Goal: Transaction & Acquisition: Purchase product/service

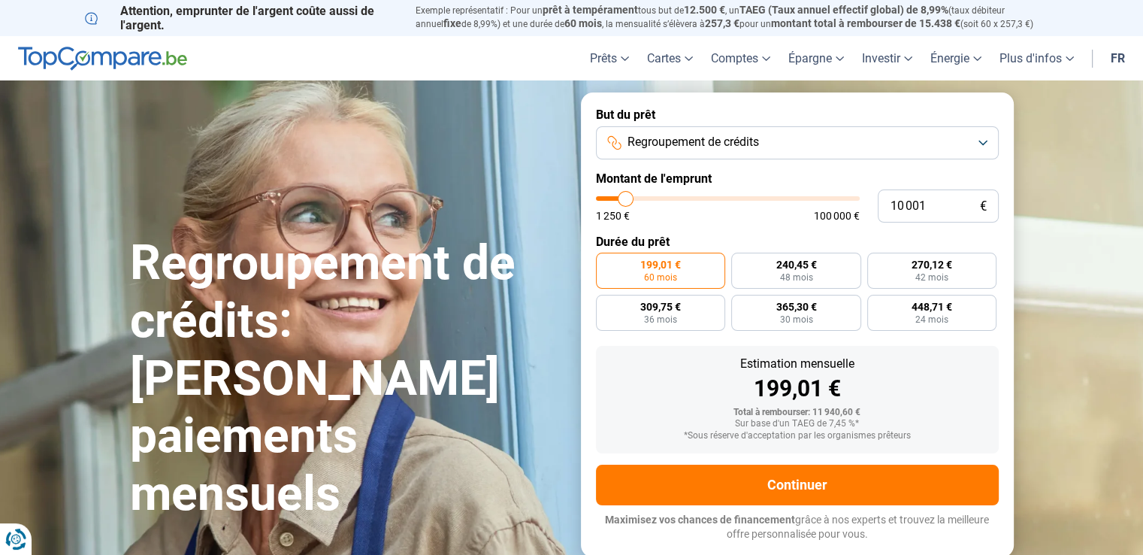
type input "11 250"
type input "11250"
type input "12 500"
type input "12500"
type input "16 500"
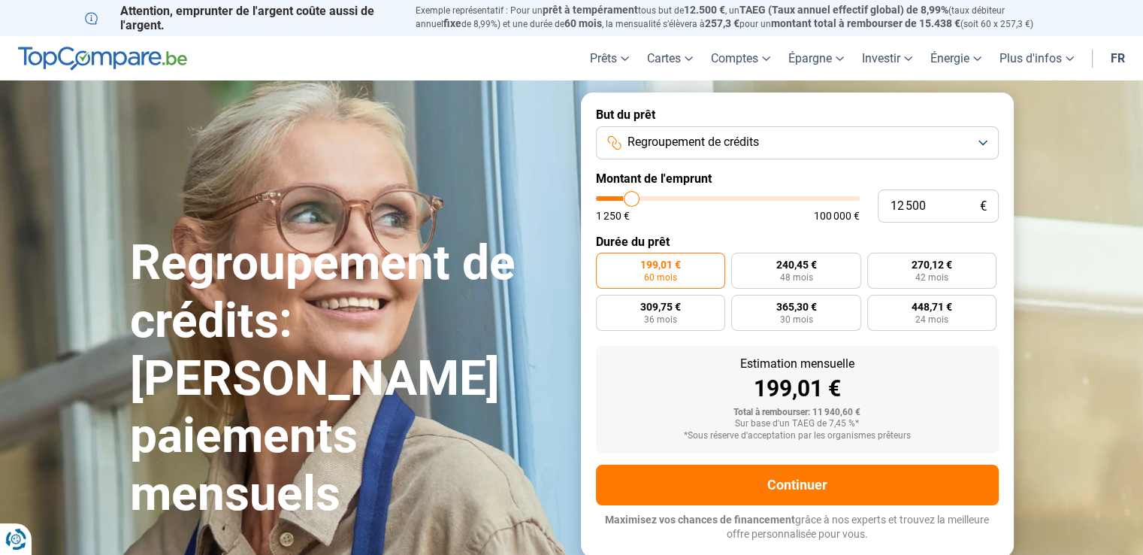
type input "16500"
type input "21 750"
type input "21750"
type input "25 500"
type input "25500"
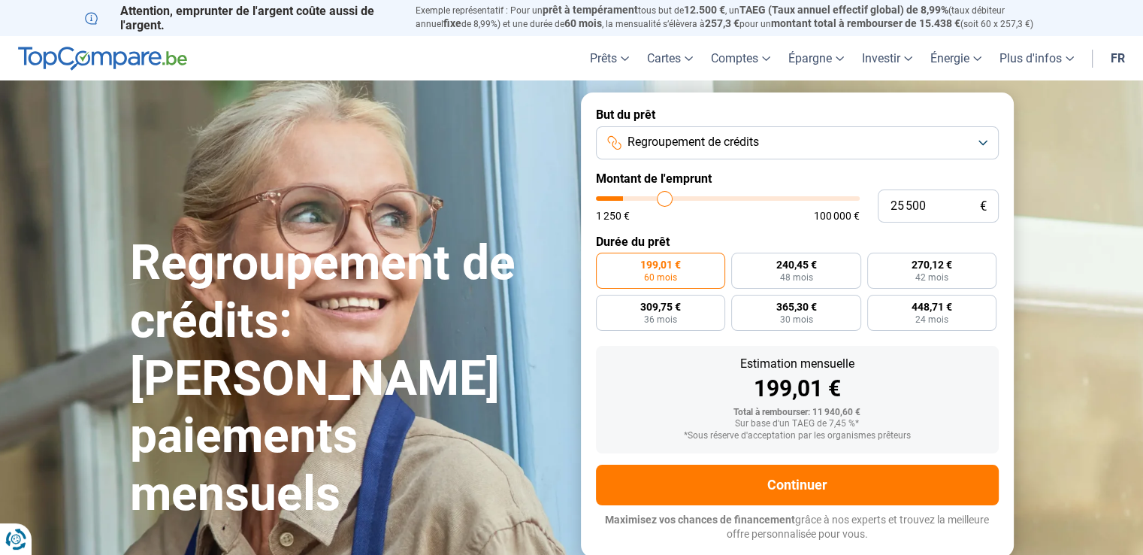
type input "29 000"
type input "29000"
type input "31 000"
type input "31000"
type input "32 250"
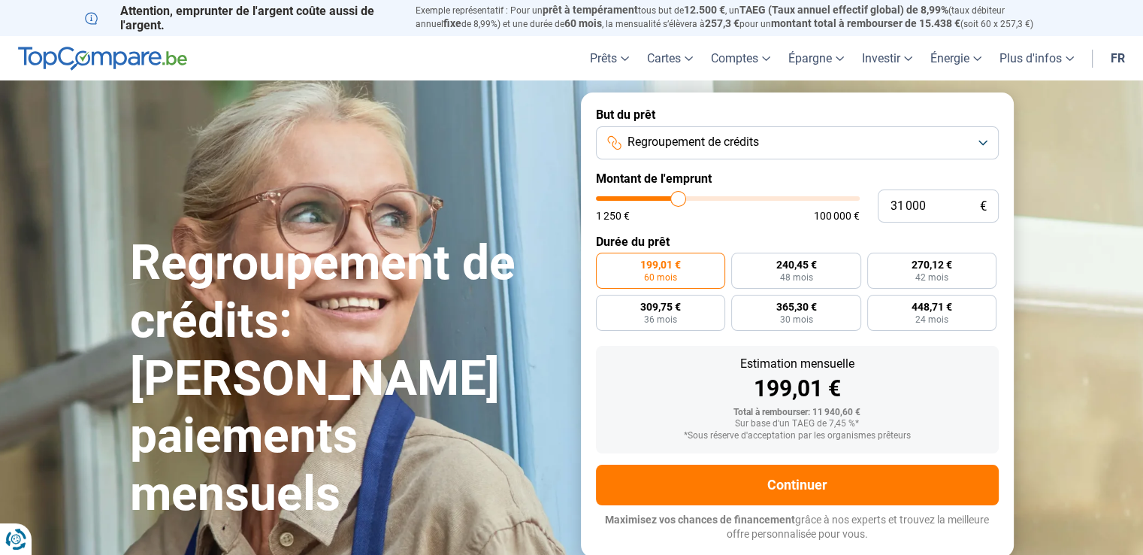
type input "32250"
type input "34 000"
type input "34000"
type input "36 250"
type input "36250"
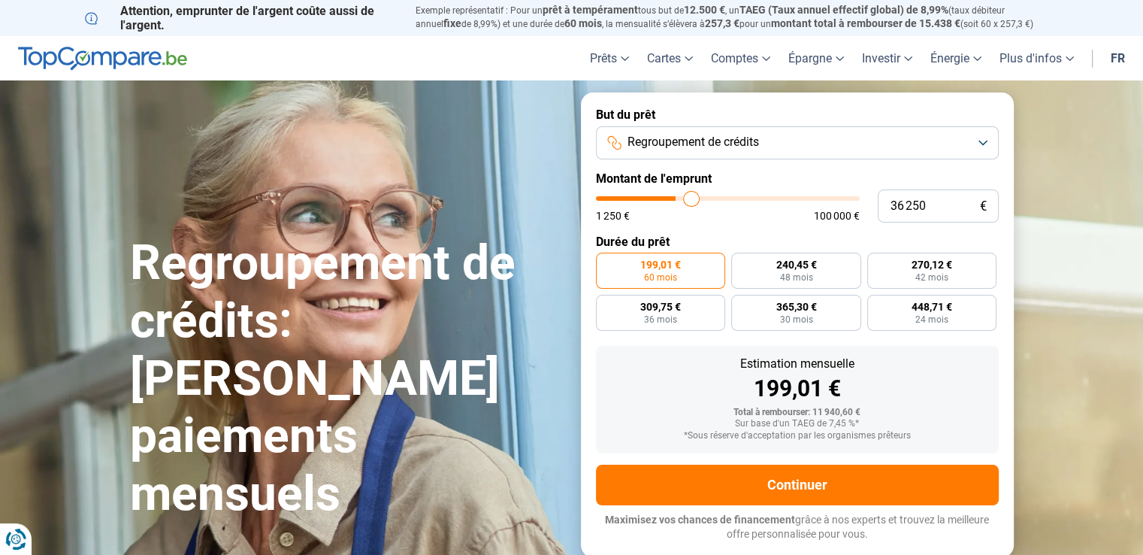
type input "39 250"
type input "39250"
type input "44 000"
type input "44000"
type input "47 500"
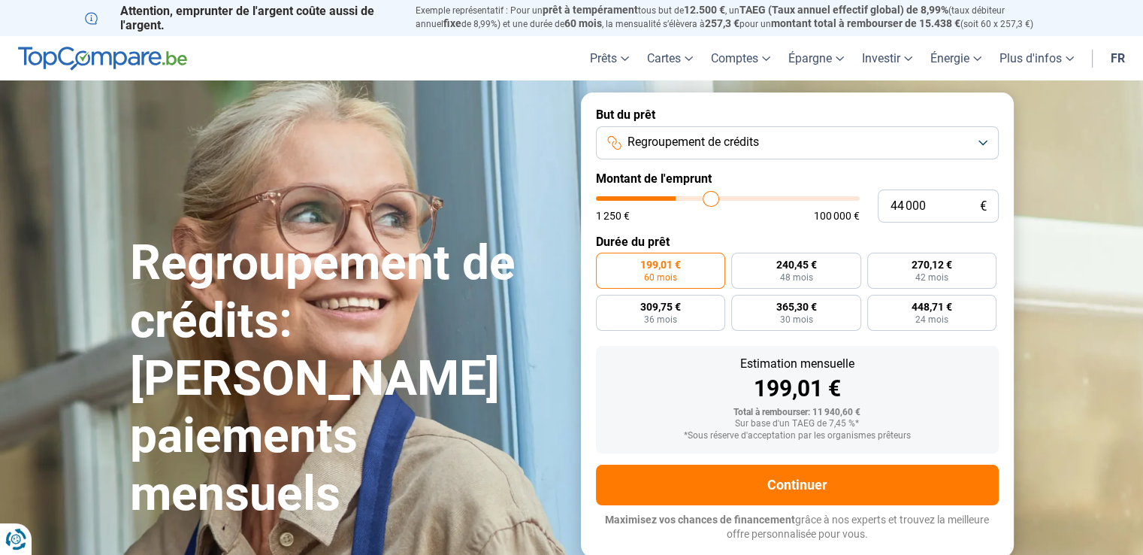
type input "47500"
type input "50 500"
type input "50500"
type input "51 500"
type input "51500"
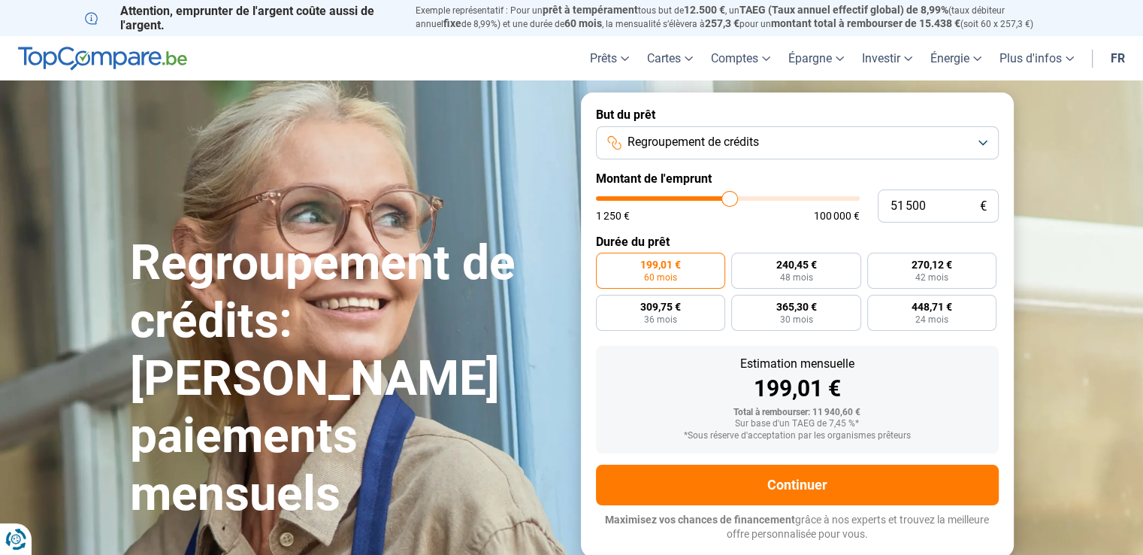
type input "51 750"
type input "51750"
type input "52 250"
type input "52250"
type input "51 750"
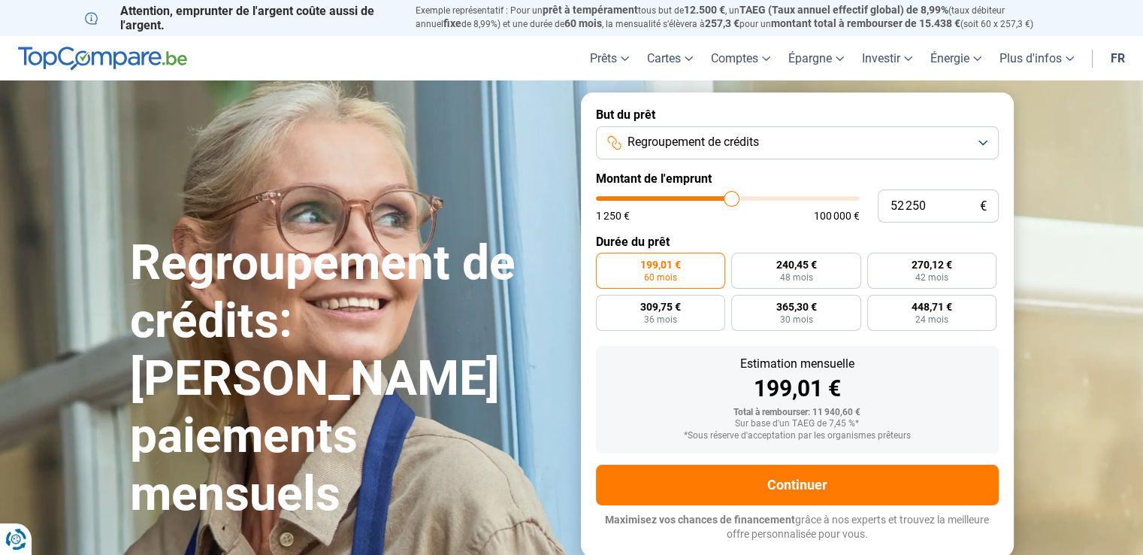
type input "51750"
type input "51 500"
type input "51500"
type input "47 750"
type input "47750"
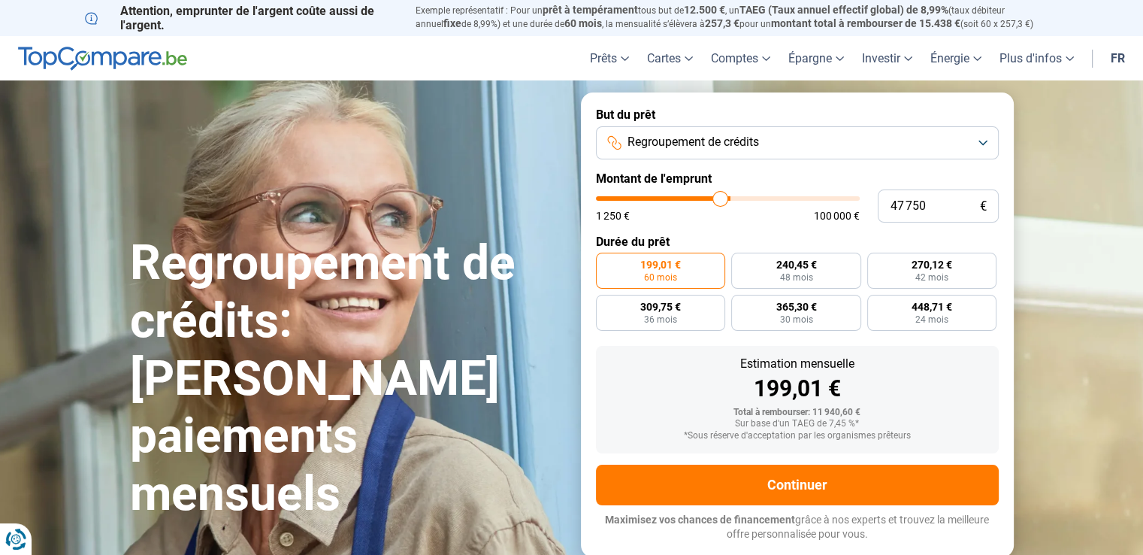
type input "46 250"
type input "46250"
type input "43 250"
type input "43250"
type input "39 500"
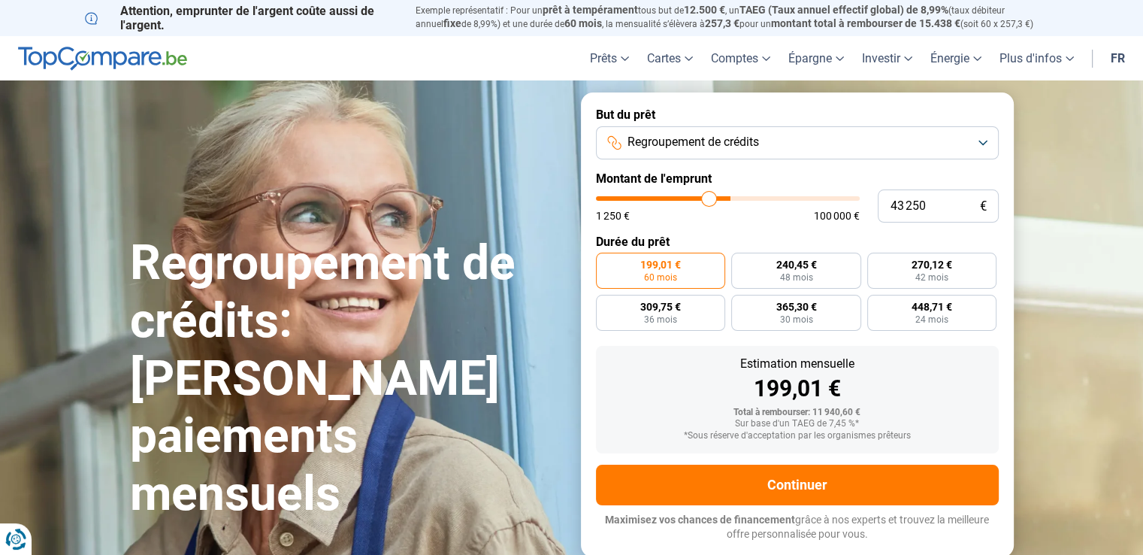
type input "39500"
type input "39 000"
type input "39000"
type input "38 500"
type input "38500"
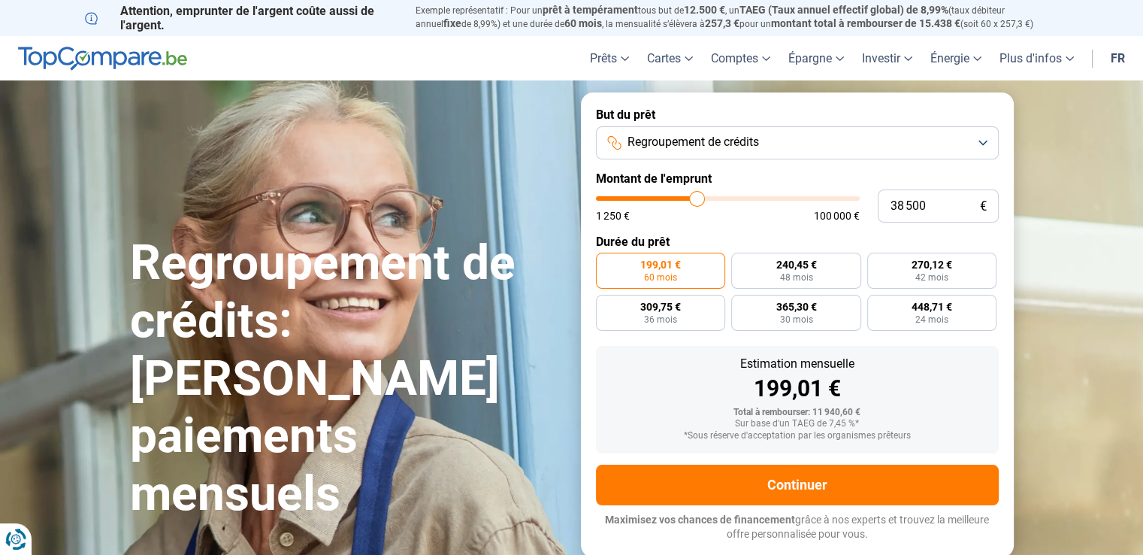
type input "38 000"
type input "38000"
type input "36 500"
type input "36500"
type input "35 500"
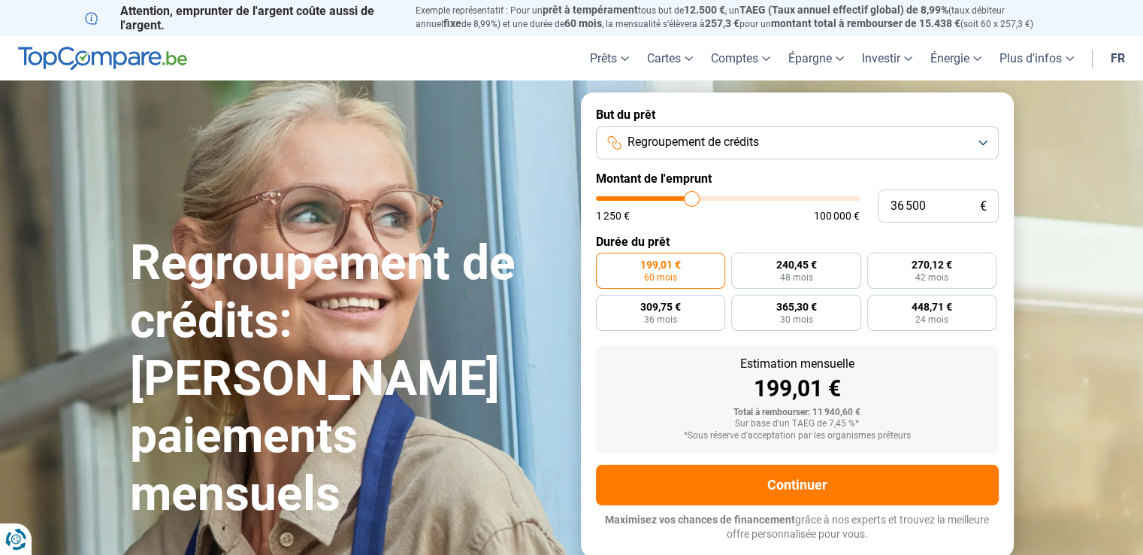
type input "35500"
type input "35 250"
type input "35250"
type input "35 000"
type input "35000"
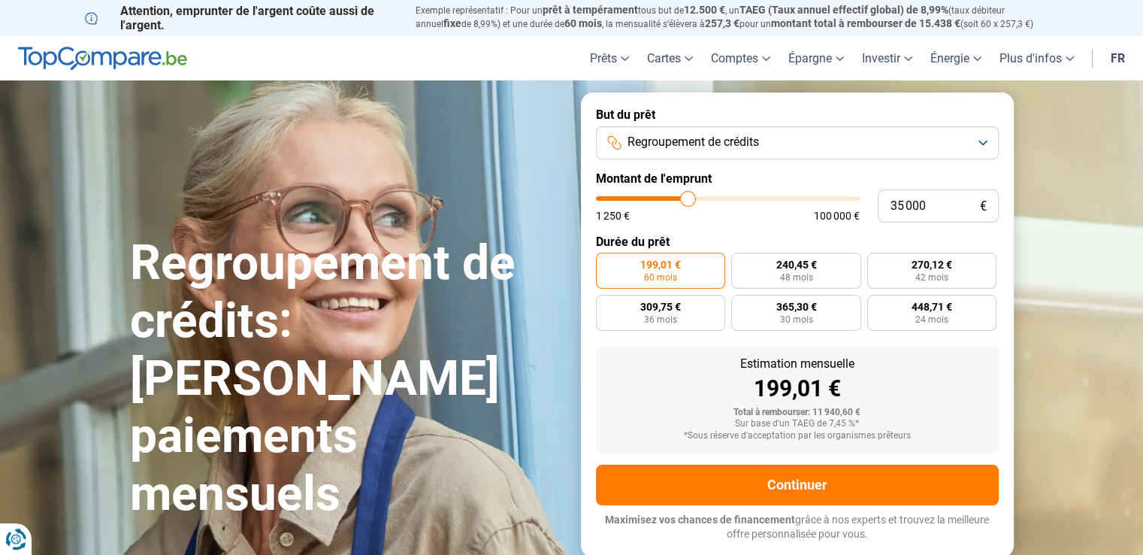
type input "34 750"
type input "34750"
type input "34 500"
type input "34500"
type input "34 250"
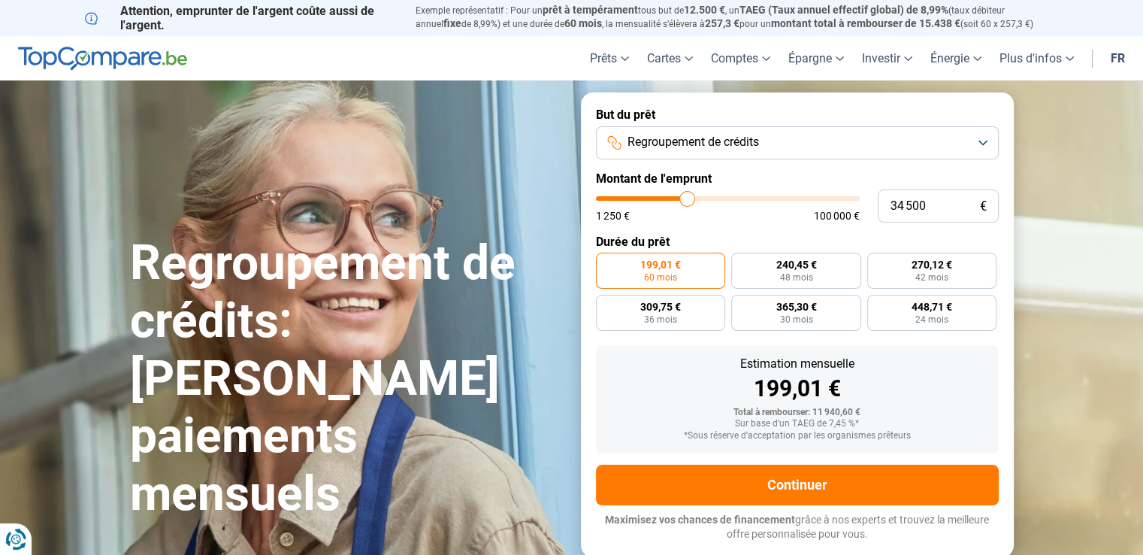
type input "34250"
type input "33 750"
type input "33750"
type input "33 500"
type input "33500"
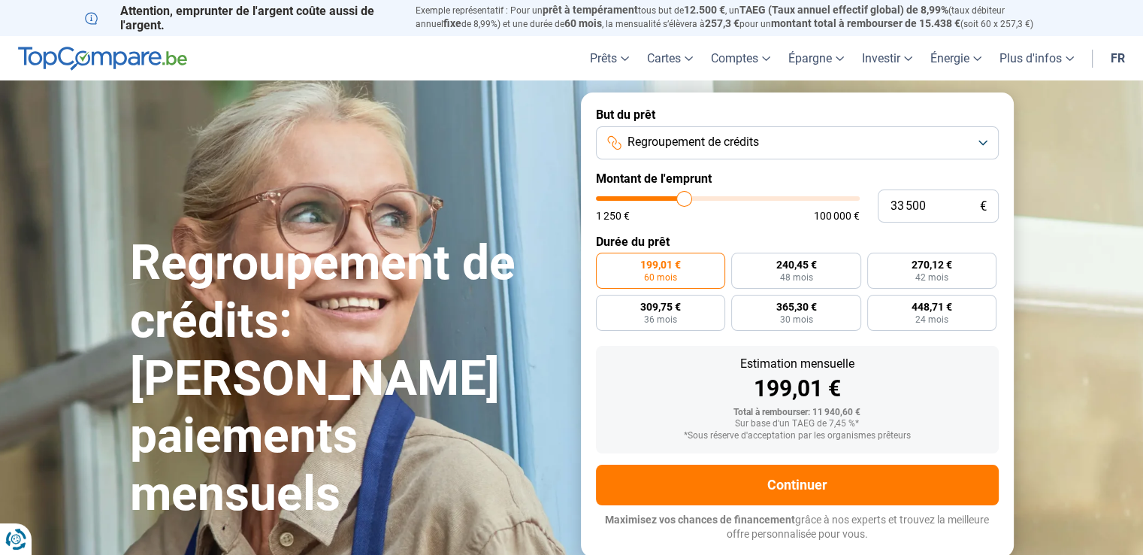
type input "33 000"
type input "33000"
type input "32 750"
type input "32750"
type input "32 500"
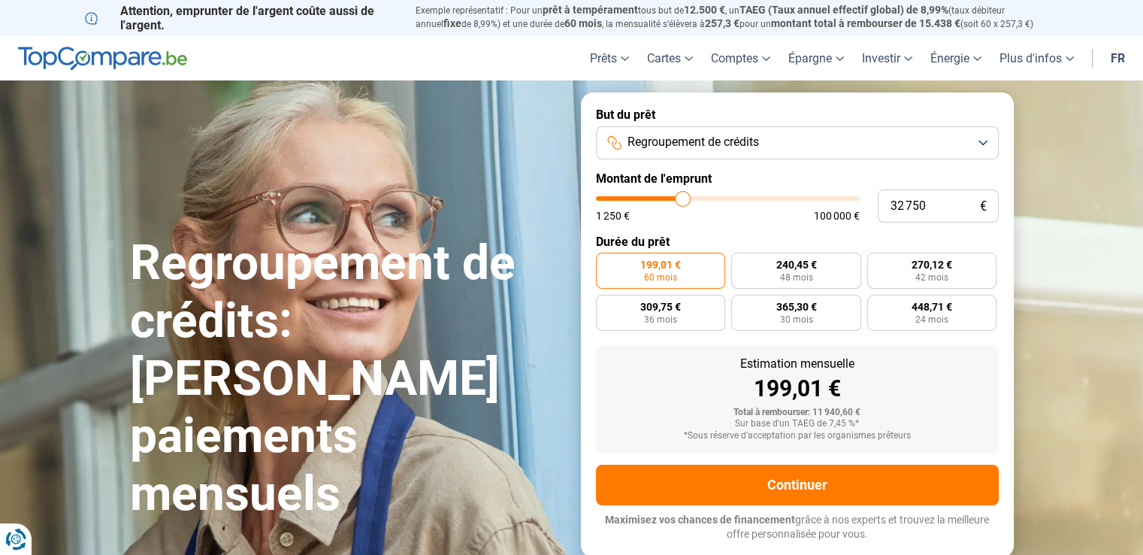
type input "32500"
type input "32 250"
drag, startPoint x: 628, startPoint y: 202, endPoint x: 682, endPoint y: 198, distance: 53.5
type input "32250"
click at [682, 198] on input "range" at bounding box center [728, 198] width 264 height 5
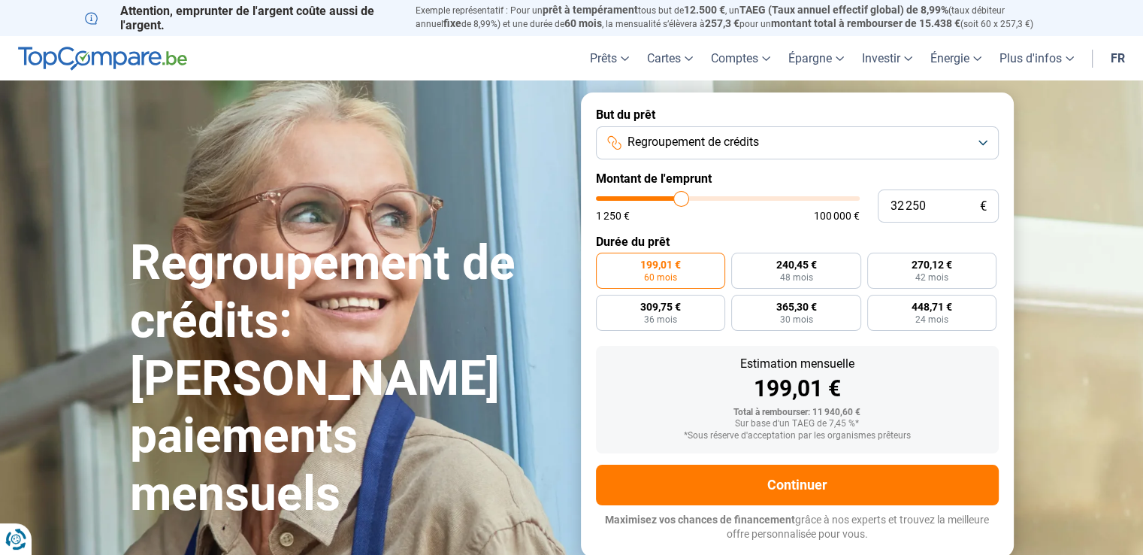
radio input "false"
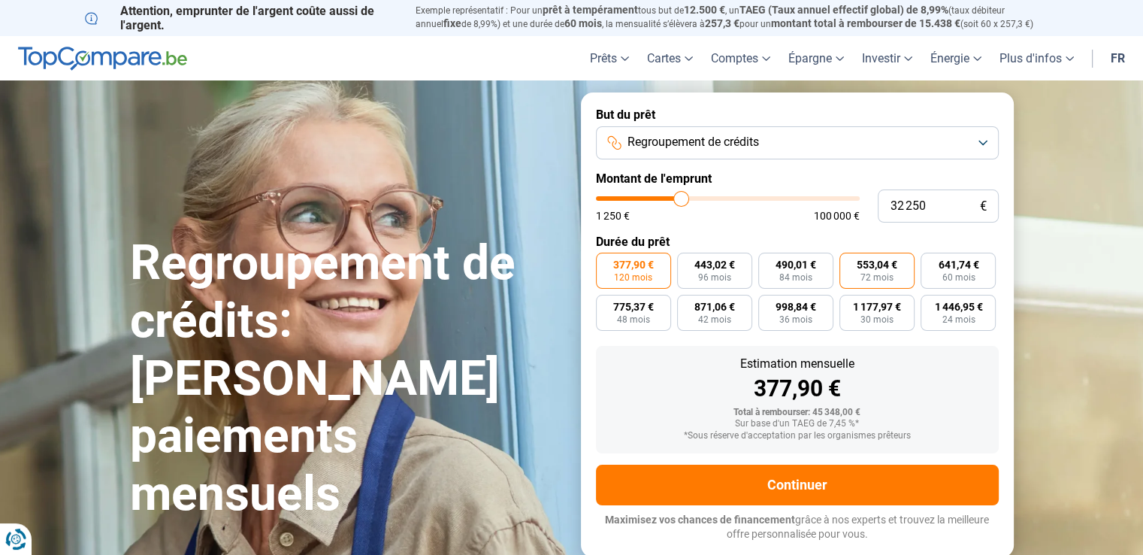
click at [885, 273] on span "72 mois" at bounding box center [877, 277] width 33 height 9
click at [850, 262] on input "553,04 € 72 mois" at bounding box center [845, 258] width 10 height 10
radio input "true"
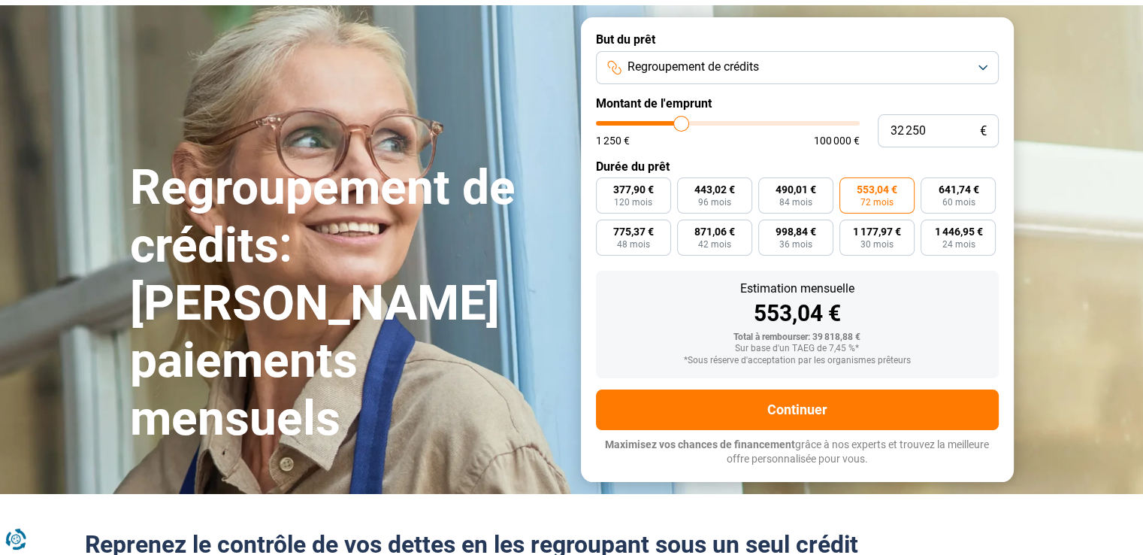
scroll to position [150, 0]
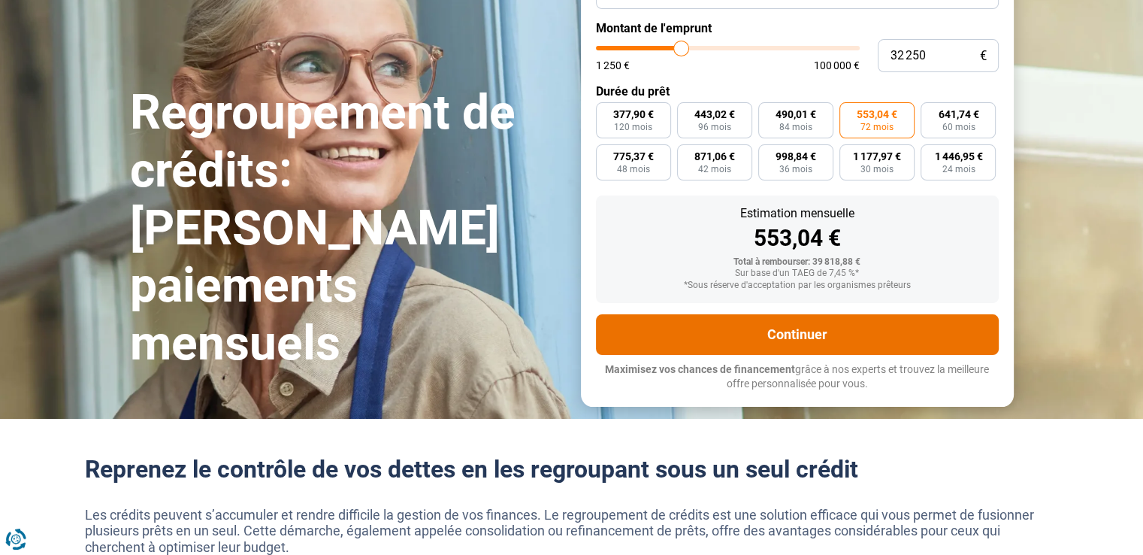
click at [825, 333] on button "Continuer" at bounding box center [797, 334] width 403 height 41
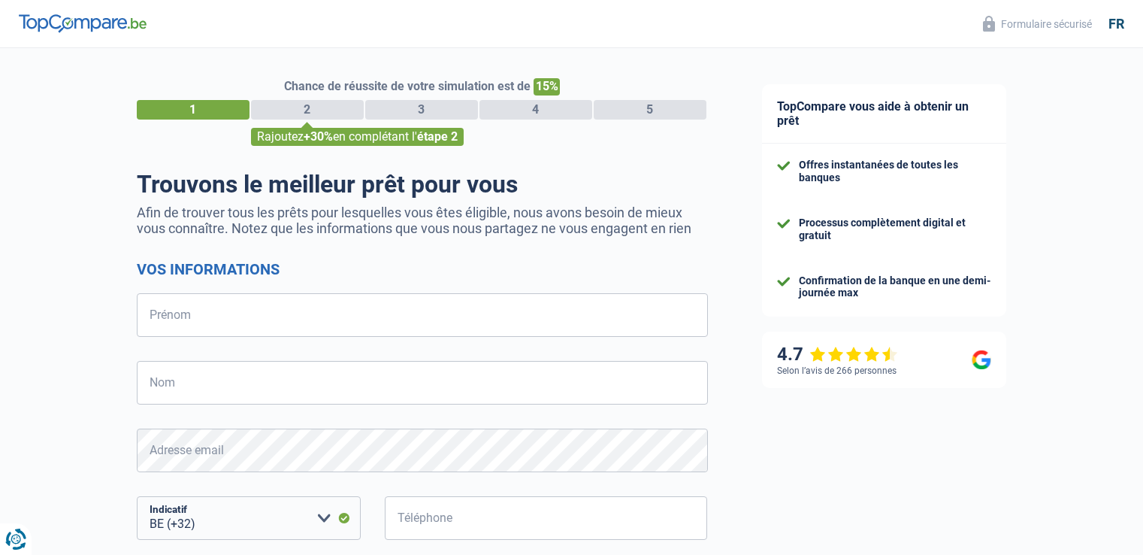
select select "32"
click at [200, 310] on input "Prénom" at bounding box center [422, 315] width 571 height 44
type input "angelique"
type input "heurguier"
type input "485400494"
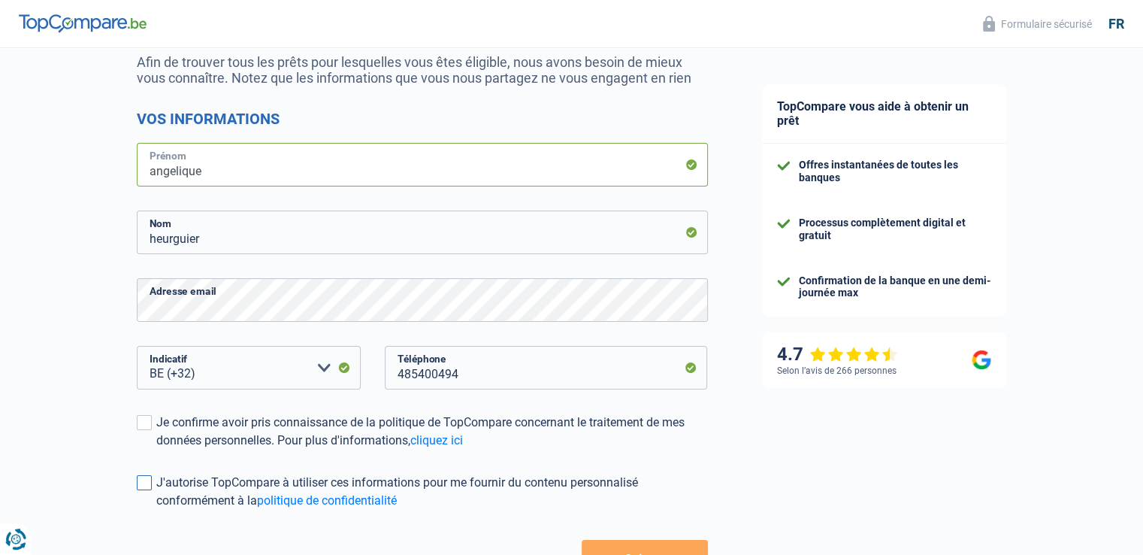
scroll to position [226, 0]
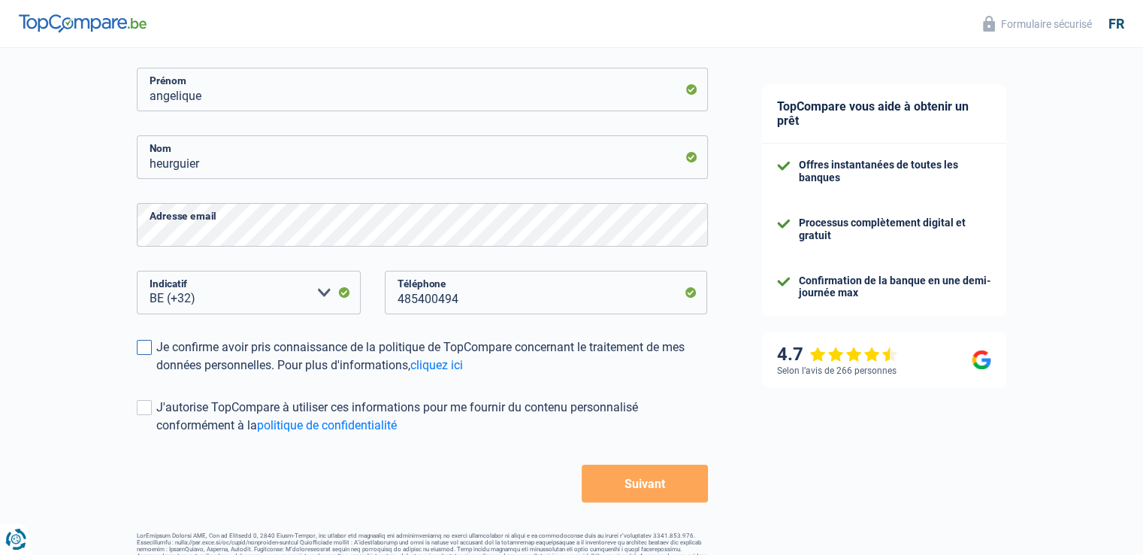
click at [147, 353] on span at bounding box center [144, 347] width 15 height 15
click at [156, 374] on input "Je confirme avoir pris connaissance de la politique de TopCompare concernant le…" at bounding box center [156, 374] width 0 height 0
click at [665, 487] on button "Suivant" at bounding box center [645, 484] width 126 height 38
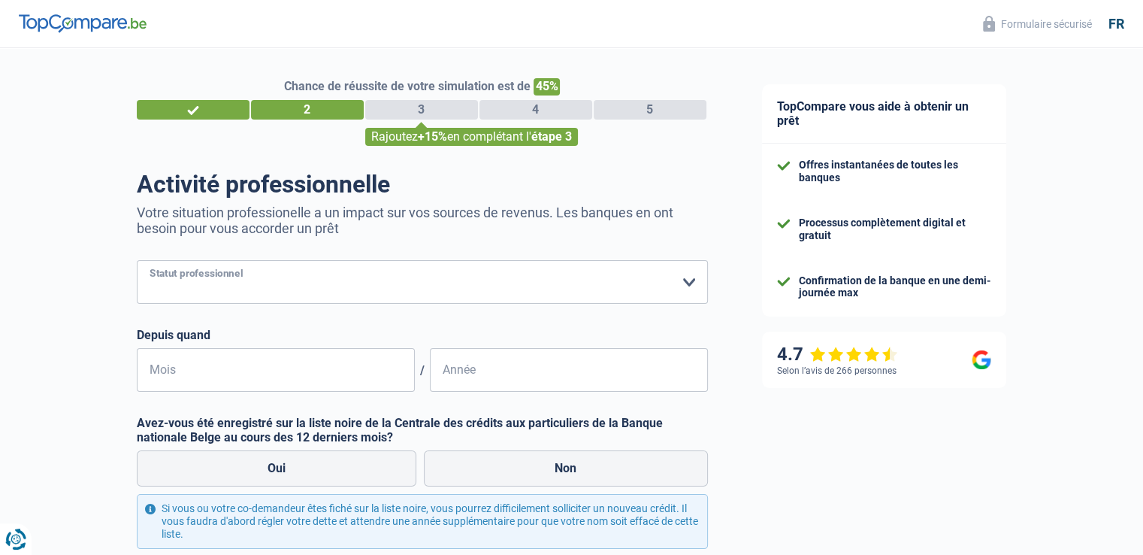
click at [685, 292] on select "Ouvrier Employé privé Employé public Invalide Indépendant Pensionné Chômeur Mut…" at bounding box center [422, 282] width 571 height 44
select select "privateEmployee"
click at [137, 261] on select "Ouvrier Employé privé Employé public Invalide Indépendant Pensionné Chômeur Mut…" at bounding box center [422, 282] width 571 height 44
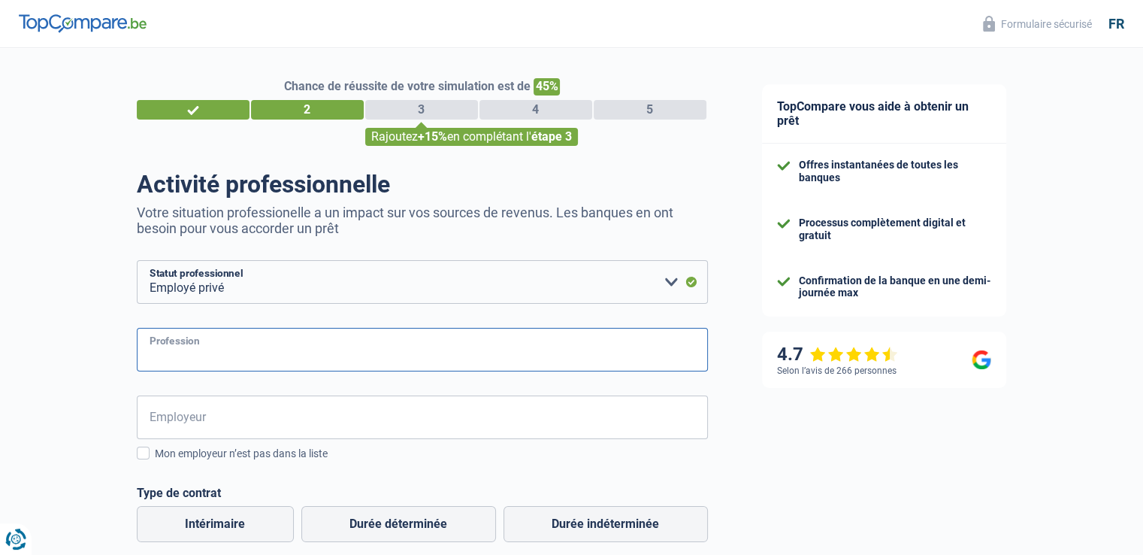
click at [357, 362] on input "Profession" at bounding box center [422, 350] width 571 height 44
type input "responsable departement restauration"
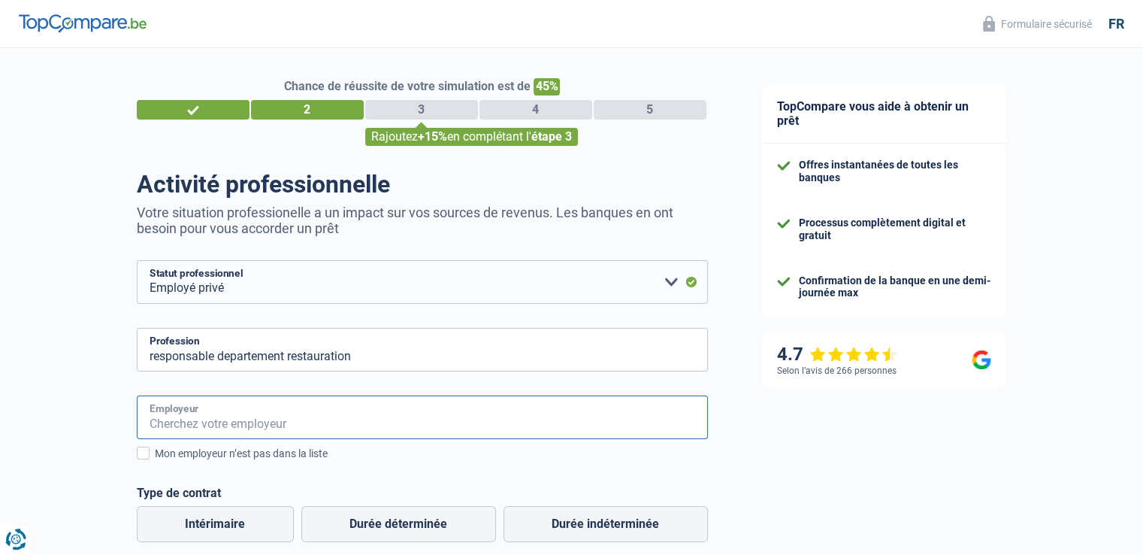
click at [351, 423] on input "Employeur" at bounding box center [422, 417] width 571 height 44
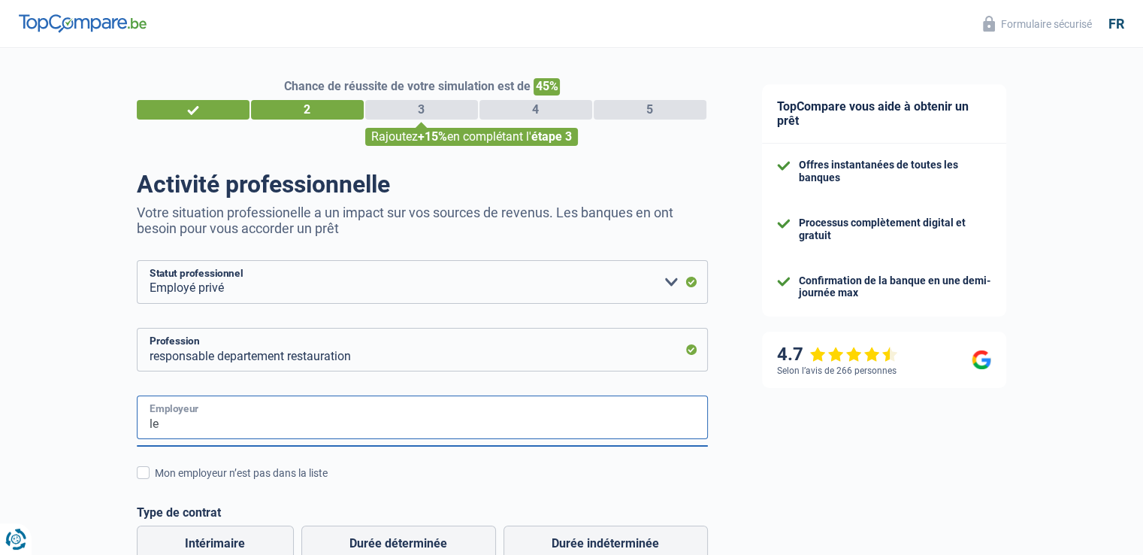
type input "l"
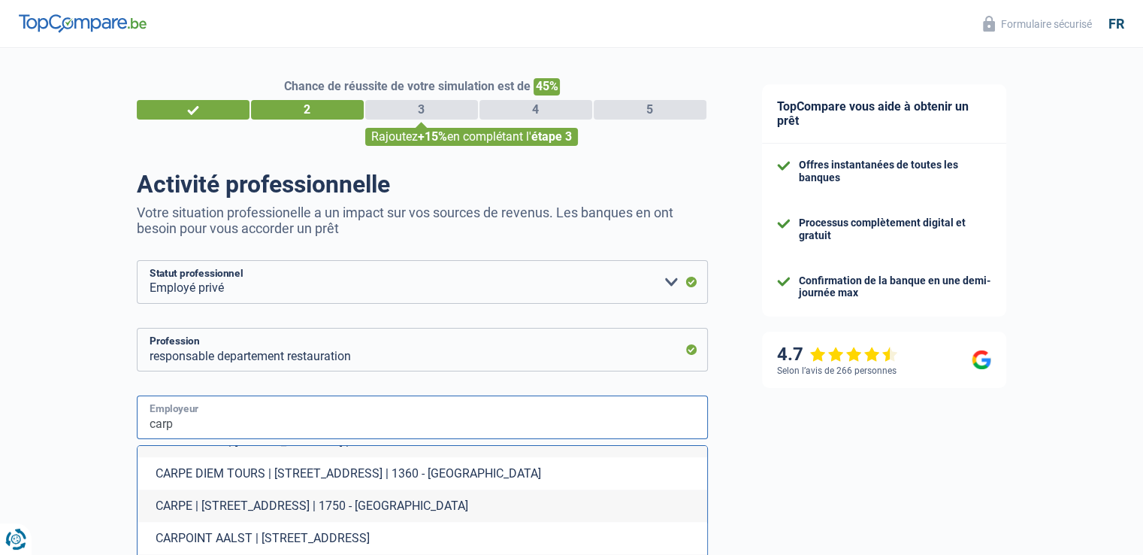
scroll to position [2631, 0]
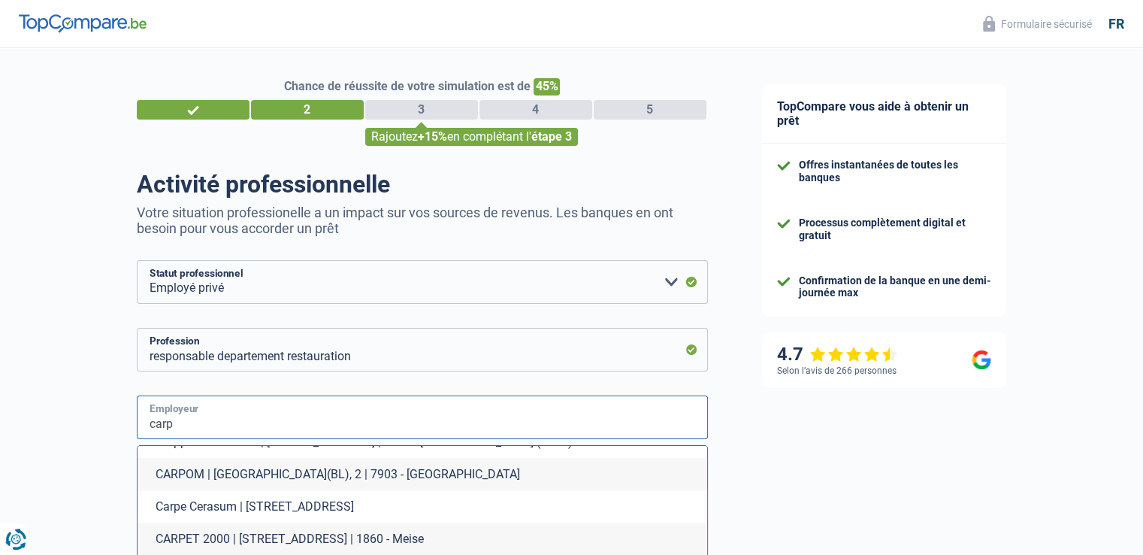
drag, startPoint x: 238, startPoint y: 416, endPoint x: 72, endPoint y: 410, distance: 166.3
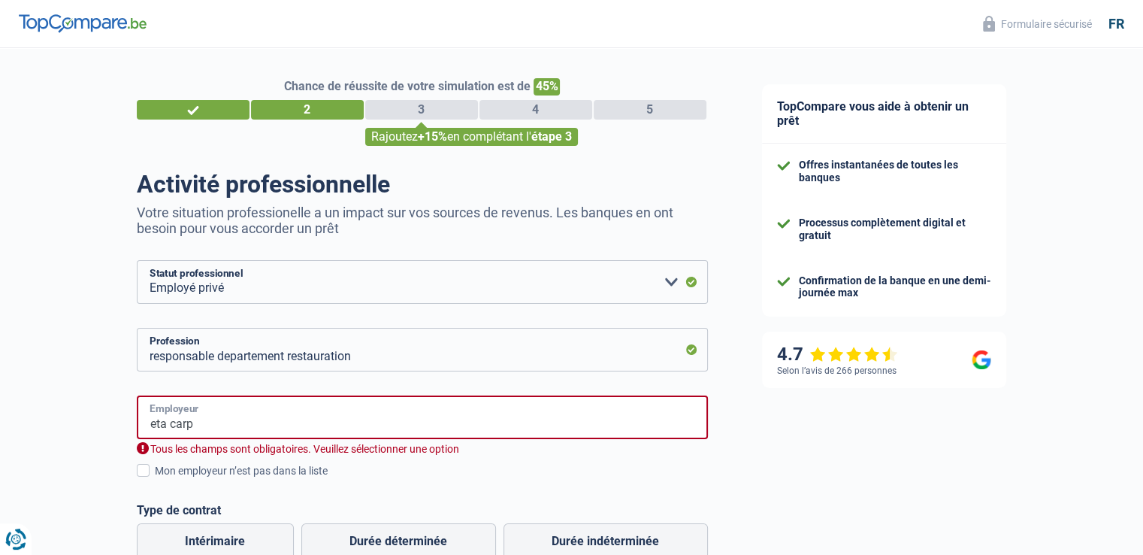
type input "eta carp"
click at [473, 465] on div "Mon employeur n’est pas dans la liste" at bounding box center [431, 471] width 553 height 16
click at [155, 479] on input "Mon employeur n’est pas dans la liste" at bounding box center [155, 479] width 0 height 0
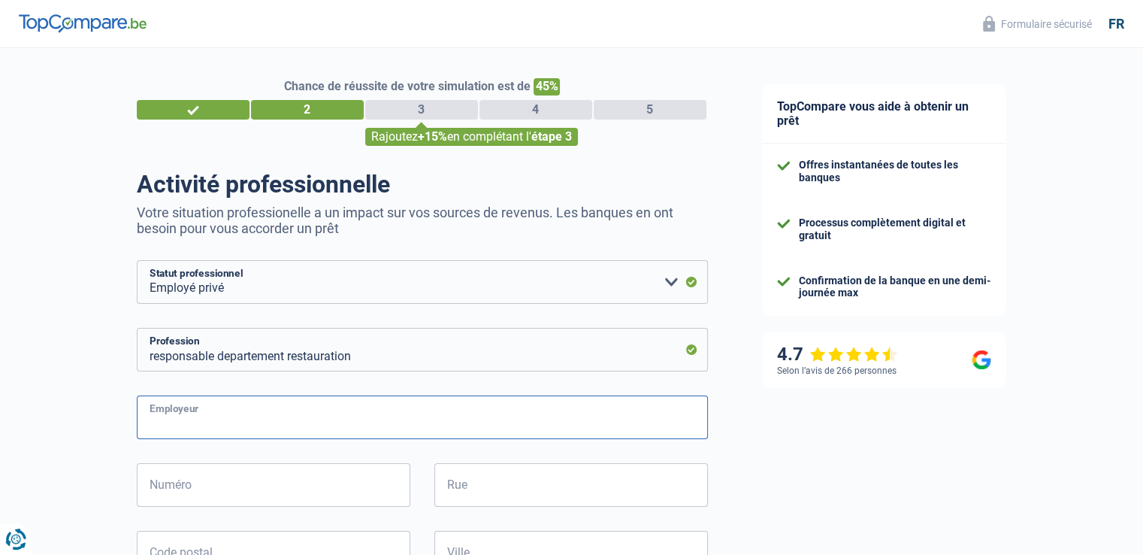
click at [280, 412] on input "Employeur" at bounding box center [422, 417] width 571 height 44
type input "le carp"
type input "38"
type input "rue de la gendarmerie"
type input "5600"
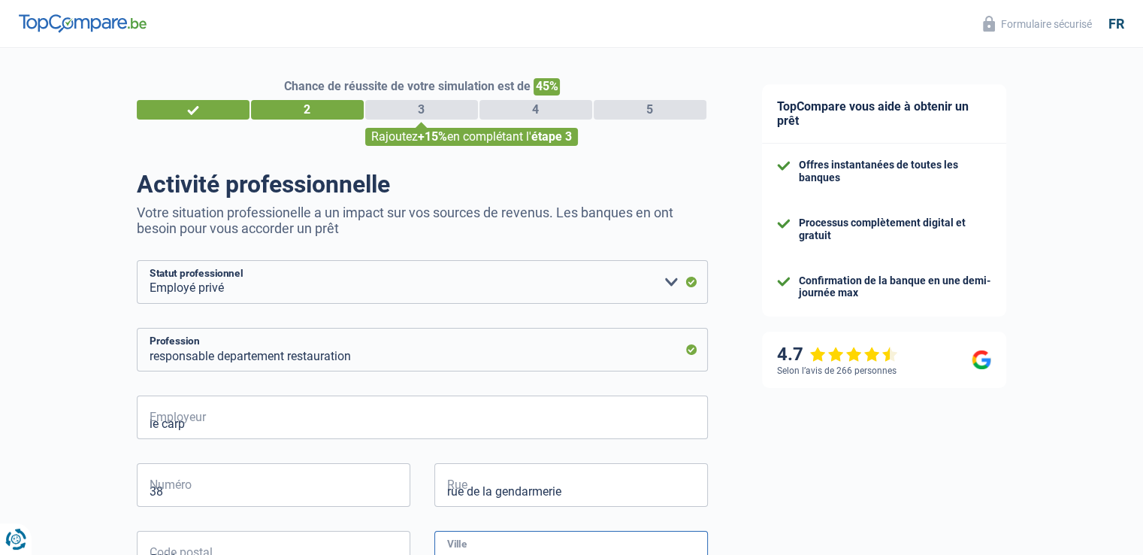
type input "philippeville"
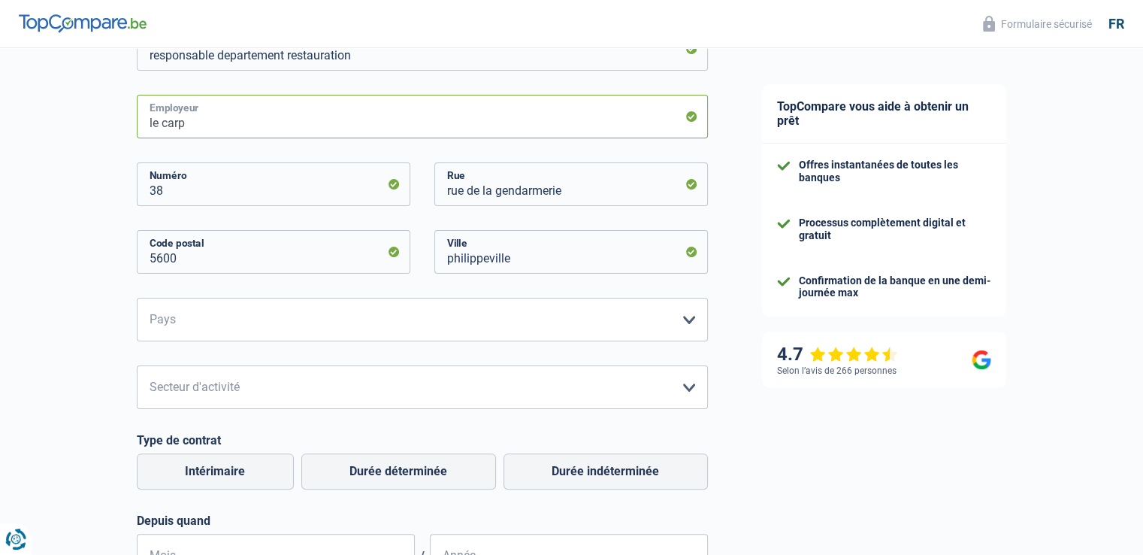
scroll to position [376, 0]
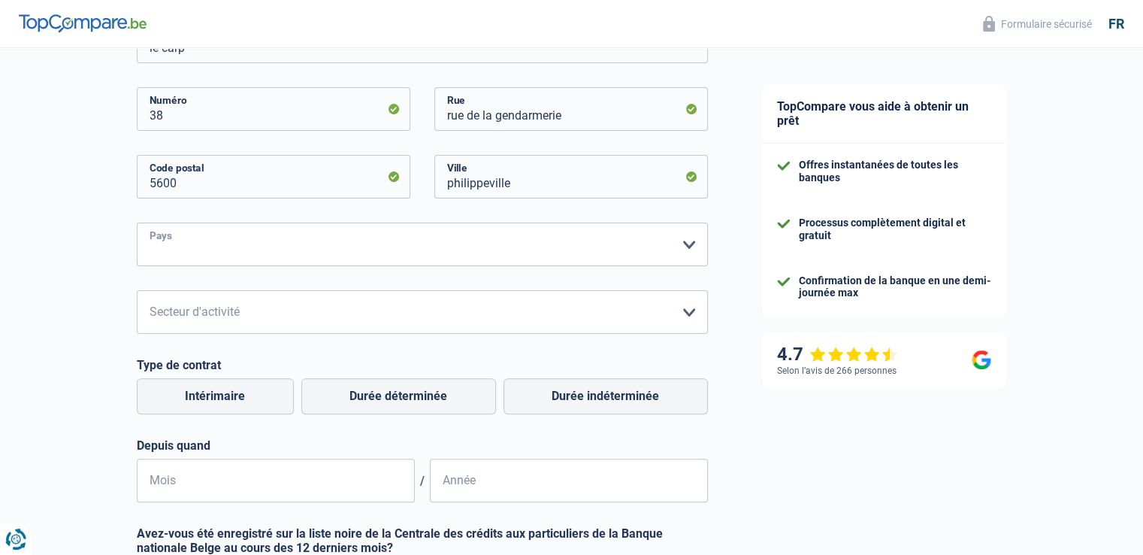
click at [692, 244] on select "Belgique France Allemagne Italie Luxembourg Pays-Bas Espagne Suisse Veuillez sé…" at bounding box center [422, 245] width 571 height 44
select select "BE"
click at [137, 223] on select "Belgique France Allemagne Italie Luxembourg Pays-Bas Espagne Suisse Veuillez sé…" at bounding box center [422, 245] width 571 height 44
click at [690, 313] on select "Agriculture/Pêche Industrie Horeca Courier/Fitness/Taxi Construction Banques/As…" at bounding box center [422, 312] width 571 height 44
select select "bigCompanies"
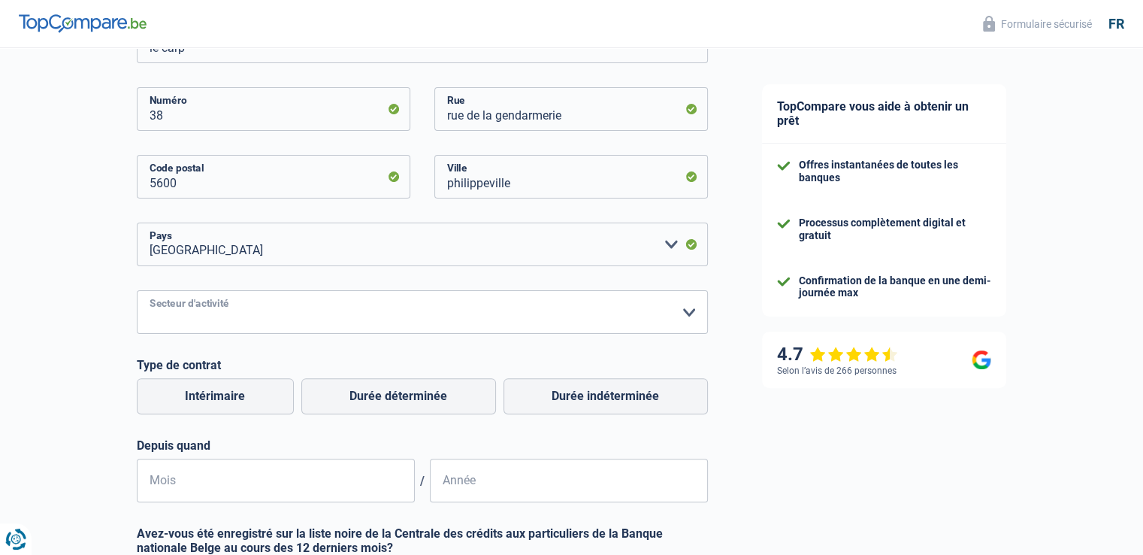
click at [137, 291] on select "Agriculture/Pêche Industrie Horeca Courier/Fitness/Taxi Construction Banques/As…" at bounding box center [422, 312] width 571 height 44
click at [584, 396] on label "Durée indéterminée" at bounding box center [606, 396] width 204 height 36
click at [584, 396] on input "Durée indéterminée" at bounding box center [606, 396] width 204 height 36
radio input "true"
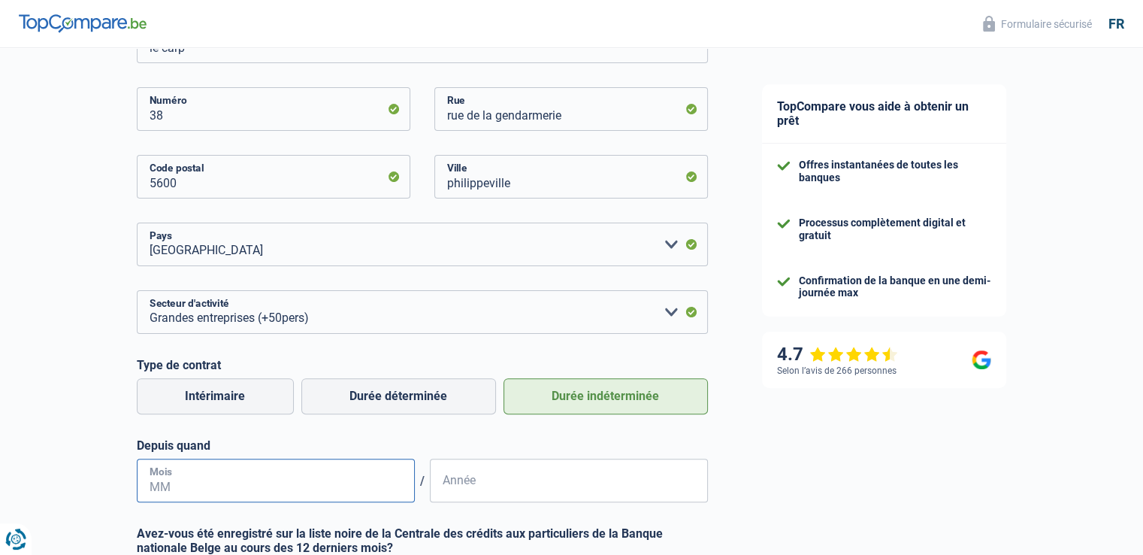
click at [233, 482] on input "Mois" at bounding box center [276, 481] width 278 height 44
type input "09"
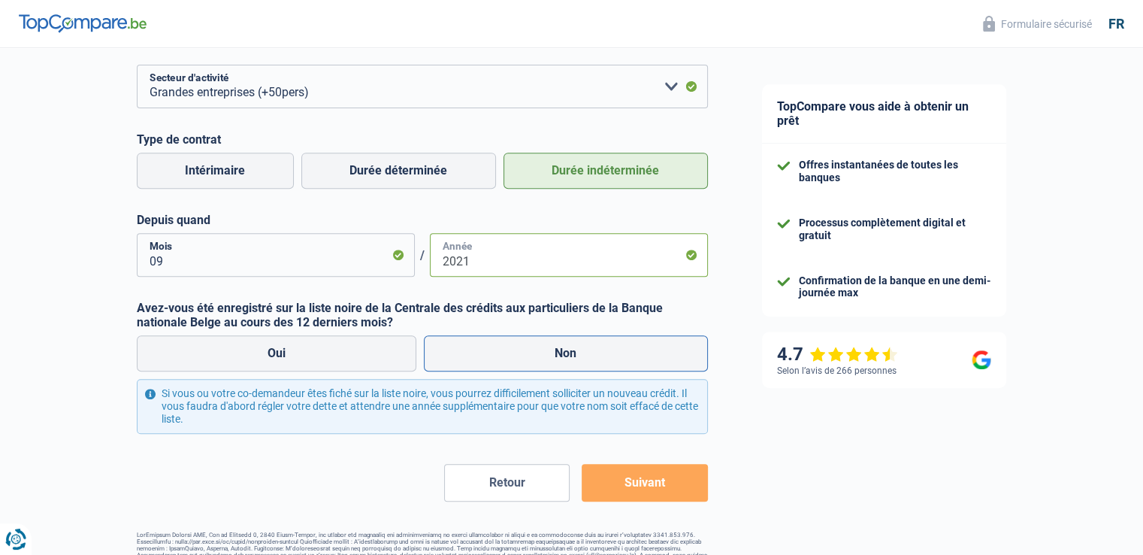
type input "2021"
click at [559, 351] on label "Non" at bounding box center [566, 353] width 284 height 36
click at [559, 351] on input "Non" at bounding box center [566, 353] width 284 height 36
radio input "true"
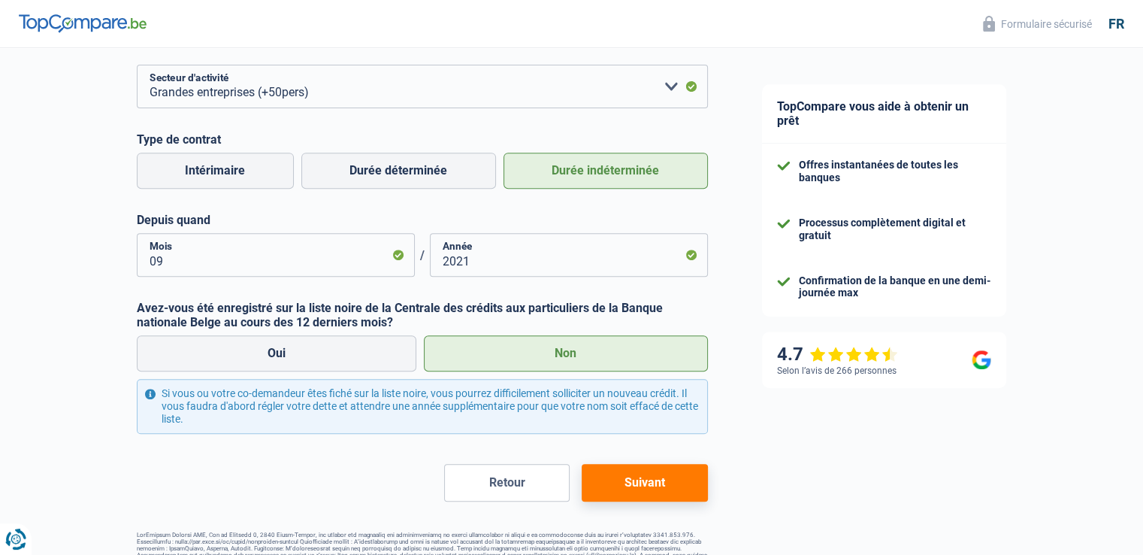
click at [651, 490] on button "Suivant" at bounding box center [645, 483] width 126 height 38
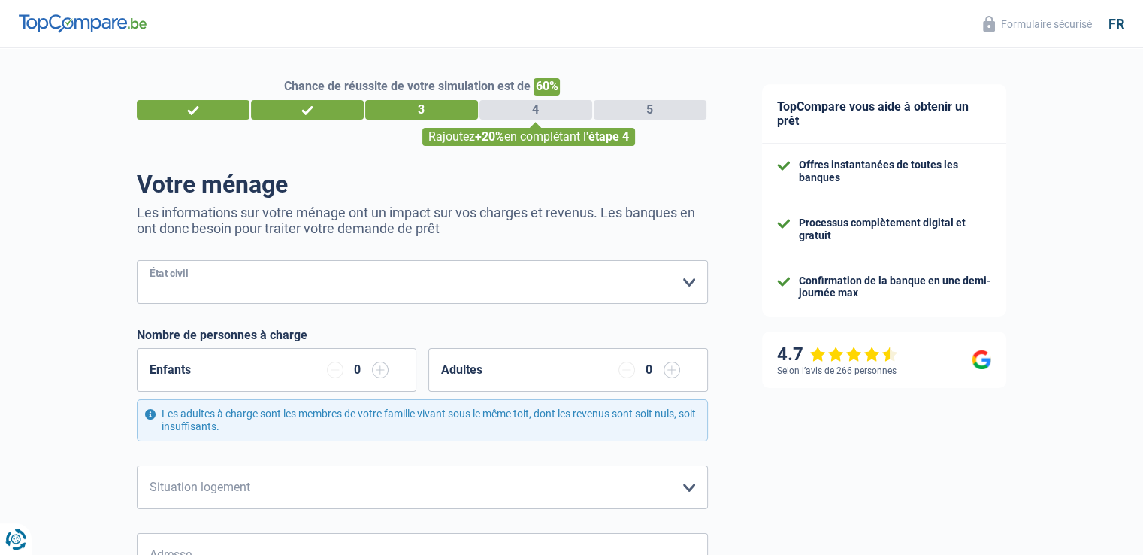
click at [445, 289] on select "Célibataire Marié(e) Cohabitant(e) légal(e) Divorcé(e) Veuf(ve) Séparé (de fait…" at bounding box center [422, 282] width 571 height 44
select select "married"
click at [137, 261] on select "Célibataire Marié(e) Cohabitant(e) légal(e) Divorcé(e) Veuf(ve) Séparé (de fait…" at bounding box center [422, 282] width 571 height 44
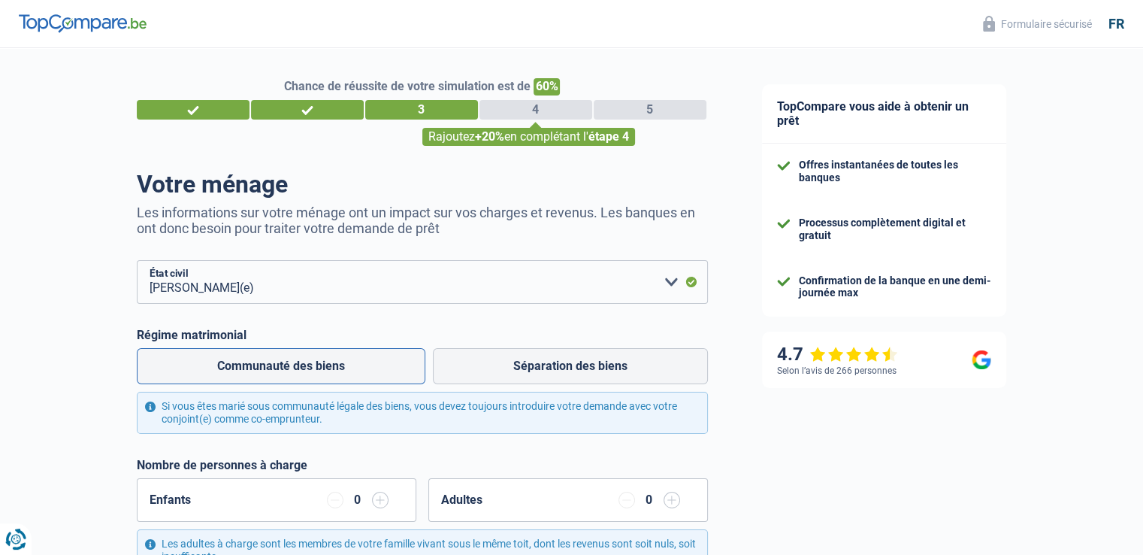
click at [320, 371] on label "Communauté des biens" at bounding box center [281, 366] width 289 height 36
click at [320, 371] on input "Communauté des biens" at bounding box center [281, 366] width 289 height 36
radio input "true"
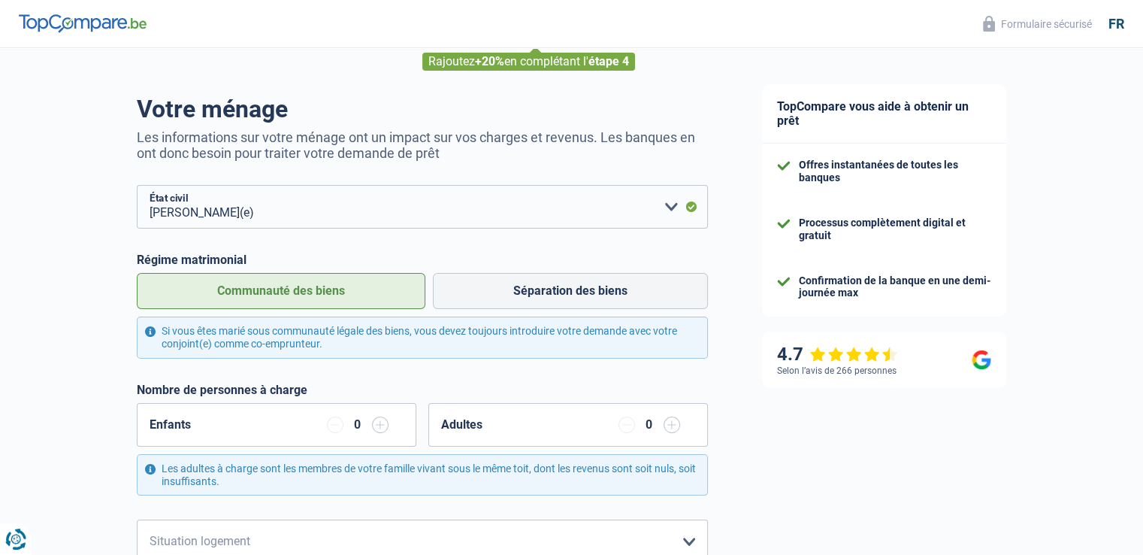
scroll to position [226, 0]
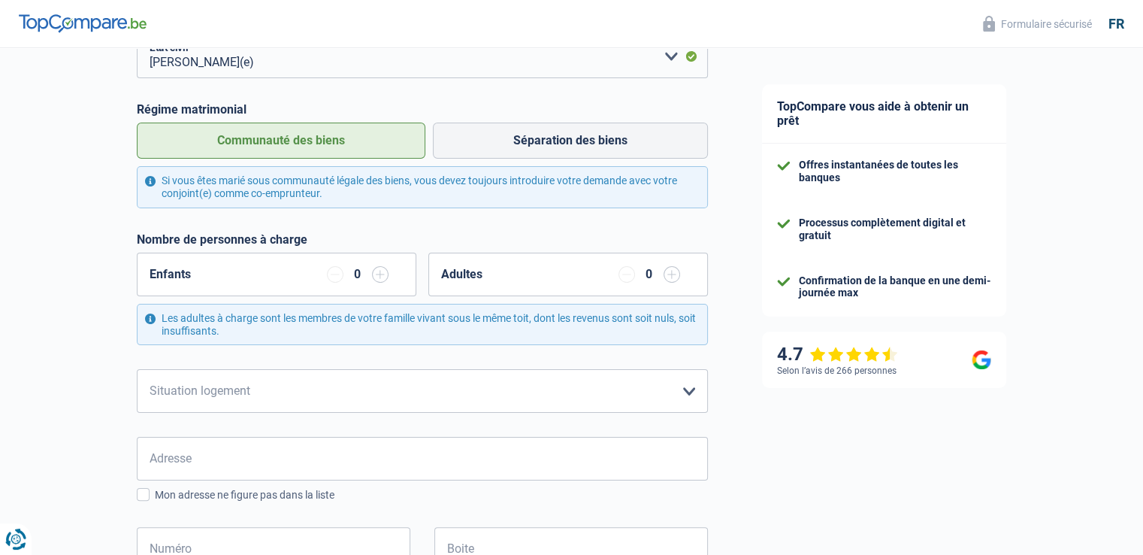
click at [389, 273] on div "Enfants 0" at bounding box center [277, 275] width 280 height 44
click at [382, 280] on input "button" at bounding box center [380, 274] width 17 height 17
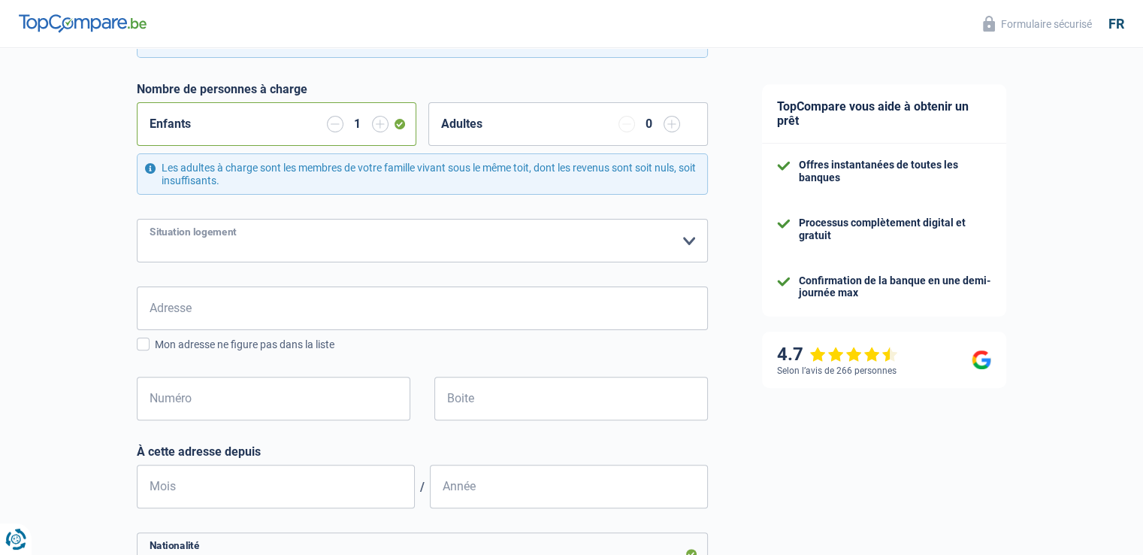
click at [689, 241] on select "Locataire Propriétaire avec prêt hypothécaire Propriétaire sans prêt hypothécai…" at bounding box center [422, 241] width 571 height 44
select select "ownerWithoutMortgage"
click at [137, 219] on select "Locataire Propriétaire avec prêt hypothécaire Propriétaire sans prêt hypothécai…" at bounding box center [422, 241] width 571 height 44
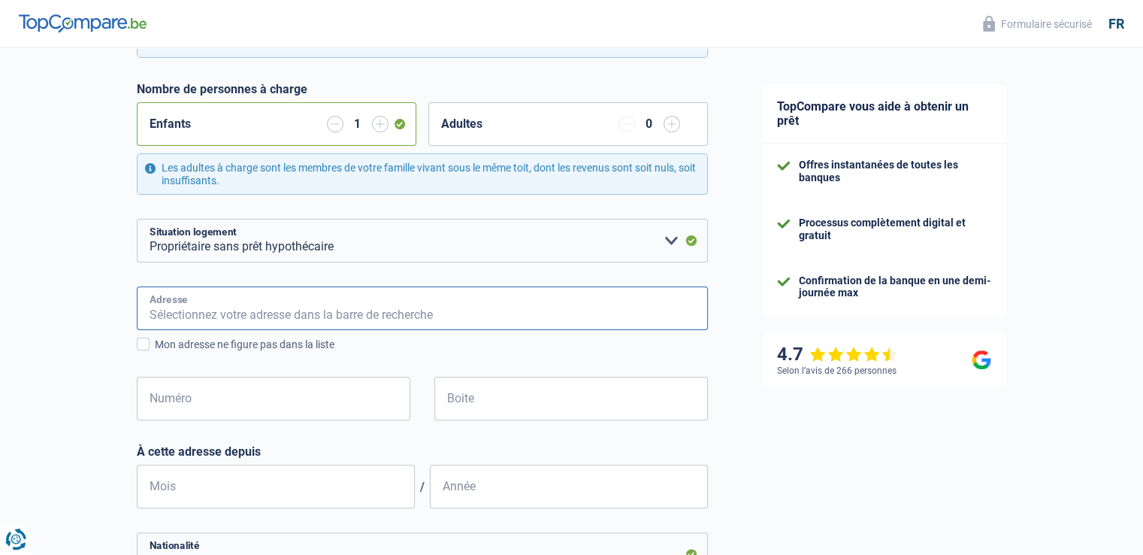
click at [481, 310] on input "Adresse" at bounding box center [422, 308] width 571 height 44
type input "rue general de monge 35"
type input "Belgique"
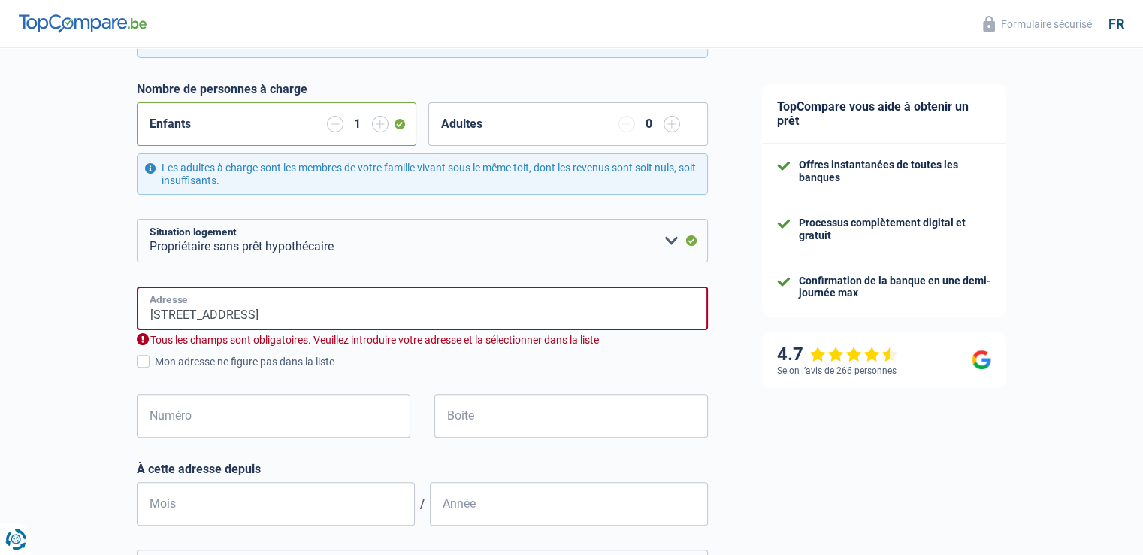
type input "Belgique"
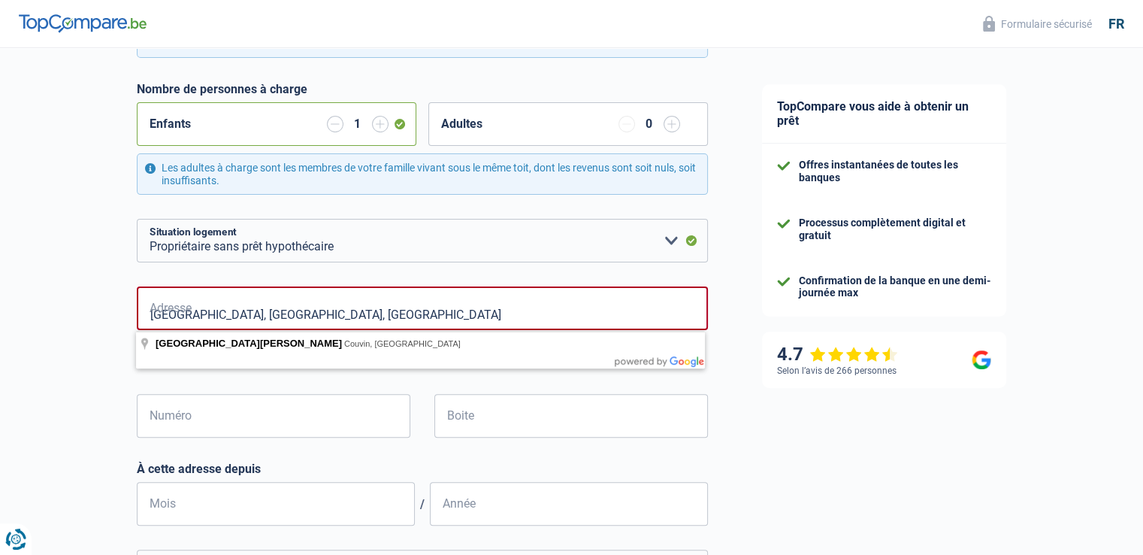
type input "Rue Général de Monge, 5660, Couvin, BE"
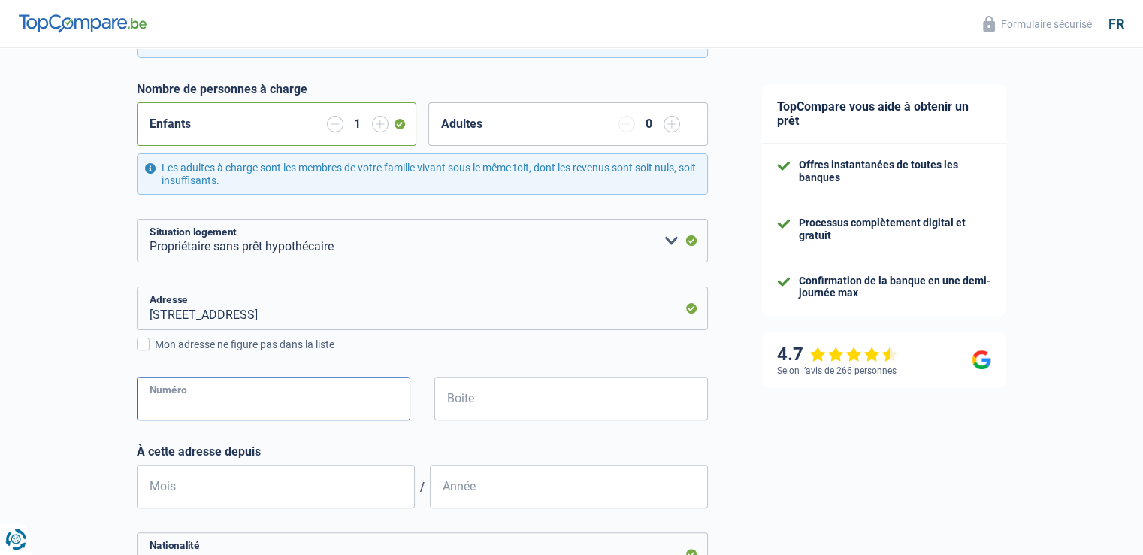
click at [354, 401] on input "Numéro" at bounding box center [274, 399] width 274 height 44
type input "35"
type input "petigny"
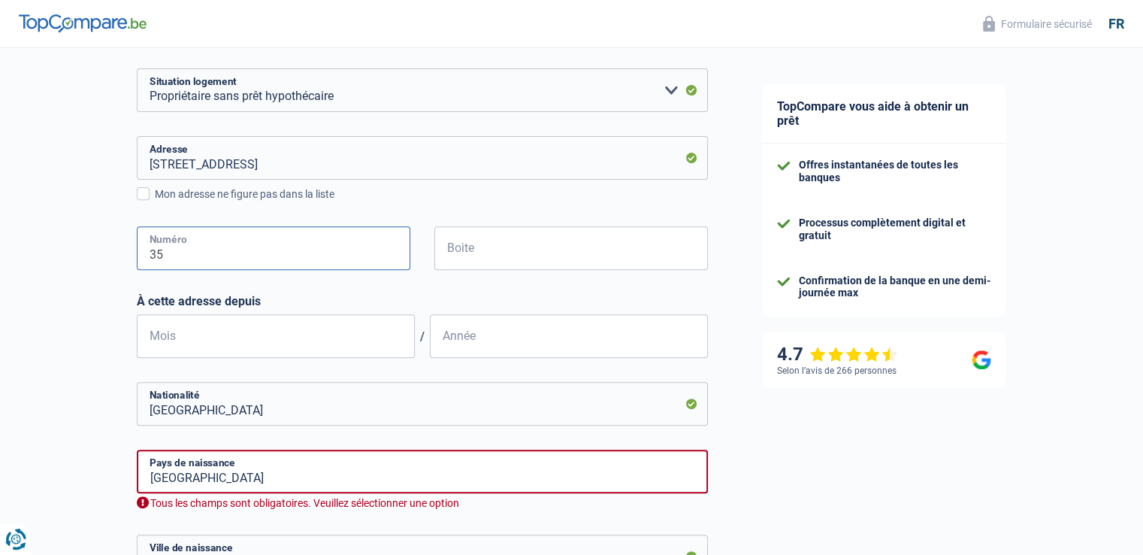
type input "35"
click at [248, 341] on input "Mois" at bounding box center [276, 336] width 278 height 44
type input "04"
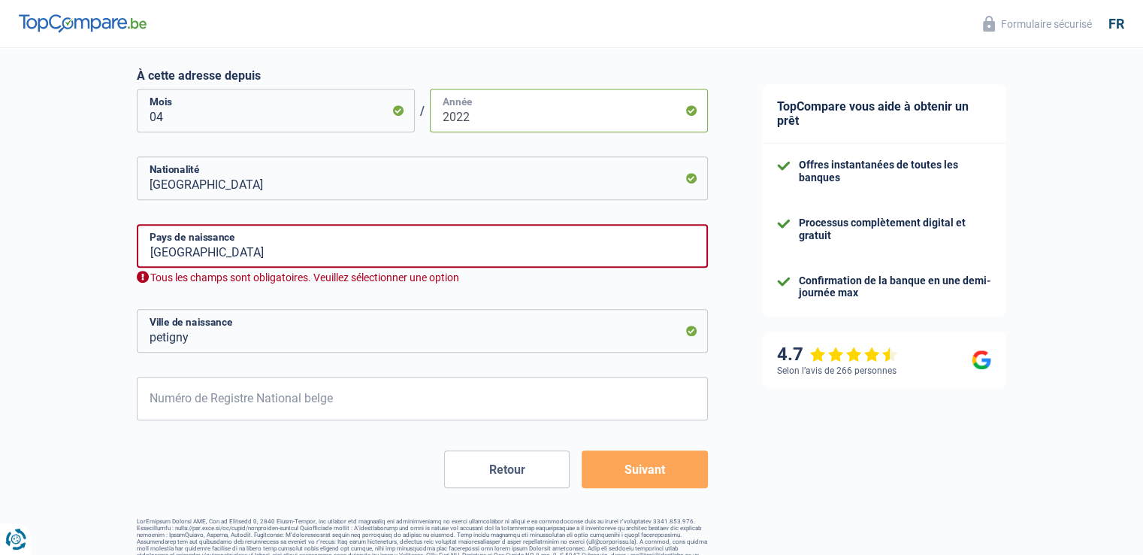
type input "2022"
click at [289, 250] on input "Belgique" at bounding box center [422, 246] width 571 height 44
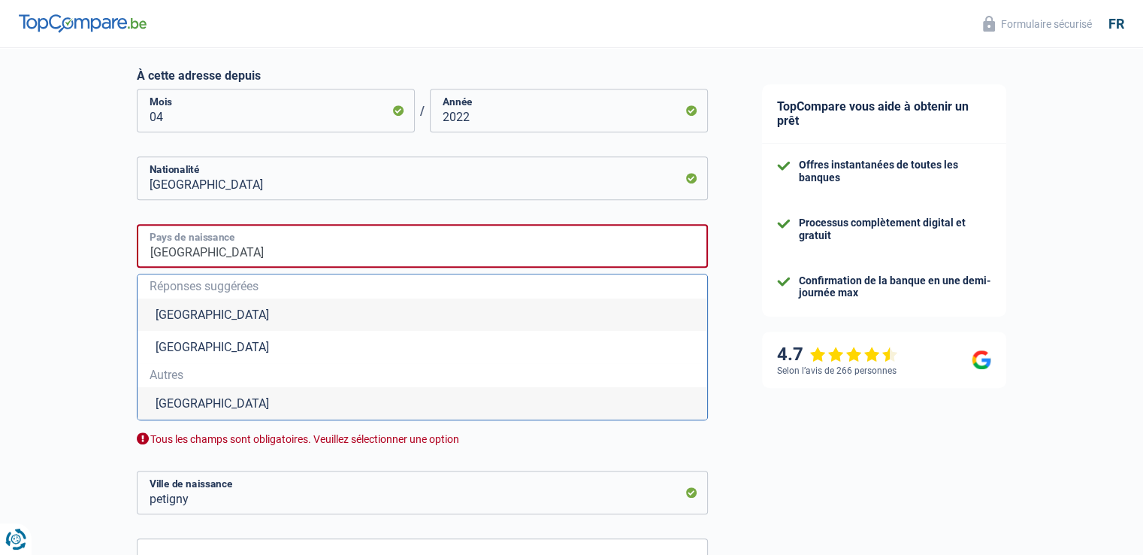
drag, startPoint x: 304, startPoint y: 250, endPoint x: 153, endPoint y: 268, distance: 152.1
click at [141, 259] on input "Belgique" at bounding box center [422, 246] width 571 height 44
click at [168, 314] on li "Belgique" at bounding box center [423, 314] width 570 height 32
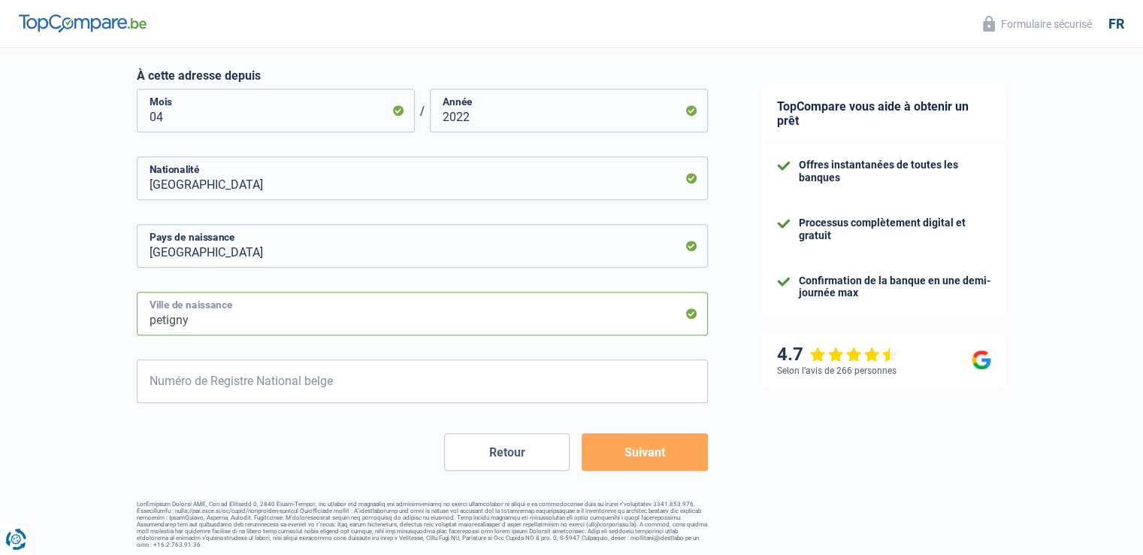
drag, startPoint x: 363, startPoint y: 335, endPoint x: 105, endPoint y: 332, distance: 257.9
type input "charleroi"
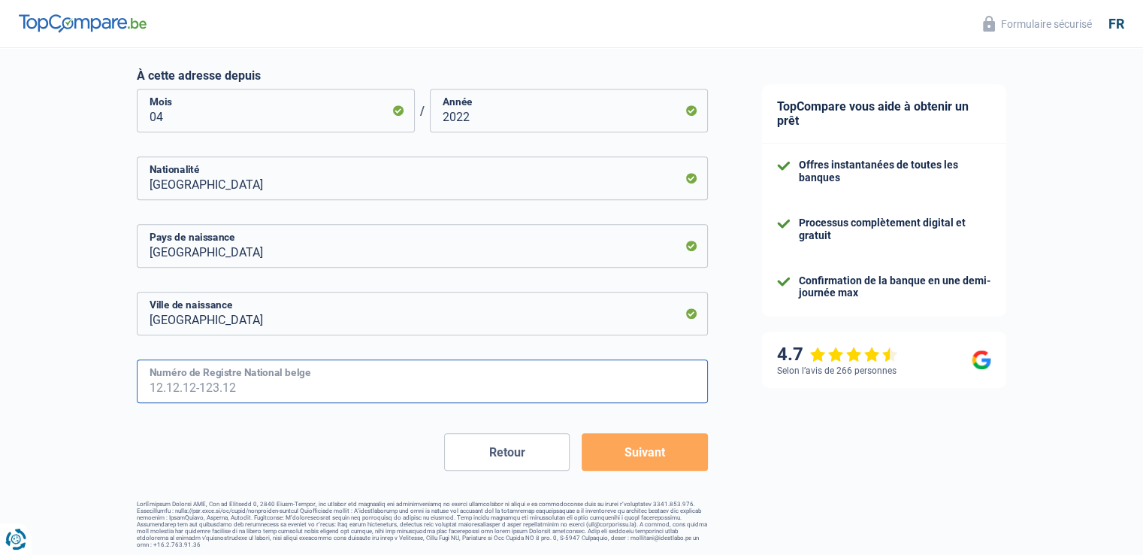
click at [227, 384] on input "Numéro de Registre National belge" at bounding box center [422, 381] width 571 height 44
type input "77.03.29-268.15"
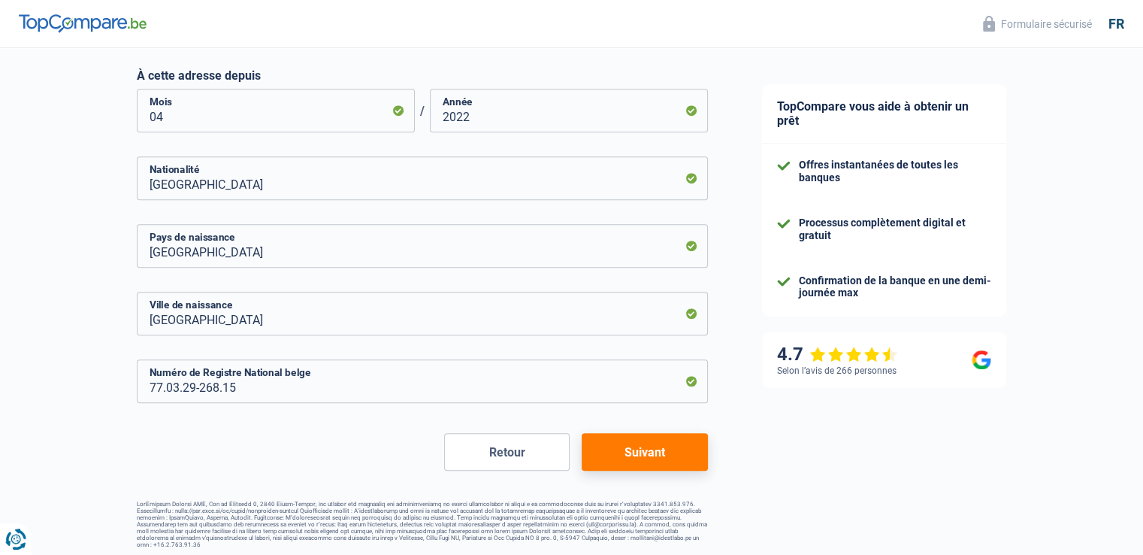
click at [658, 453] on button "Suivant" at bounding box center [645, 452] width 126 height 38
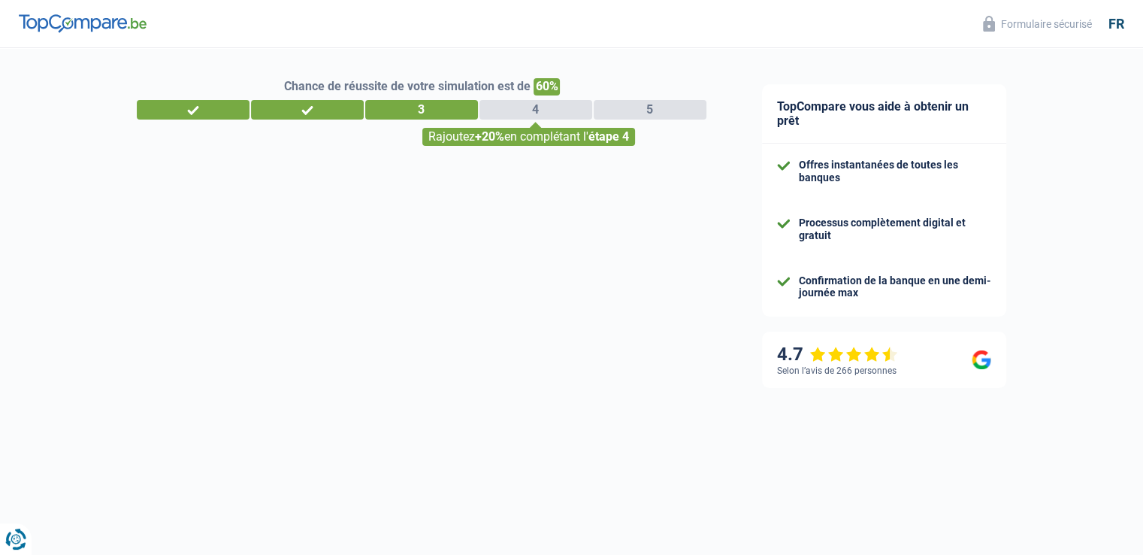
select select "familyAllowances"
select select "netSalary"
select select "mealVouchers"
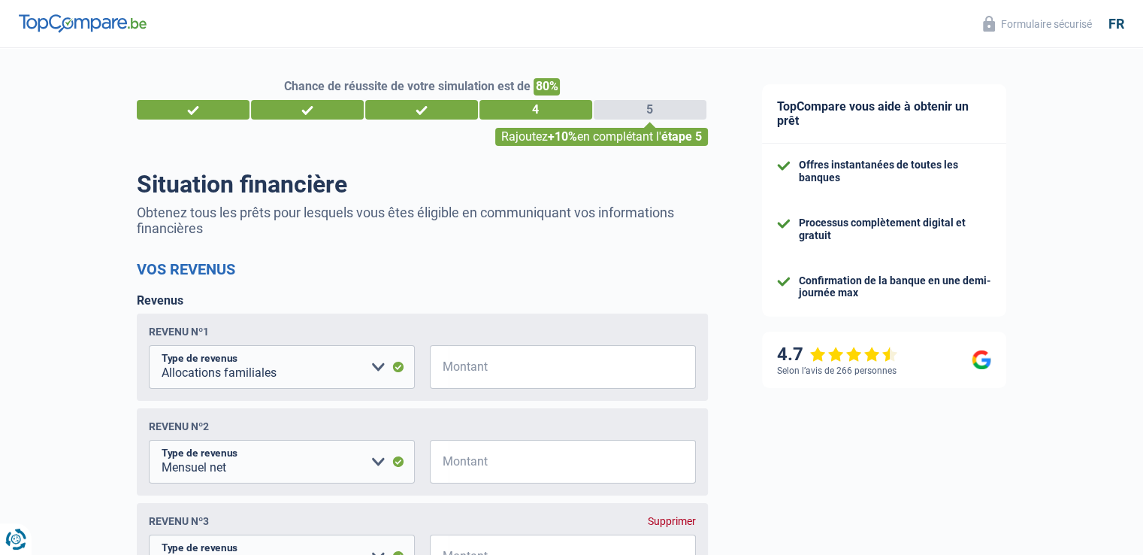
scroll to position [150, 0]
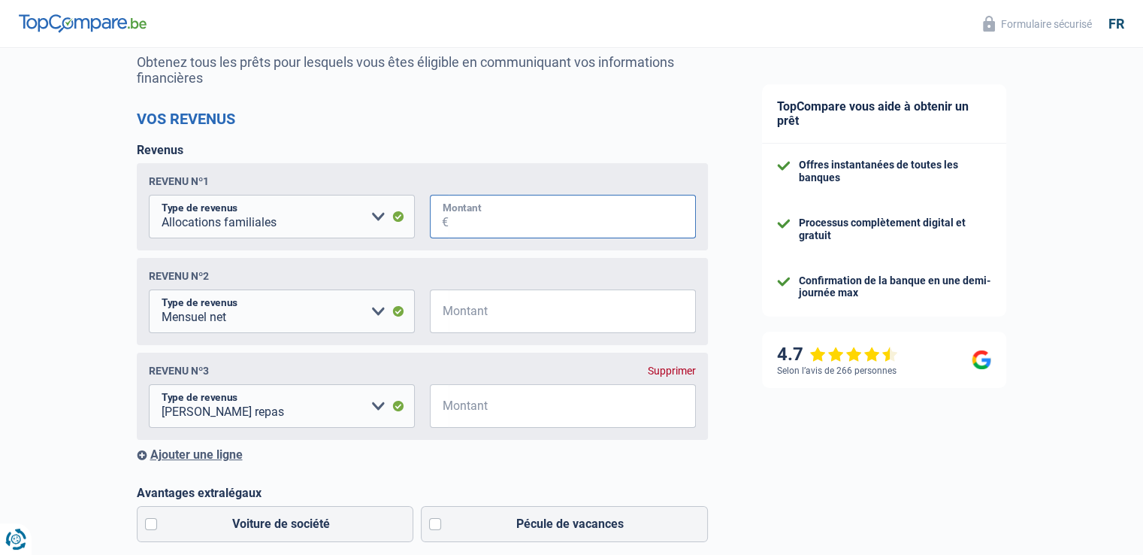
click at [483, 226] on input "Montant" at bounding box center [572, 217] width 247 height 44
type input "152"
click at [495, 316] on input "Montant" at bounding box center [572, 311] width 247 height 44
type input "2.450"
click at [480, 413] on input "Montant" at bounding box center [572, 406] width 247 height 44
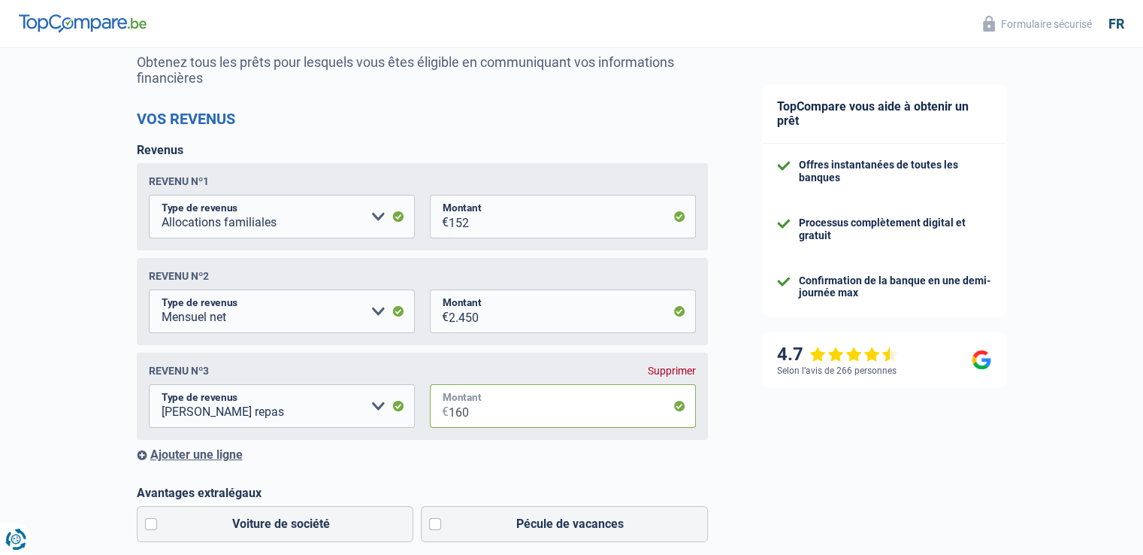
scroll to position [226, 0]
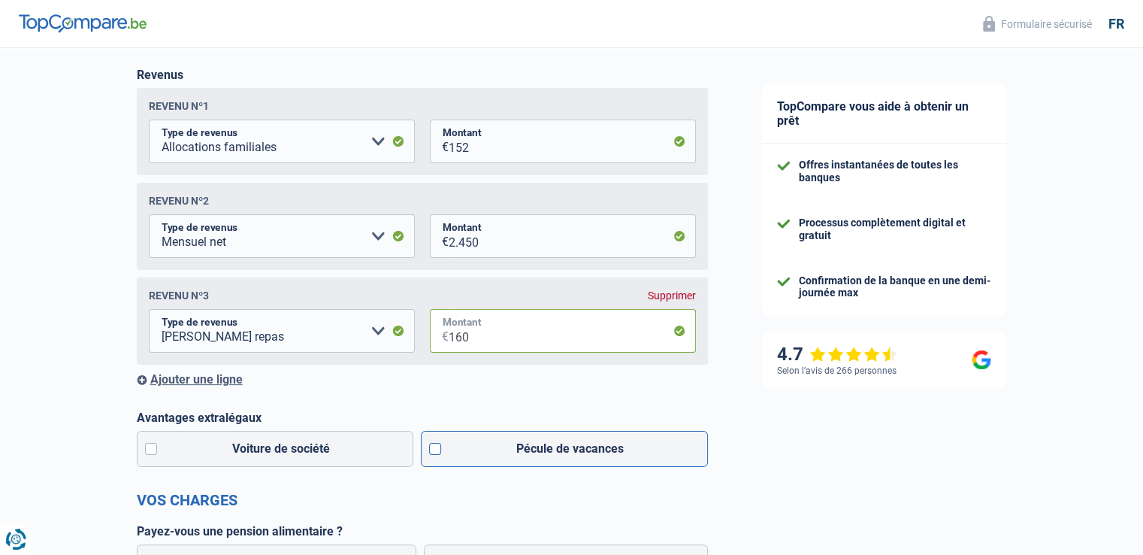
type input "160"
click at [432, 456] on label "Pécule de vacances" at bounding box center [564, 449] width 287 height 36
click at [432, 456] on input "Pécule de vacances" at bounding box center [564, 449] width 287 height 36
checkbox input "true"
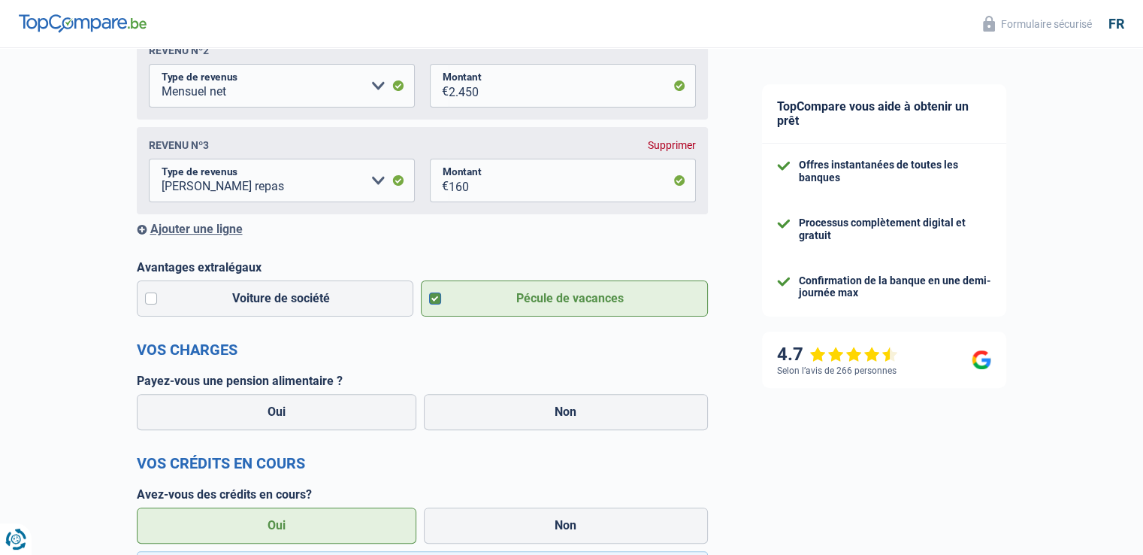
scroll to position [451, 0]
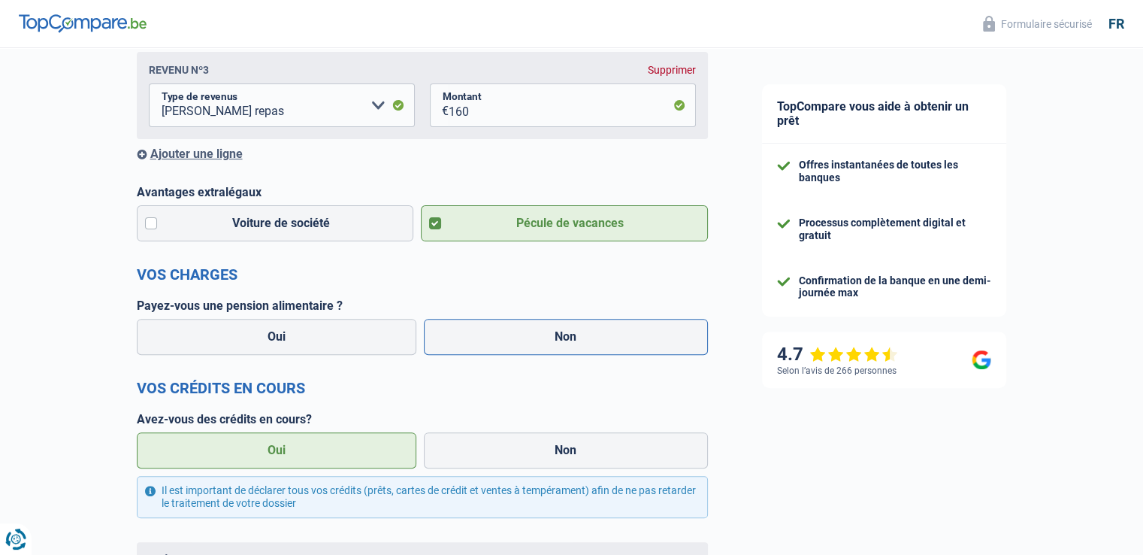
click at [636, 338] on label "Non" at bounding box center [566, 337] width 284 height 36
click at [636, 338] on input "Non" at bounding box center [566, 337] width 284 height 36
radio input "true"
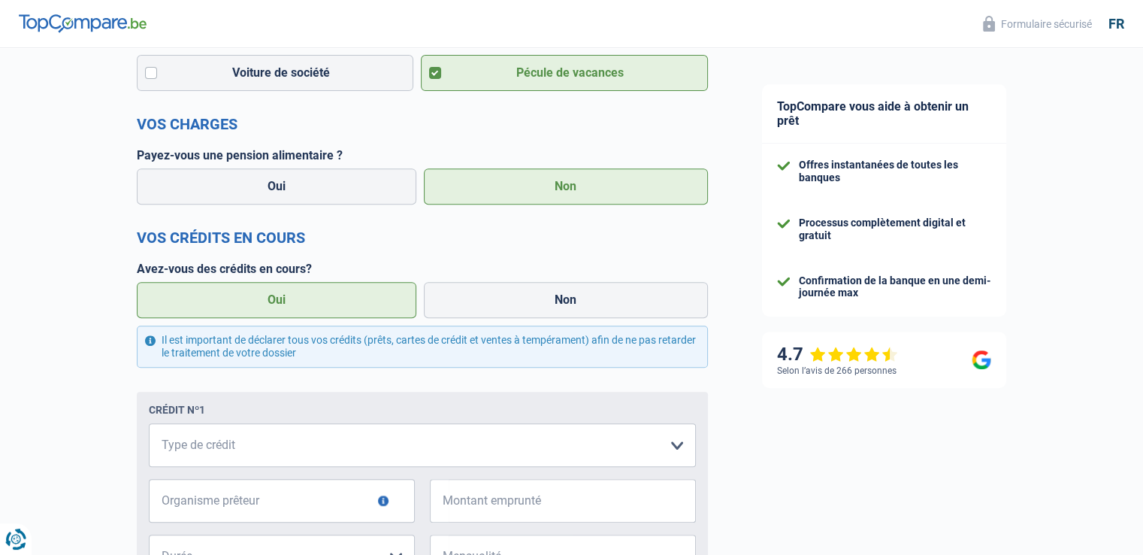
scroll to position [752, 0]
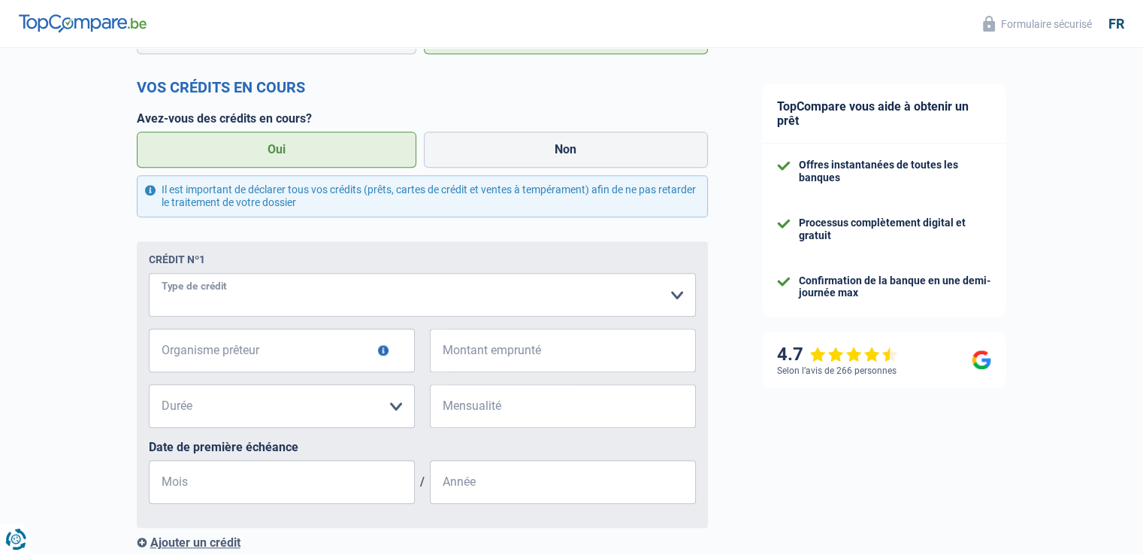
click at [676, 301] on select "Carte ou ouverture de crédit Prêt hypothécaire Vente à tempérament Prêt à tempé…" at bounding box center [422, 295] width 547 height 44
select select "personalLoan"
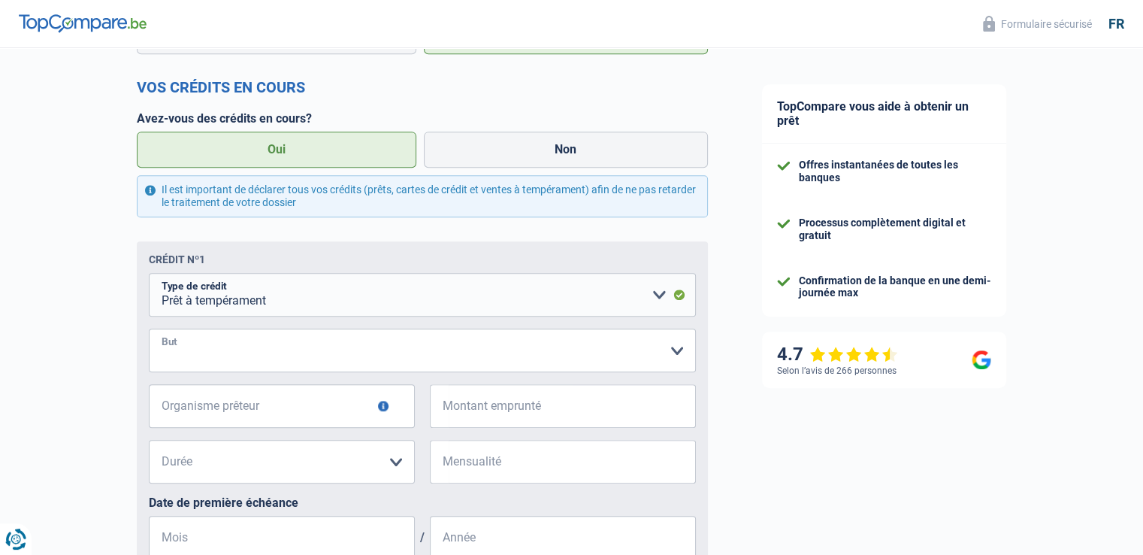
click at [259, 354] on select "Confort maison: meubles, textile, peinture, électroménager, outillage non-profe…" at bounding box center [422, 351] width 547 height 44
select select "other"
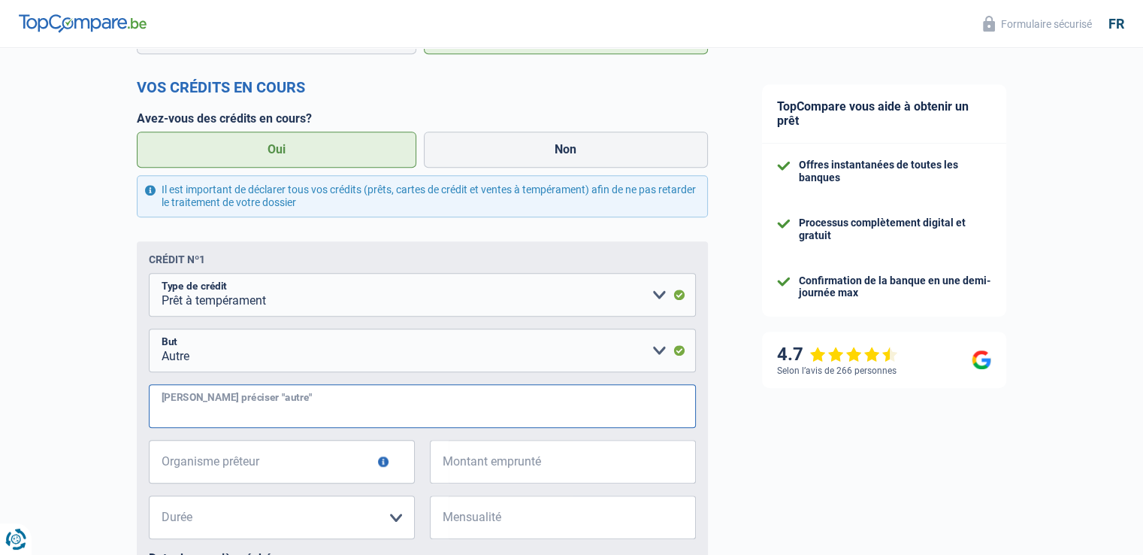
click at [254, 416] on input "Veuillez préciser "autre"" at bounding box center [422, 406] width 547 height 44
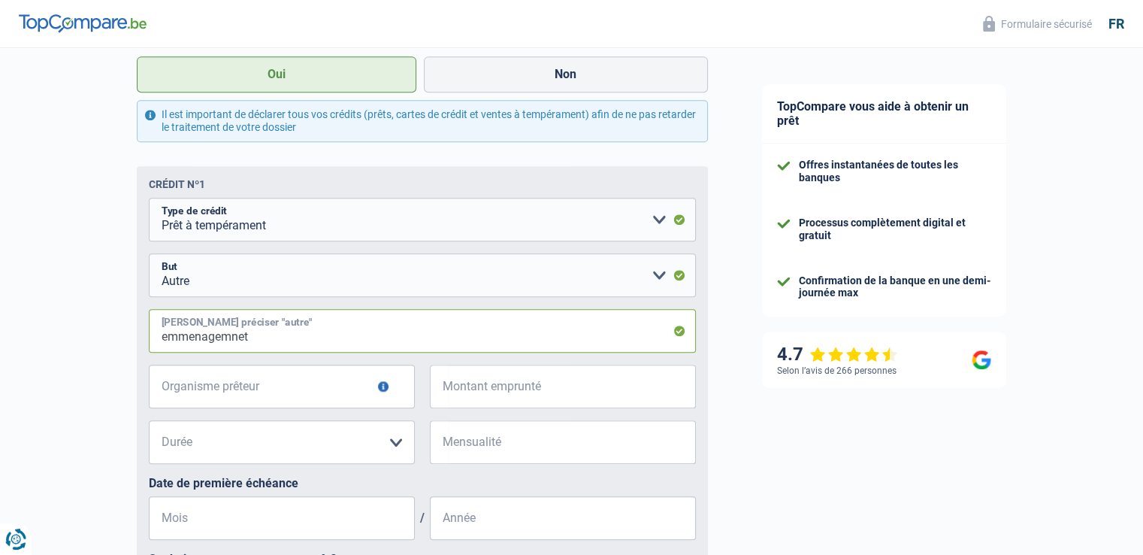
scroll to position [977, 0]
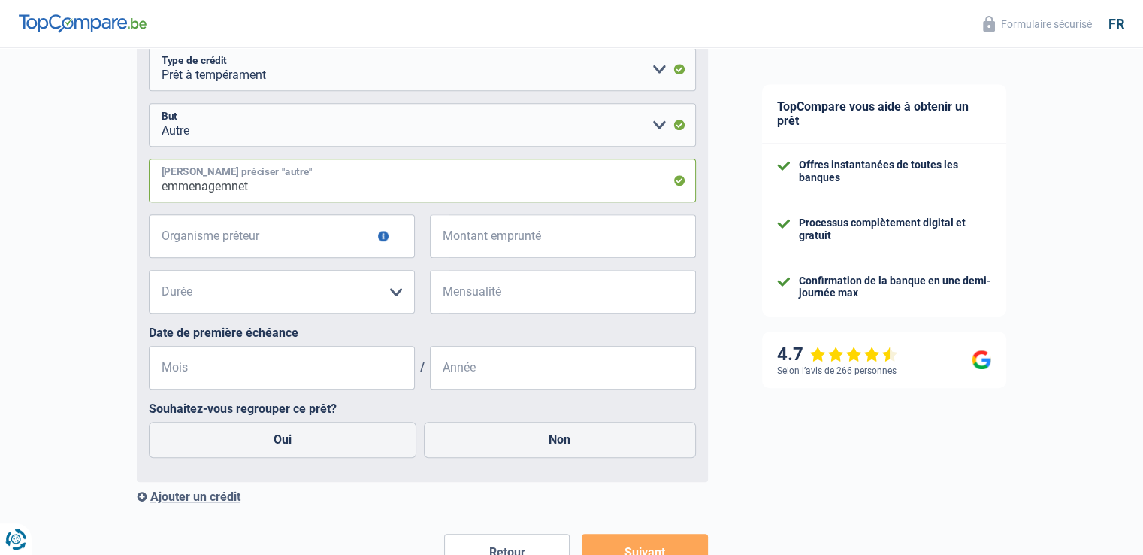
type input "emmenagemnet"
click at [241, 237] on input "Organisme prêteur" at bounding box center [282, 236] width 266 height 44
type input "ing"
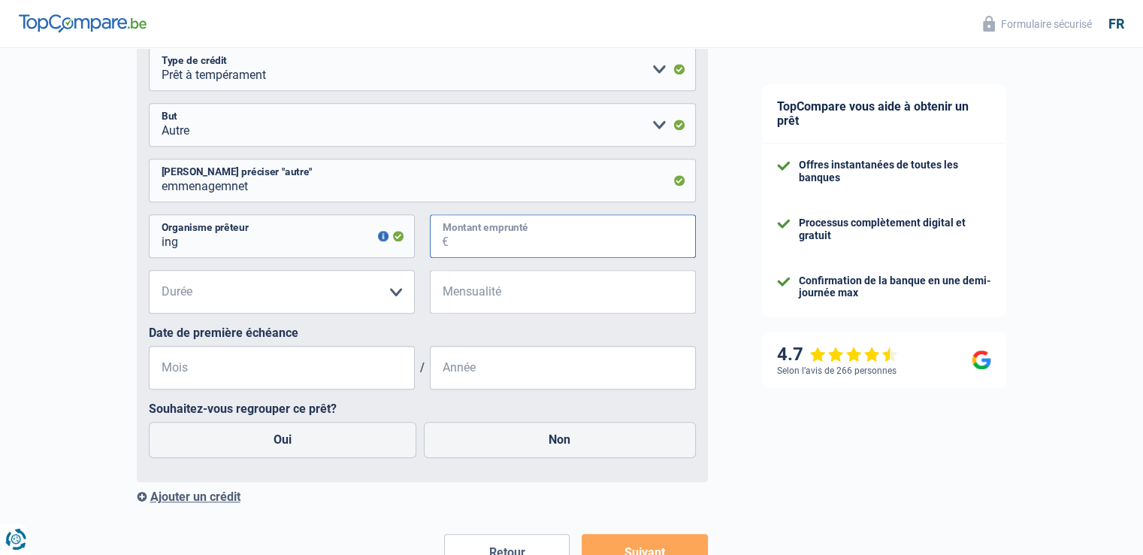
click at [553, 244] on input "Montant emprunté" at bounding box center [572, 236] width 247 height 44
type input "22.000"
click at [400, 298] on select "12 mois 18 mois 24 mois 30 mois 36 mois 42 mois 48 mois 60 mois 72 mois 84 mois…" at bounding box center [282, 292] width 266 height 44
select select "60"
click at [149, 273] on select "12 mois 18 mois 24 mois 30 mois 36 mois 42 mois 48 mois 60 mois 72 mois 84 mois…" at bounding box center [282, 292] width 266 height 44
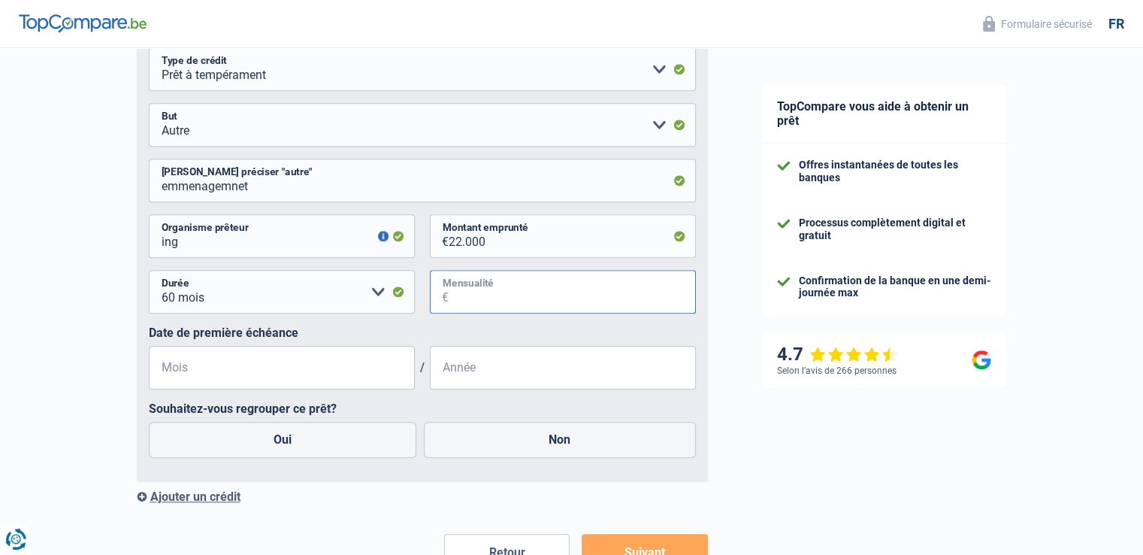
click at [567, 301] on input "Mensualité" at bounding box center [572, 292] width 247 height 44
type input "6"
type input "359"
click at [303, 367] on input "Mois" at bounding box center [282, 368] width 266 height 44
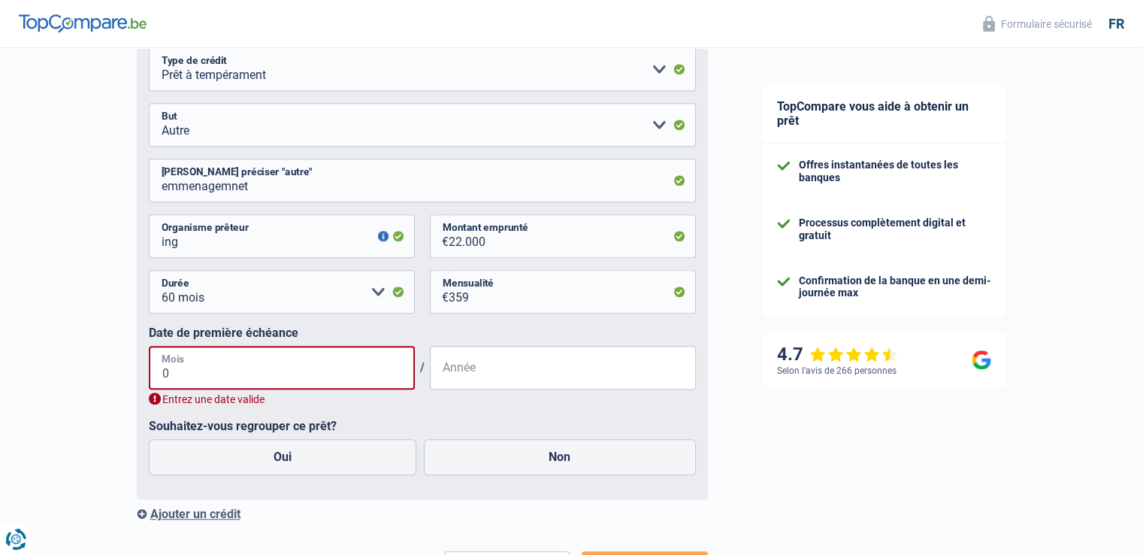
type input "09"
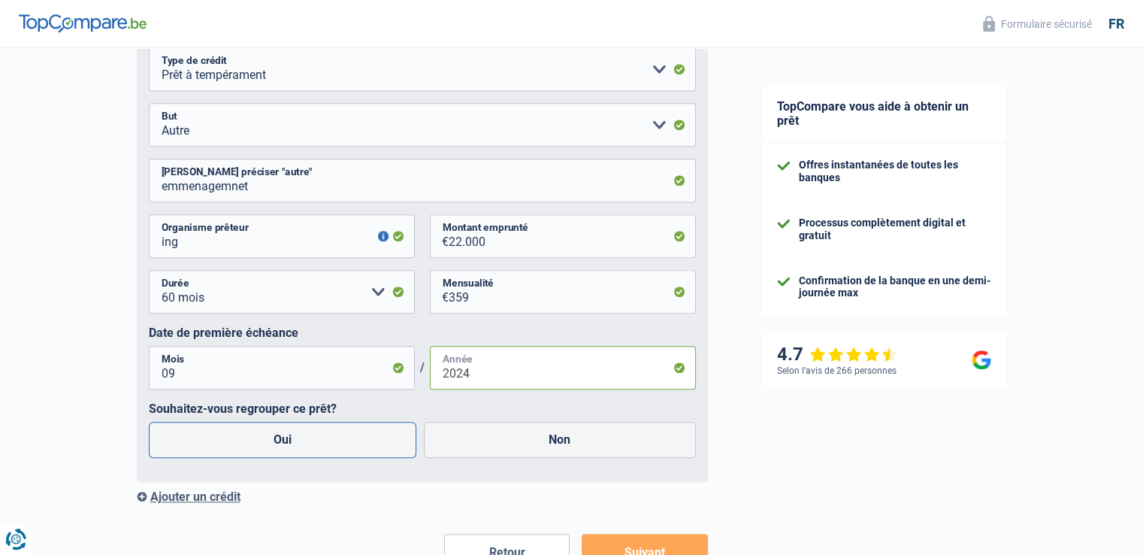
type input "2024"
click at [370, 447] on label "Oui" at bounding box center [283, 440] width 268 height 36
click at [370, 447] on input "Oui" at bounding box center [283, 440] width 268 height 36
radio input "true"
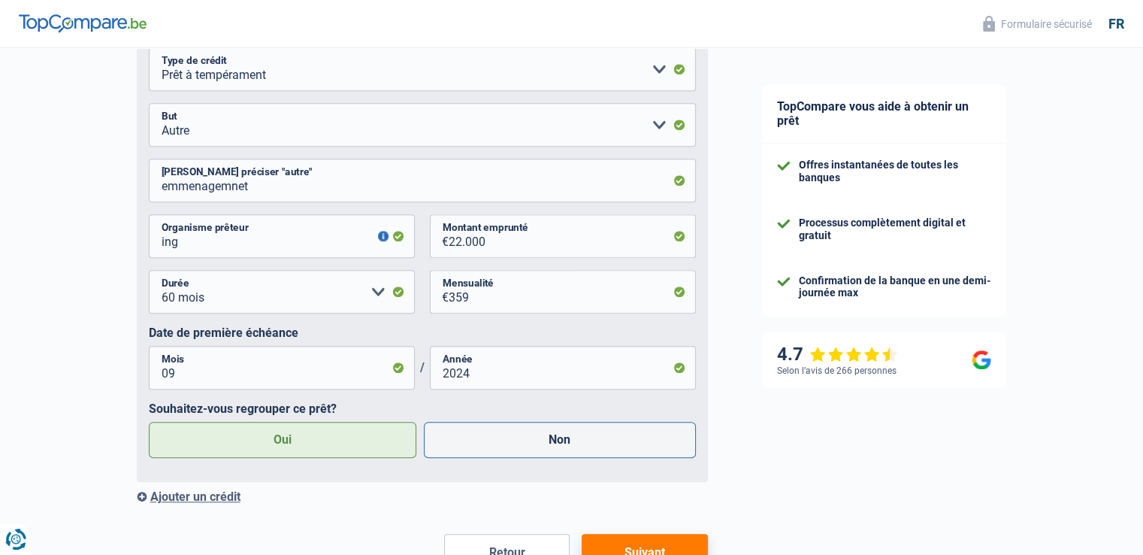
scroll to position [1087, 0]
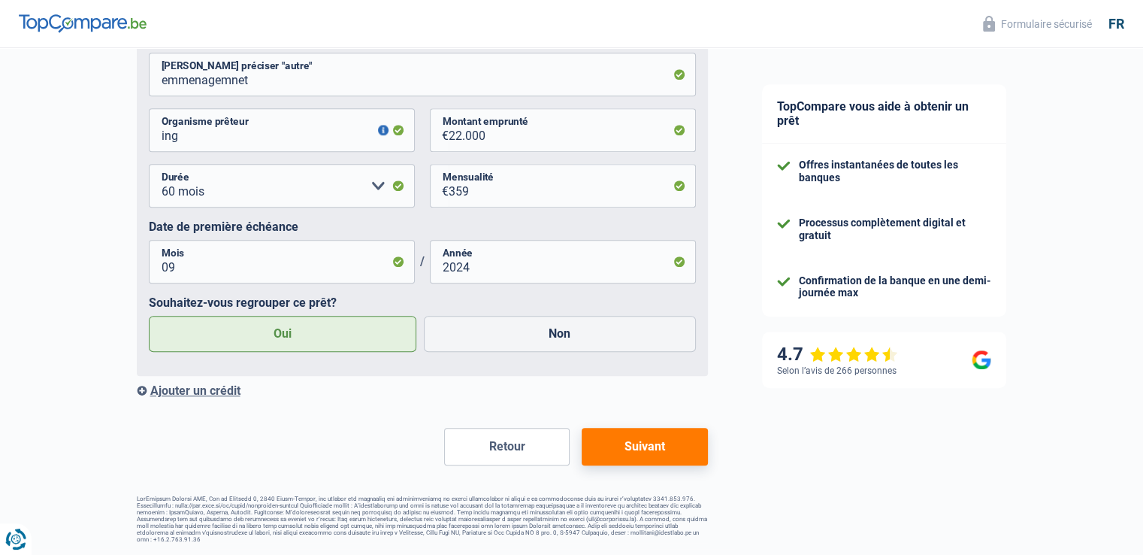
click at [663, 453] on button "Suivant" at bounding box center [645, 447] width 126 height 38
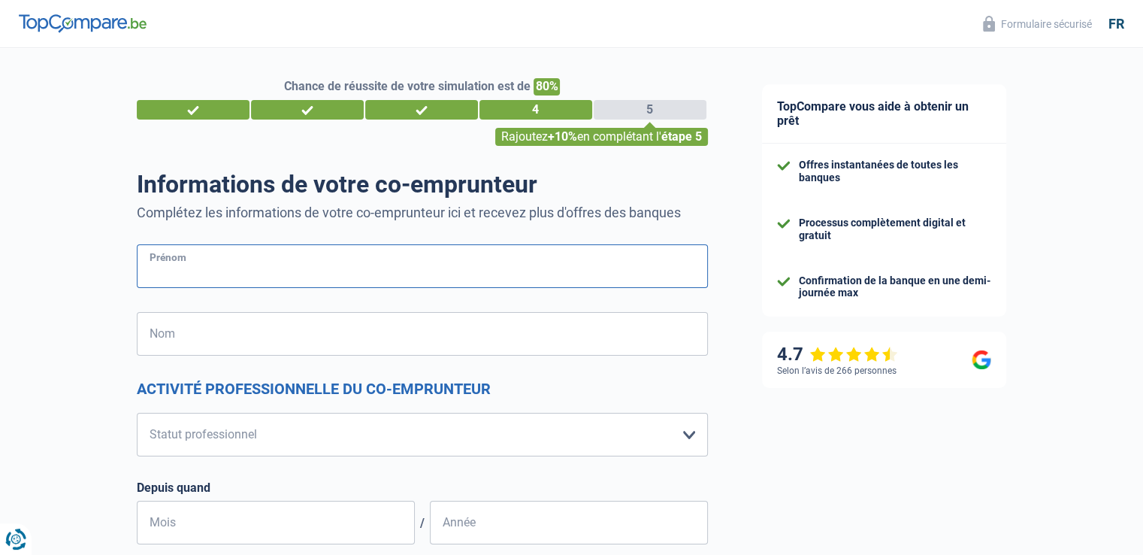
click at [493, 280] on input "Prénom" at bounding box center [422, 266] width 571 height 44
type input "chistian"
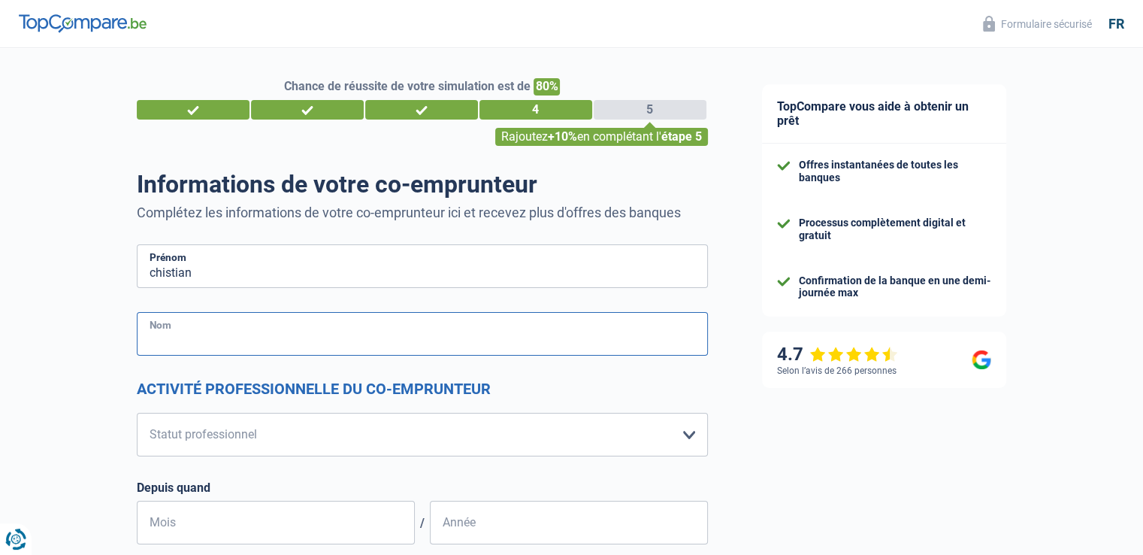
click at [384, 346] on input "Nom" at bounding box center [422, 334] width 571 height 44
type input "heurguier"
type input "Belgique"
click at [442, 444] on select "Ouvrier Employé privé Employé public Invalide Indépendant Pensionné Chômeur Mut…" at bounding box center [422, 435] width 571 height 44
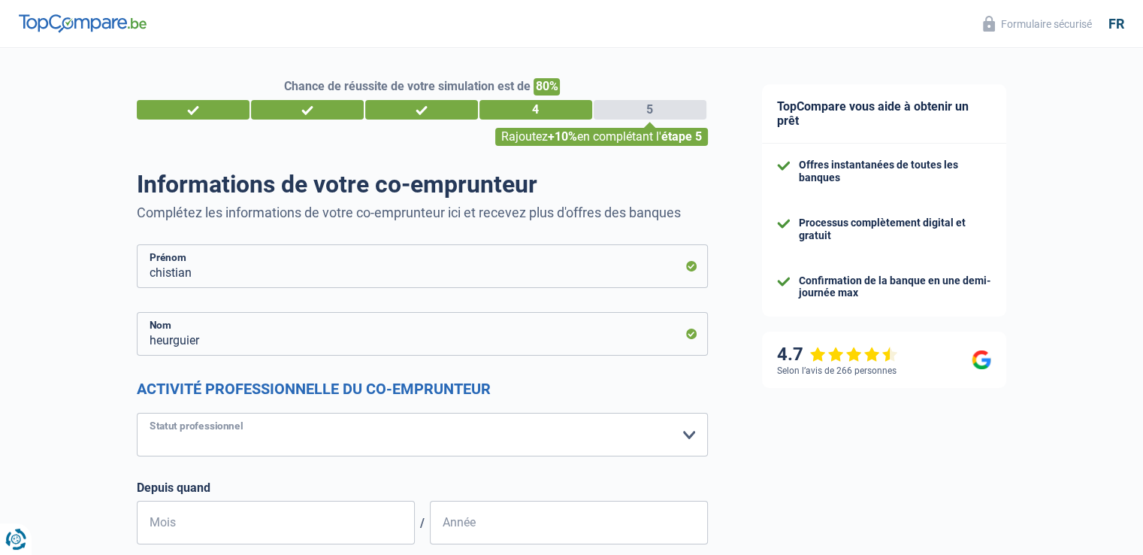
select select "worker"
click at [137, 413] on select "Ouvrier Employé privé Employé public Invalide Indépendant Pensionné Chômeur Mut…" at bounding box center [422, 435] width 571 height 44
select select "netSalary"
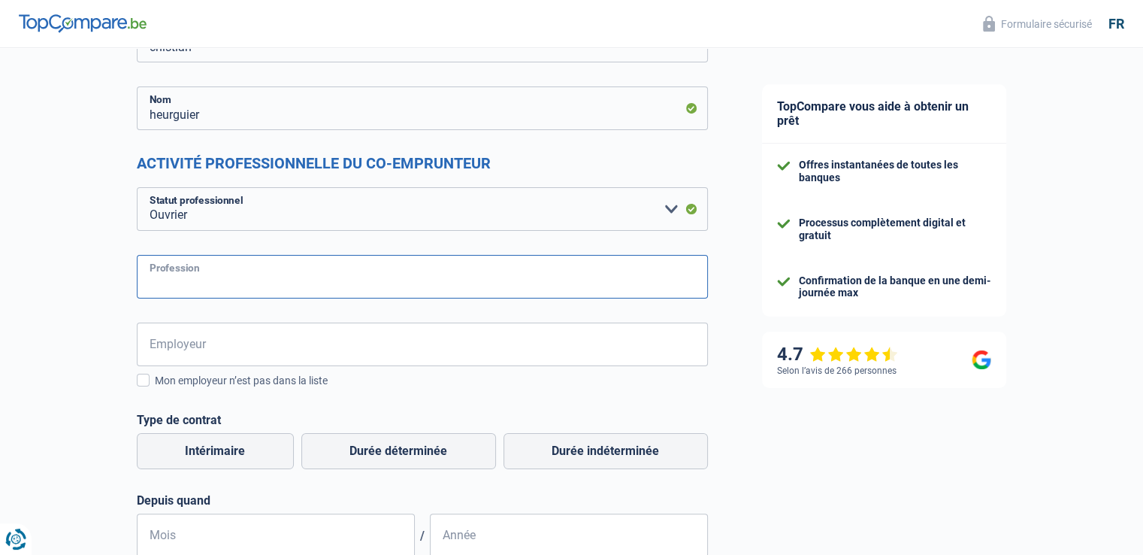
click at [300, 282] on input "Profession" at bounding box center [422, 277] width 571 height 44
type input "chauffeur bus"
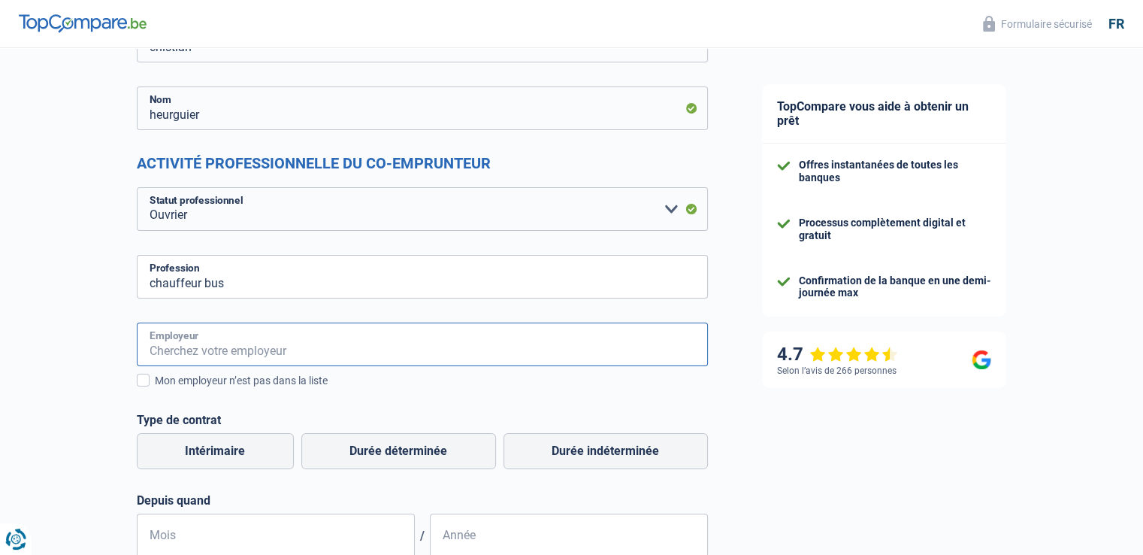
click at [277, 355] on input "Employeur" at bounding box center [422, 345] width 571 height 44
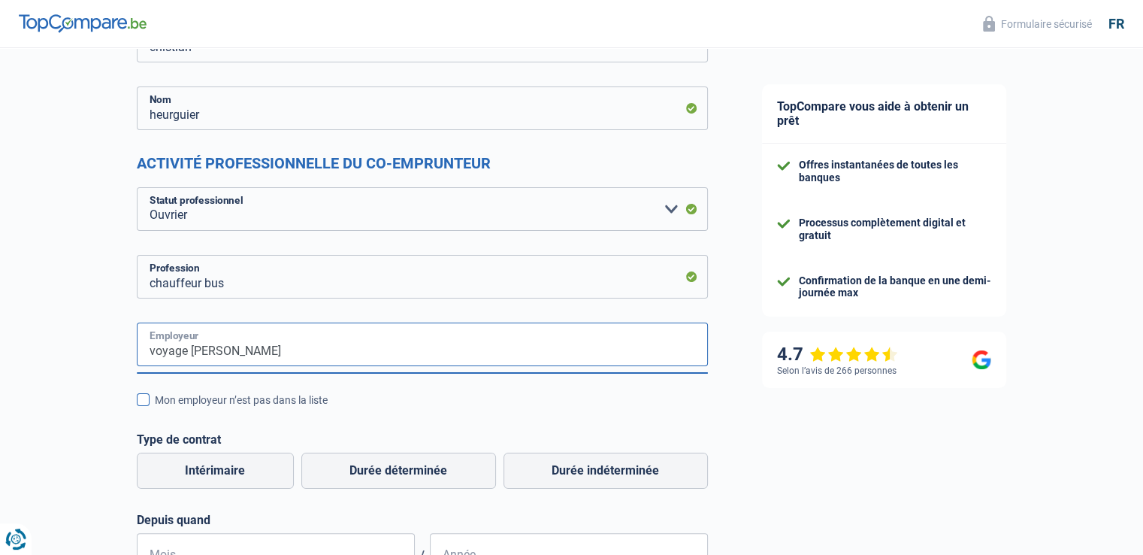
type input "voyage leonard"
click at [141, 401] on span at bounding box center [143, 399] width 13 height 13
click at [155, 408] on input "Mon employeur n’est pas dans la liste" at bounding box center [155, 408] width 0 height 0
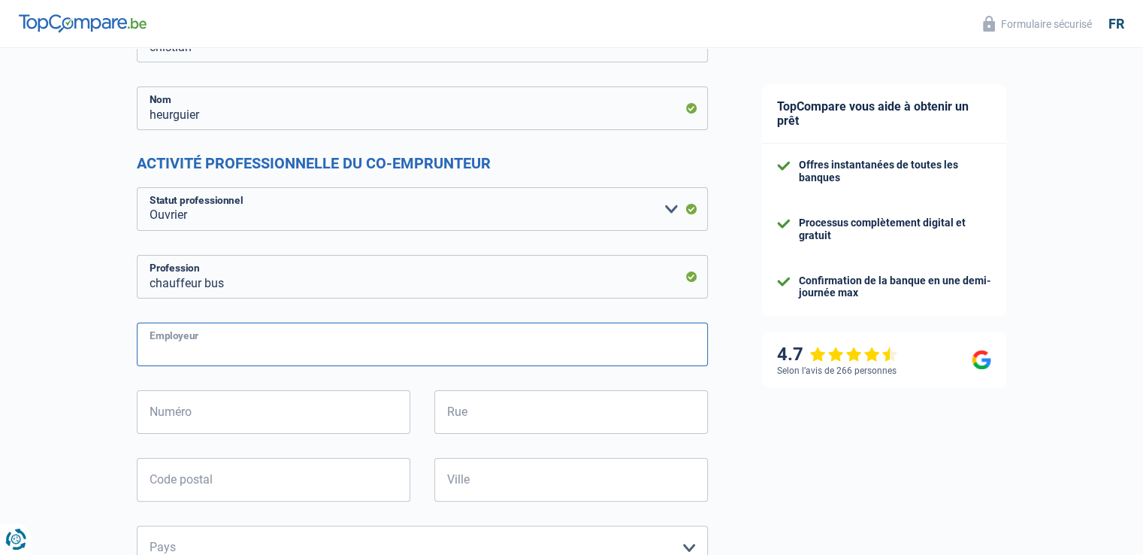
click at [311, 341] on input "Employeur" at bounding box center [422, 345] width 571 height 44
type input "voyage leonard"
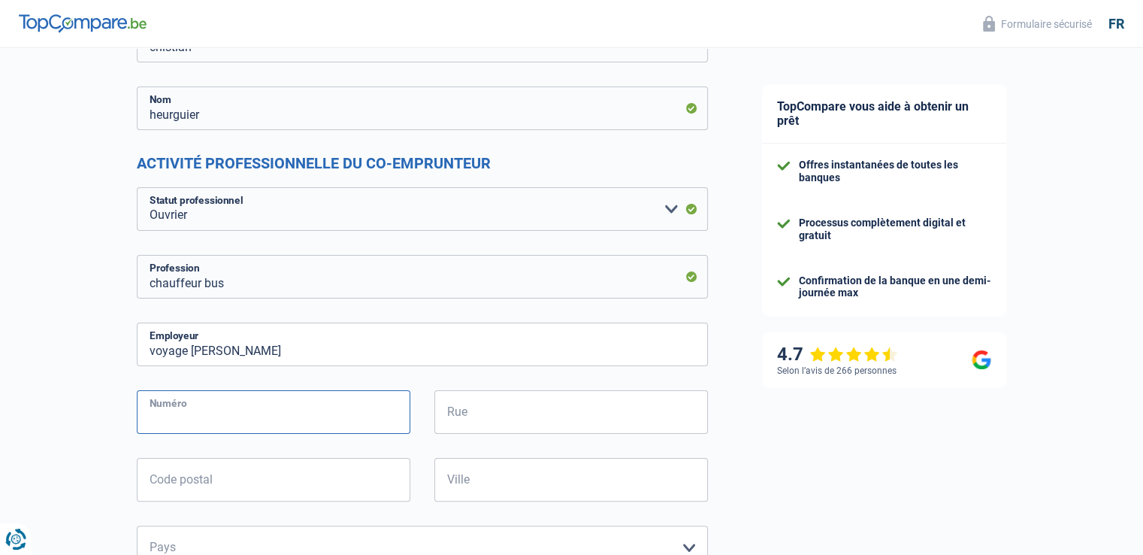
click at [299, 408] on input "Numéro" at bounding box center [274, 412] width 274 height 44
type input "47"
click at [529, 402] on input "Rue" at bounding box center [572, 412] width 274 height 44
type input "parc artisanal"
click at [321, 477] on input "Code postal" at bounding box center [274, 480] width 274 height 44
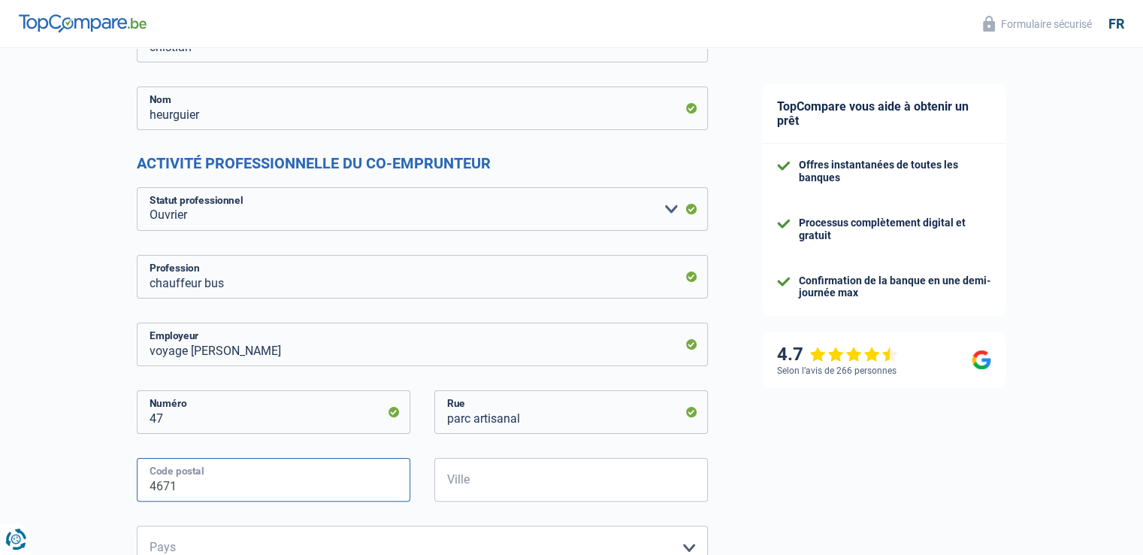
type input "4671"
click at [499, 485] on input "Ville" at bounding box center [572, 480] width 274 height 44
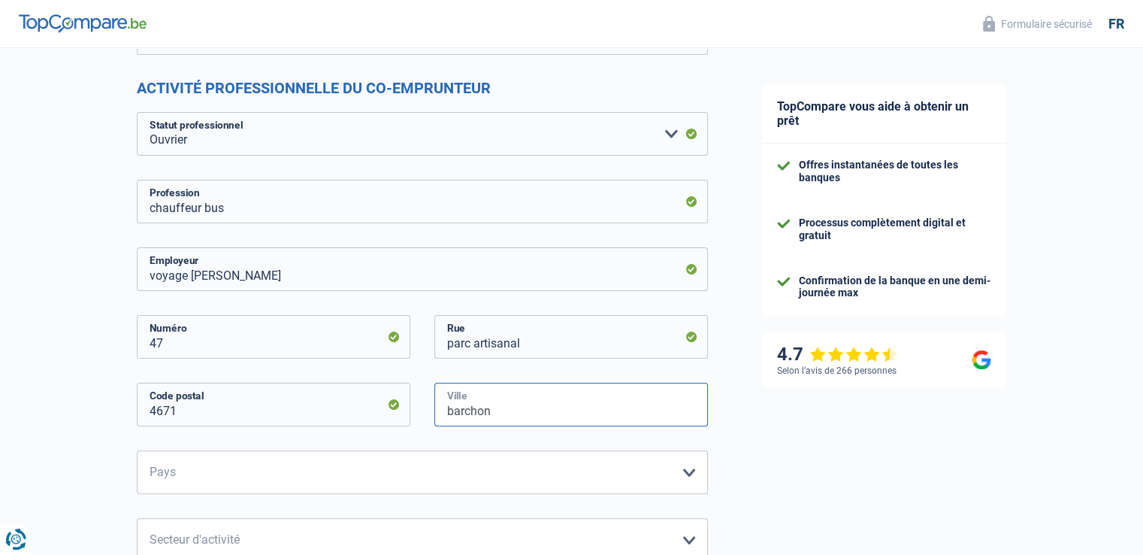
scroll to position [376, 0]
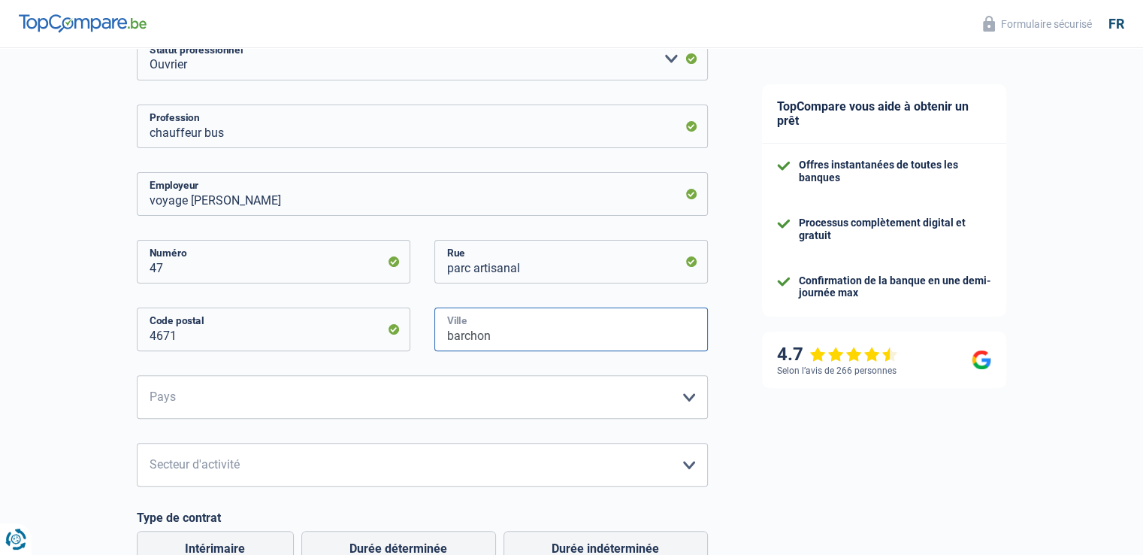
type input "barchon"
click at [692, 404] on select "Belgique France Allemagne Italie Luxembourg Pays-Bas Espagne Suisse Veuillez sé…" at bounding box center [422, 397] width 571 height 44
select select "BE"
click at [137, 375] on select "Belgique France Allemagne Italie Luxembourg Pays-Bas Espagne Suisse Veuillez sé…" at bounding box center [422, 397] width 571 height 44
click at [245, 470] on select "Agriculture/Pêche Industrie Horeca Courier/Fitness/Taxi Construction Banques/As…" at bounding box center [422, 465] width 571 height 44
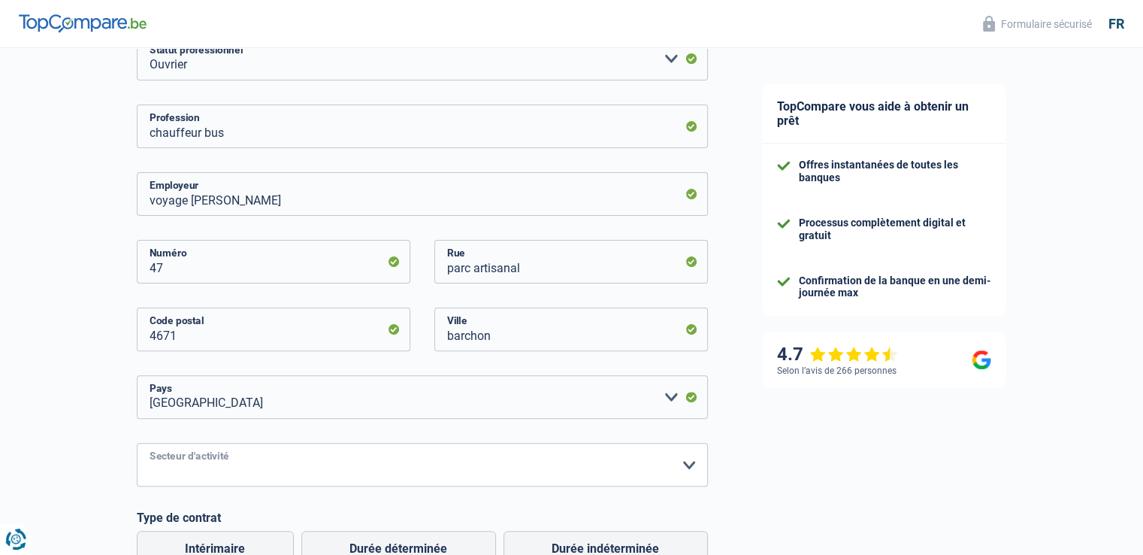
select select "bigCompanies"
click at [137, 443] on select "Agriculture/Pêche Industrie Horeca Courier/Fitness/Taxi Construction Banques/As…" at bounding box center [422, 465] width 571 height 44
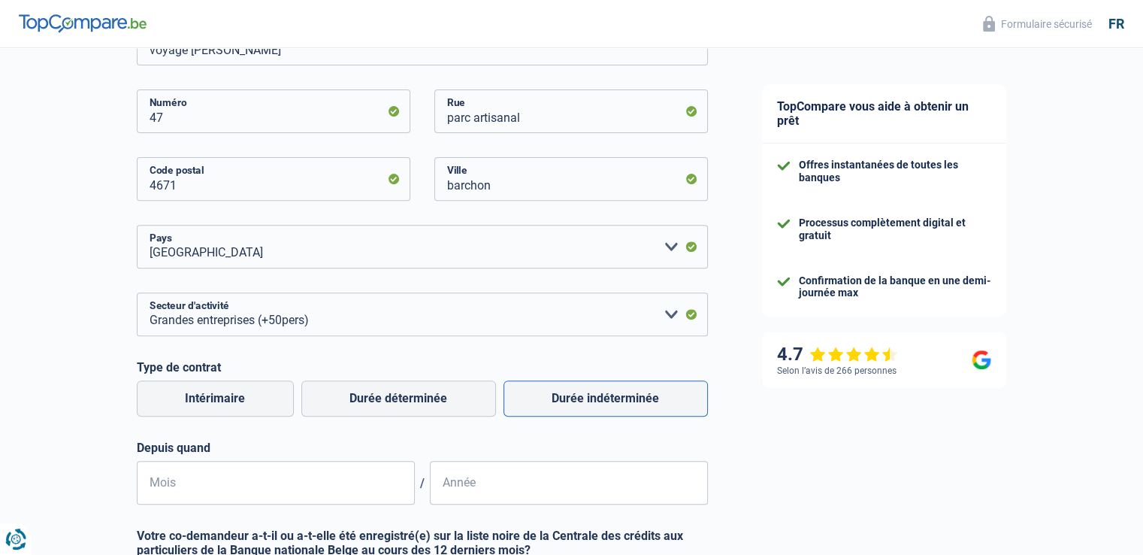
click at [594, 404] on label "Durée indéterminée" at bounding box center [606, 398] width 204 height 36
click at [594, 404] on input "Durée indéterminée" at bounding box center [606, 398] width 204 height 36
radio input "true"
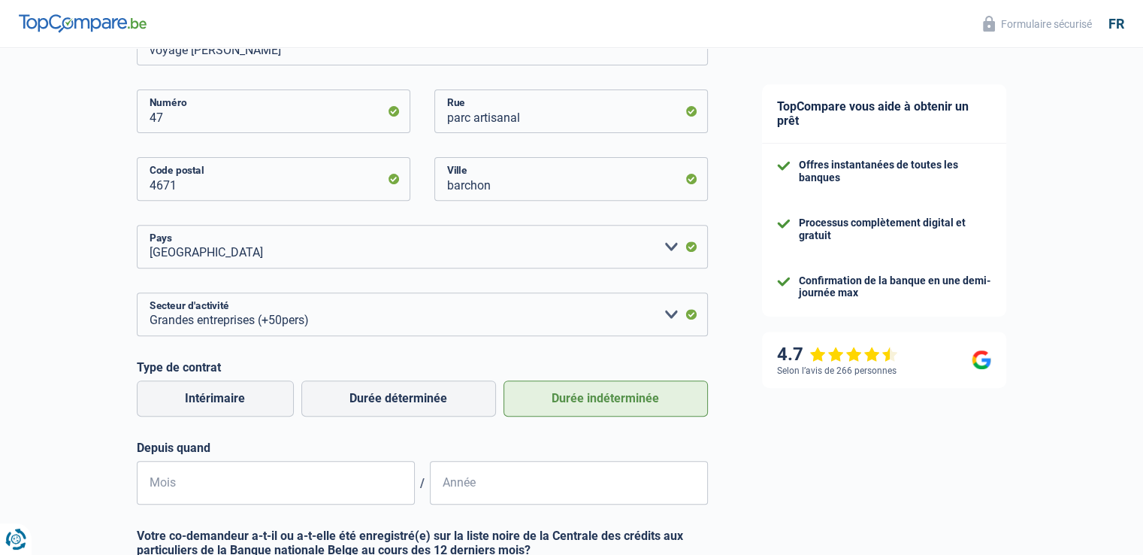
scroll to position [677, 0]
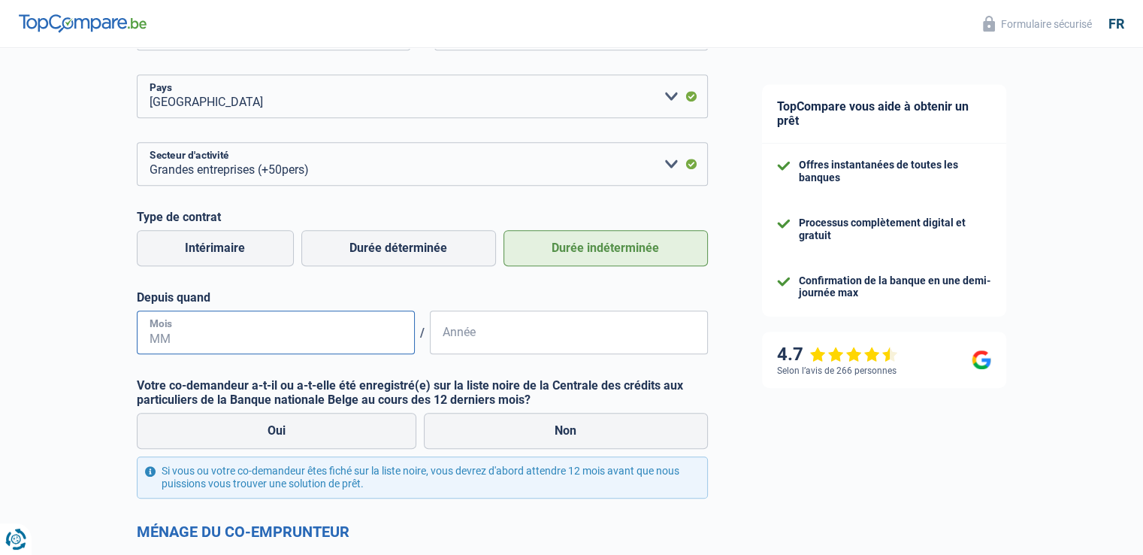
click at [257, 332] on input "Mois" at bounding box center [276, 332] width 278 height 44
type input "07"
type input "2021"
click at [511, 439] on label "Non" at bounding box center [566, 431] width 284 height 36
click at [511, 439] on input "Non" at bounding box center [566, 431] width 284 height 36
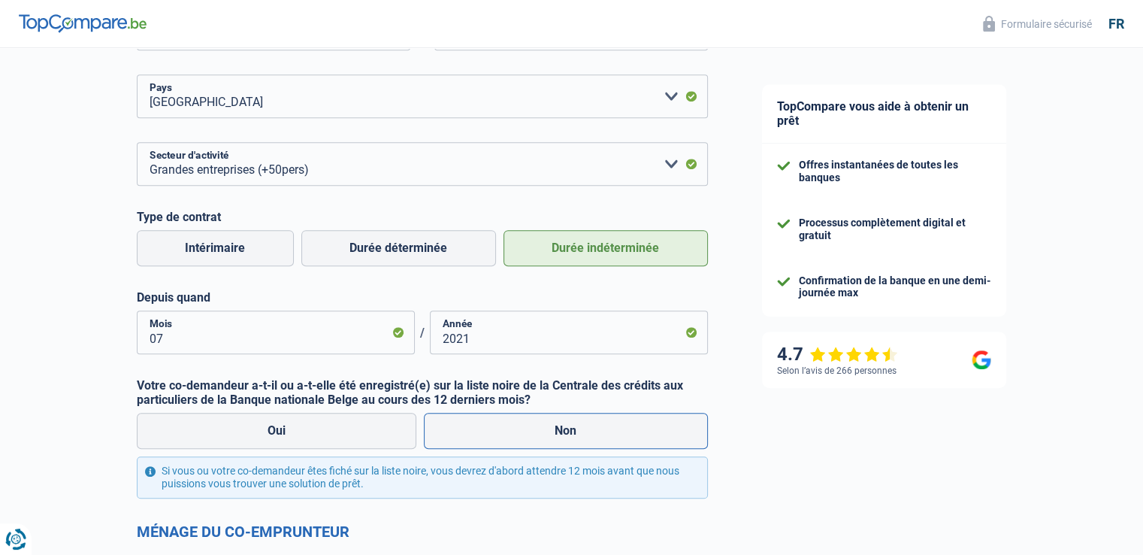
radio input "true"
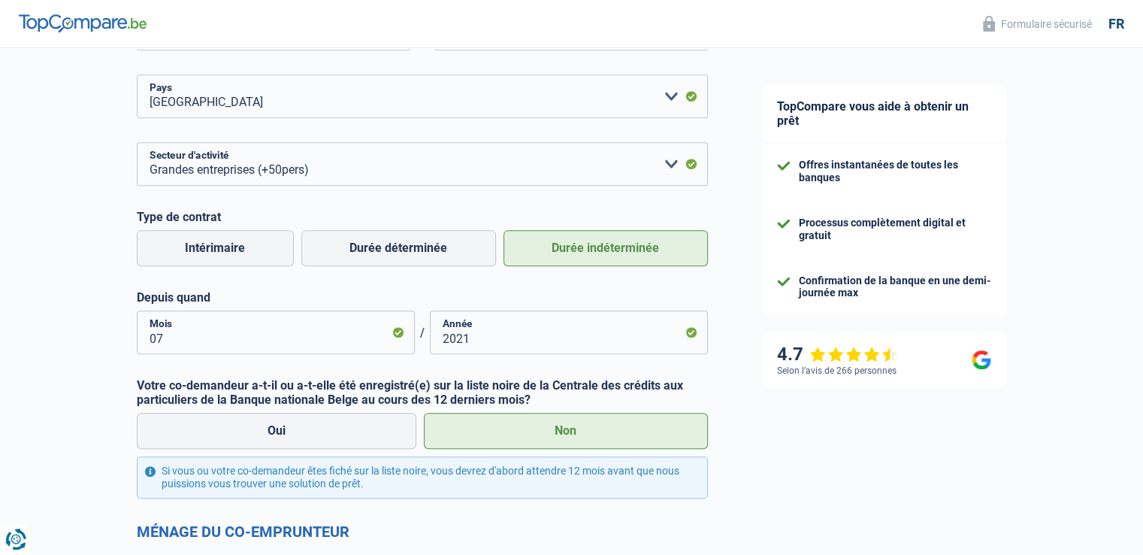
scroll to position [827, 0]
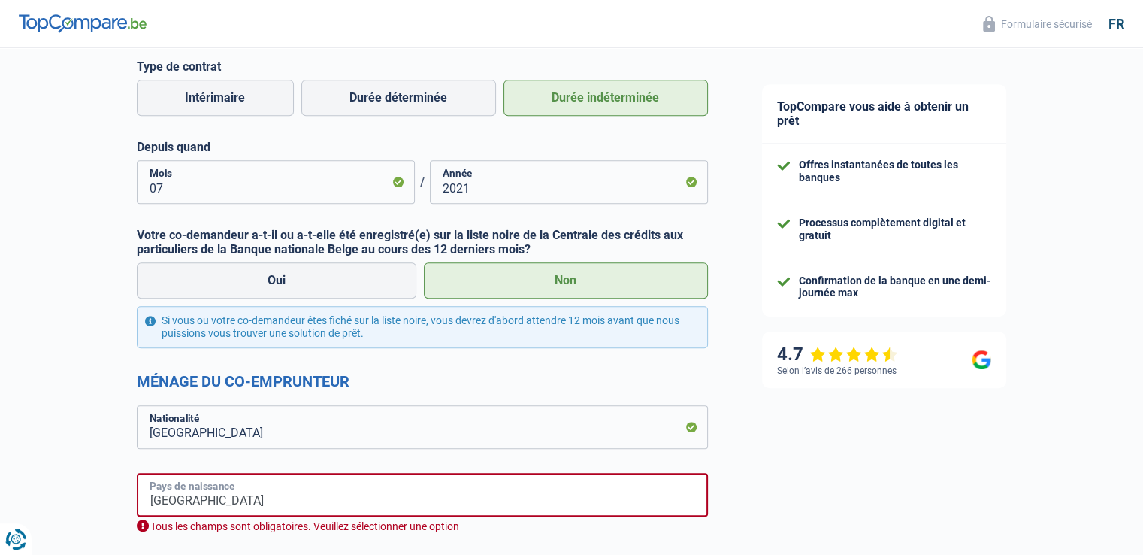
click at [478, 498] on input "Belgique" at bounding box center [422, 495] width 571 height 44
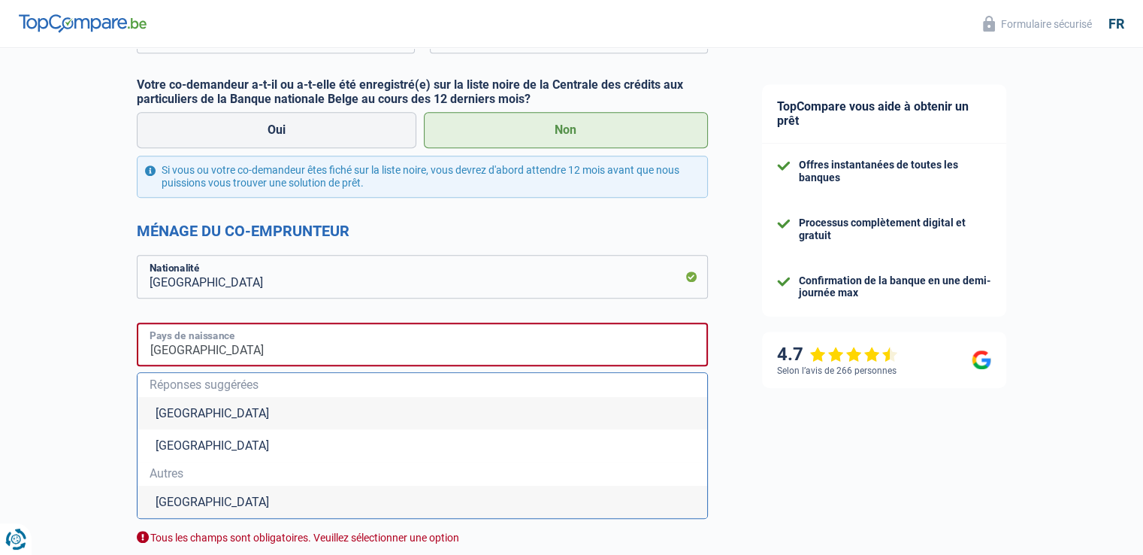
scroll to position [1052, 0]
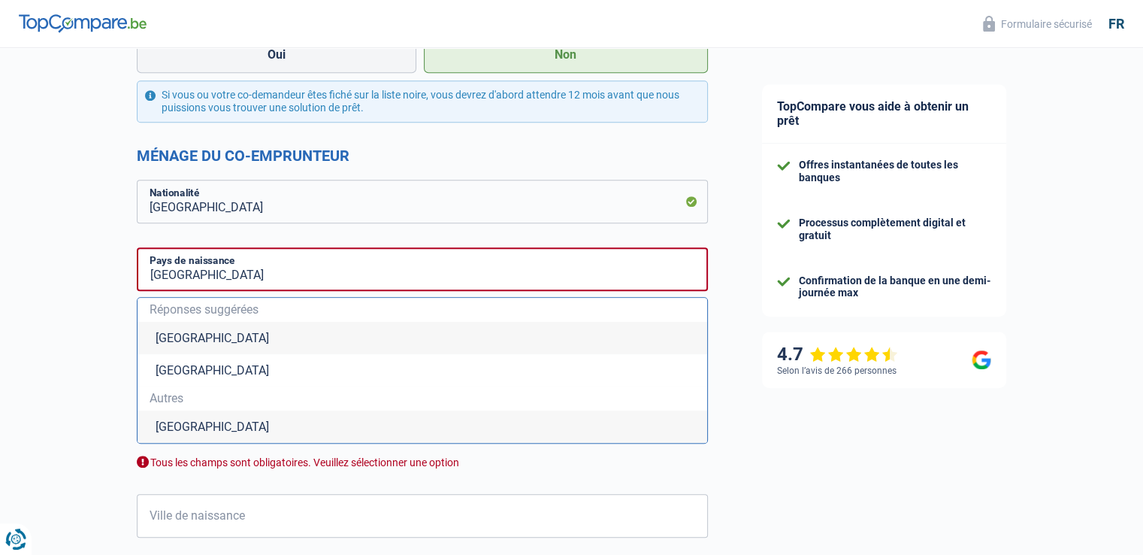
click at [195, 338] on li "Belgique" at bounding box center [423, 338] width 570 height 32
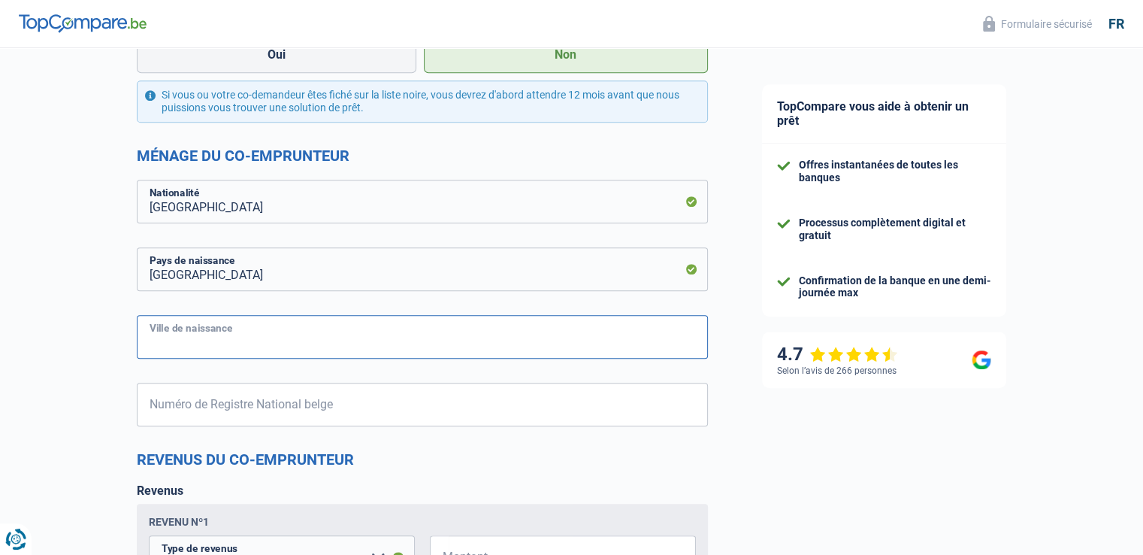
click at [433, 341] on input "Ville de naissance" at bounding box center [422, 337] width 571 height 44
type input "chatelet"
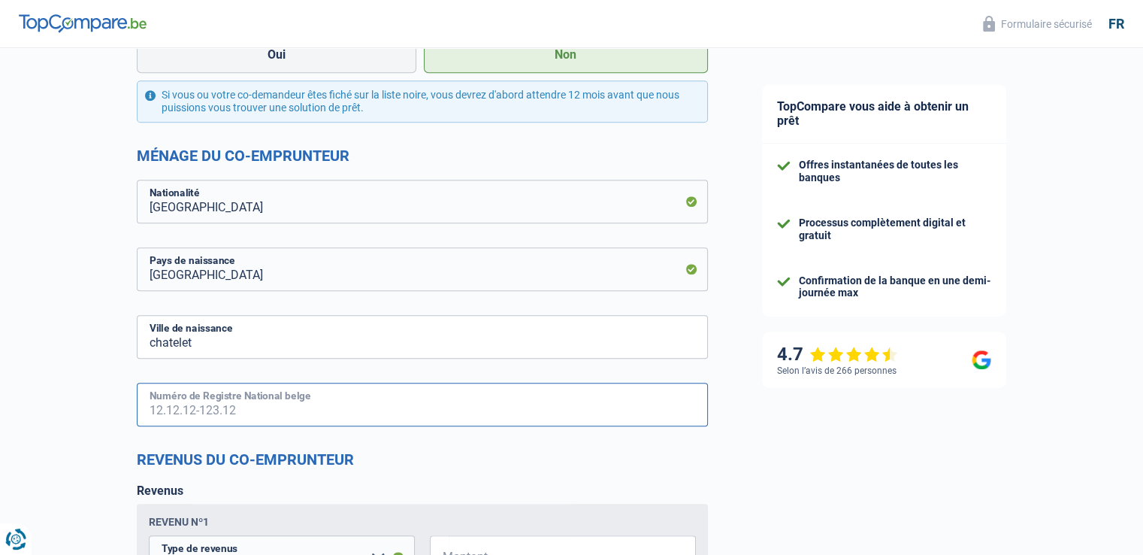
click at [405, 406] on input "Numéro de Registre National belge" at bounding box center [422, 405] width 571 height 44
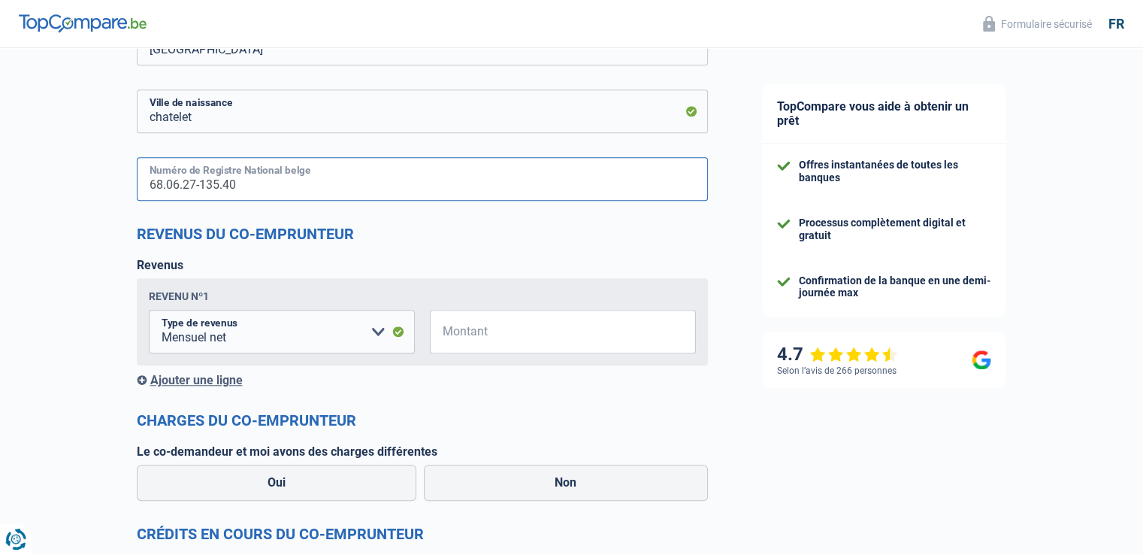
scroll to position [1353, 0]
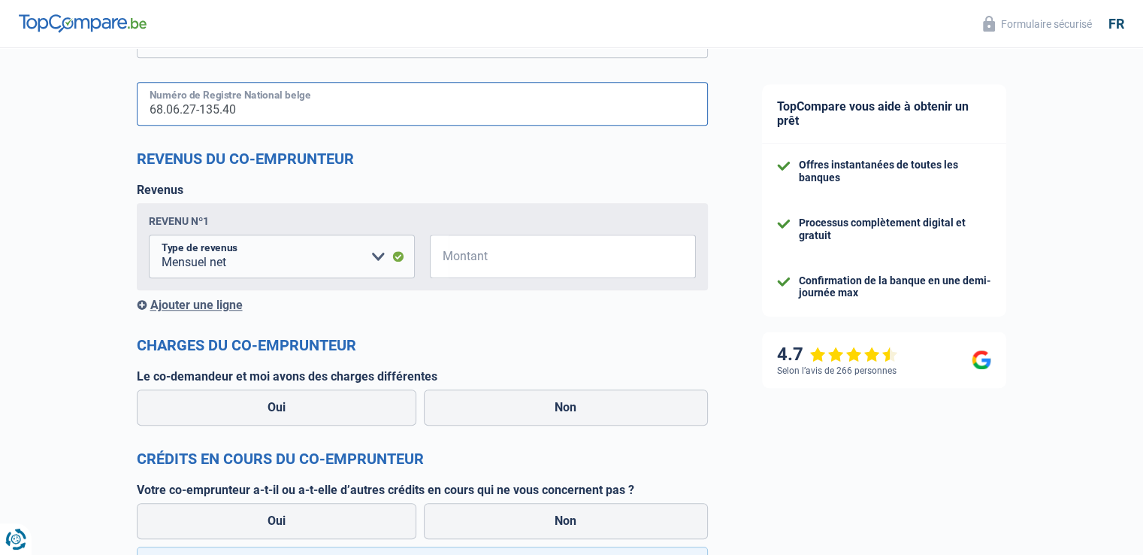
type input "68.06.27-135.40"
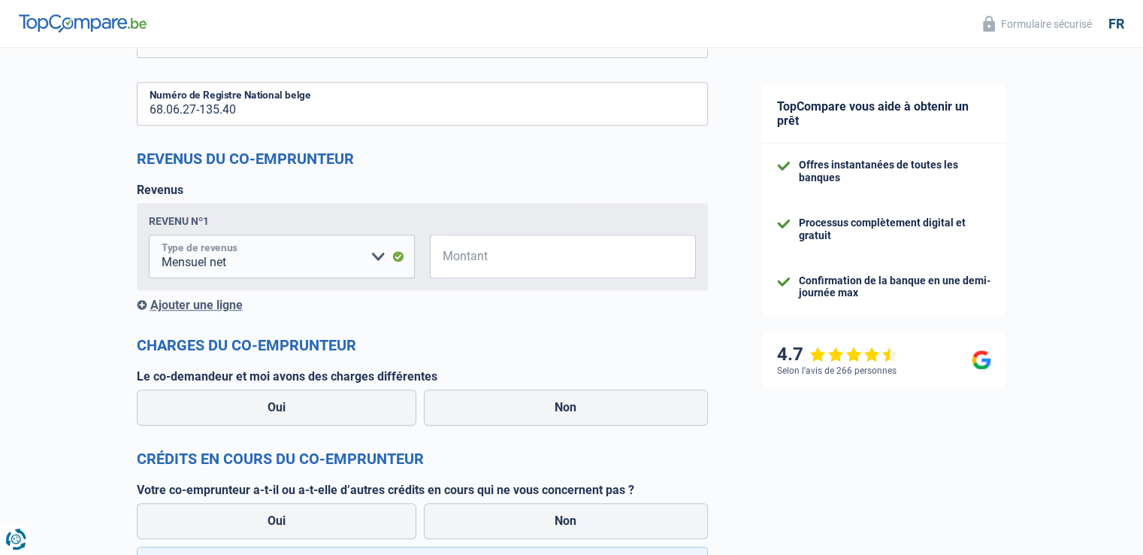
click at [377, 261] on select "Allocation d'handicap Allocations chômage Allocations familiales Chèques repas …" at bounding box center [282, 257] width 266 height 44
click at [484, 261] on input "Montant" at bounding box center [572, 257] width 247 height 44
type input "2.500"
click at [538, 403] on label "Non" at bounding box center [566, 407] width 284 height 36
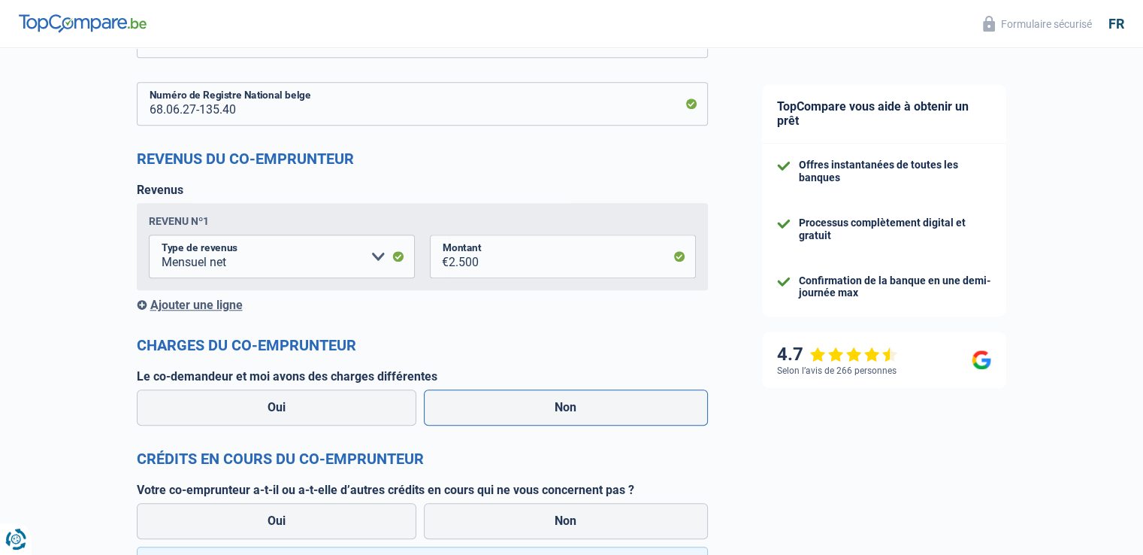
click at [538, 403] on input "Non" at bounding box center [566, 407] width 284 height 36
radio input "true"
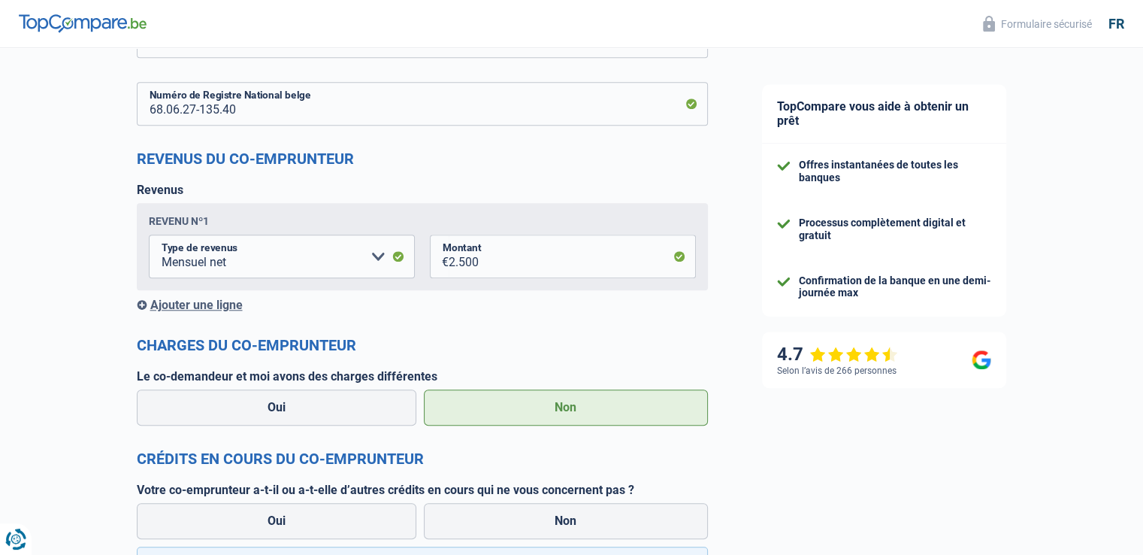
scroll to position [1504, 0]
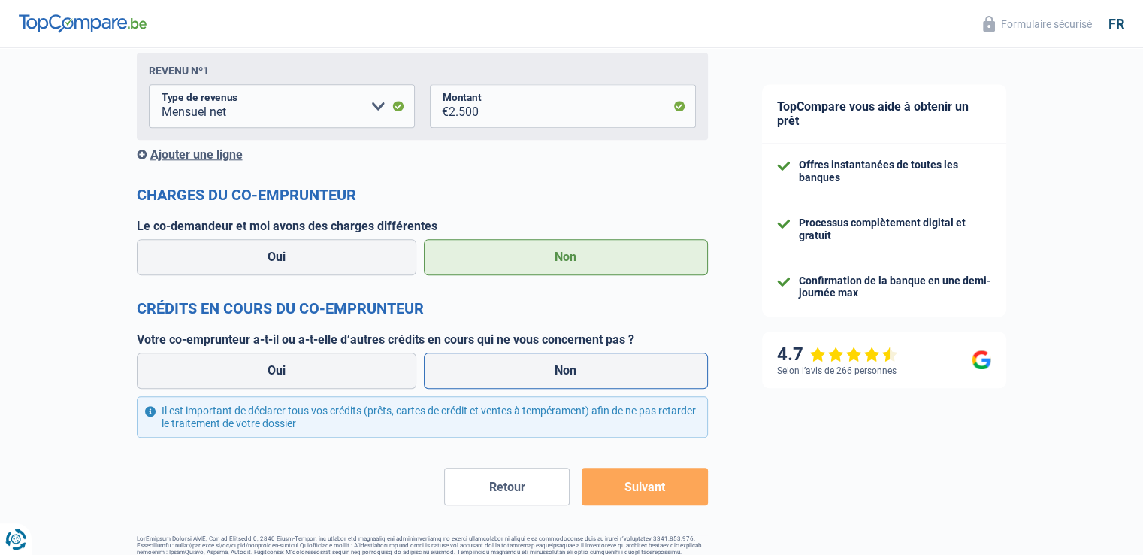
click at [486, 375] on label "Non" at bounding box center [566, 371] width 284 height 36
click at [486, 375] on input "Non" at bounding box center [566, 371] width 284 height 36
radio input "true"
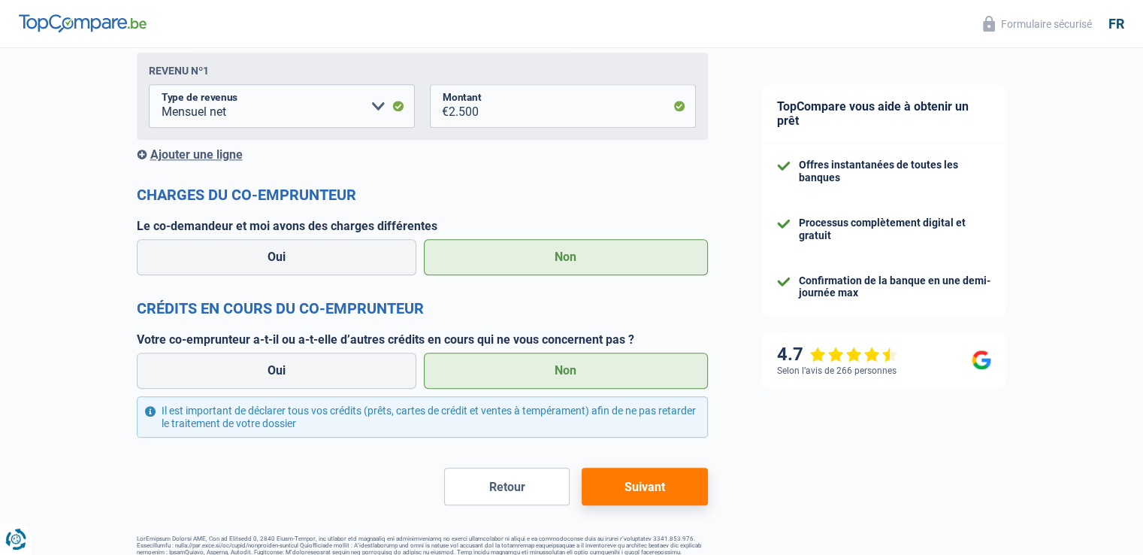
click at [679, 495] on button "Suivant" at bounding box center [645, 487] width 126 height 38
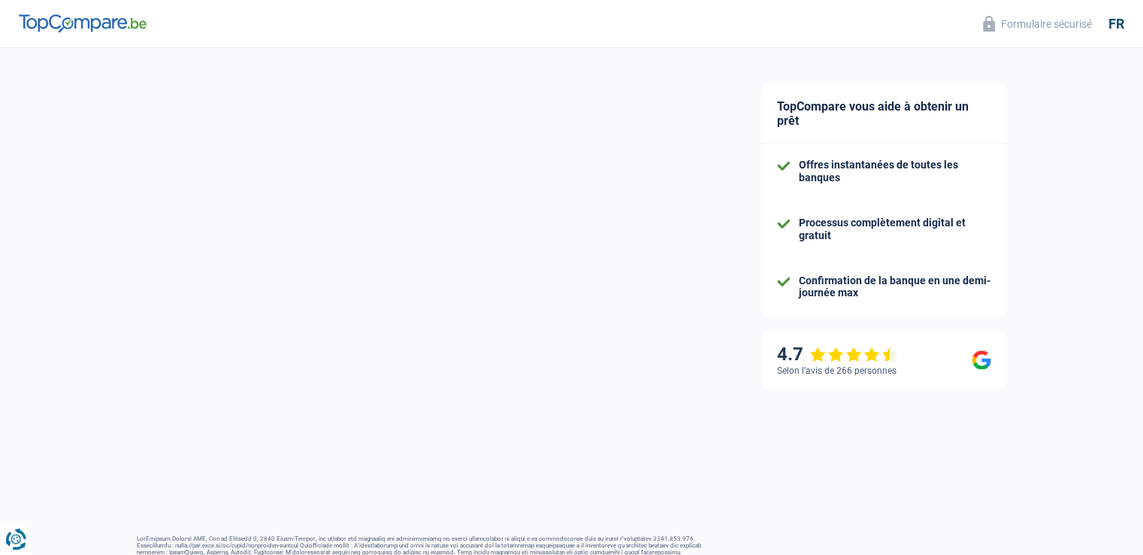
select select "refinancing"
select select "84"
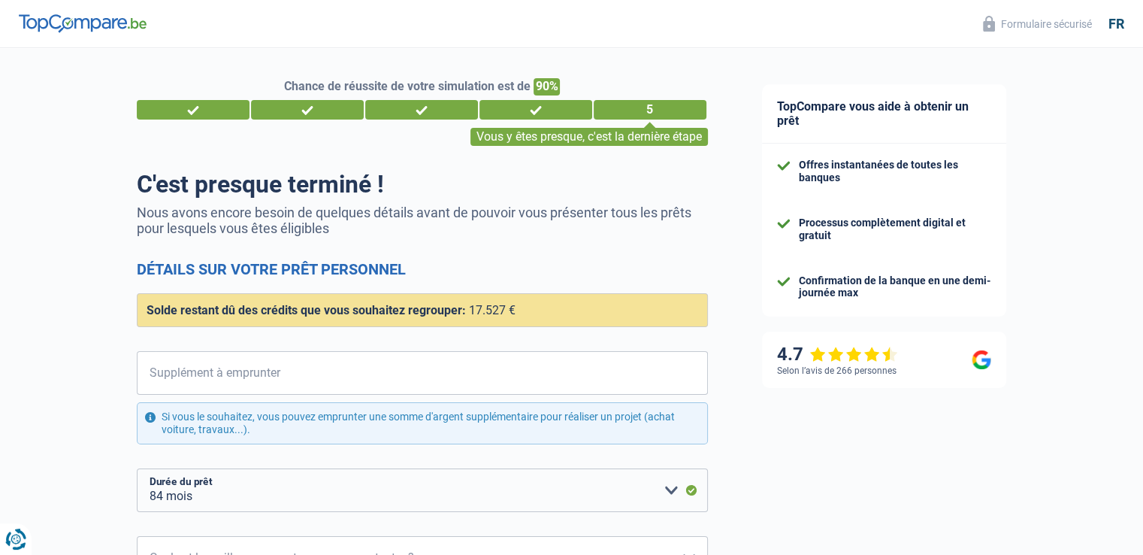
scroll to position [230, 0]
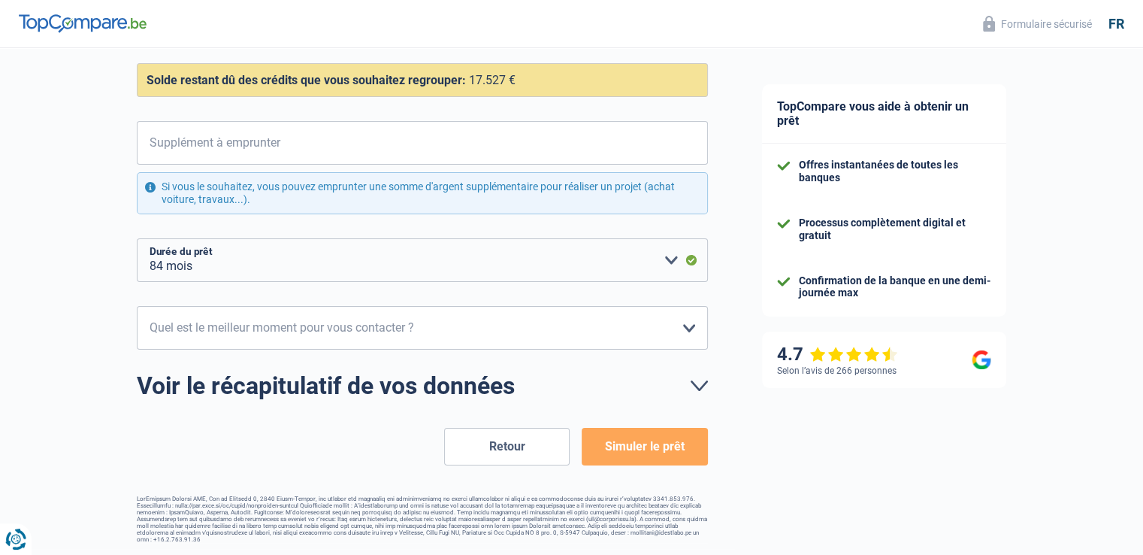
click at [496, 442] on button "Retour" at bounding box center [507, 447] width 126 height 38
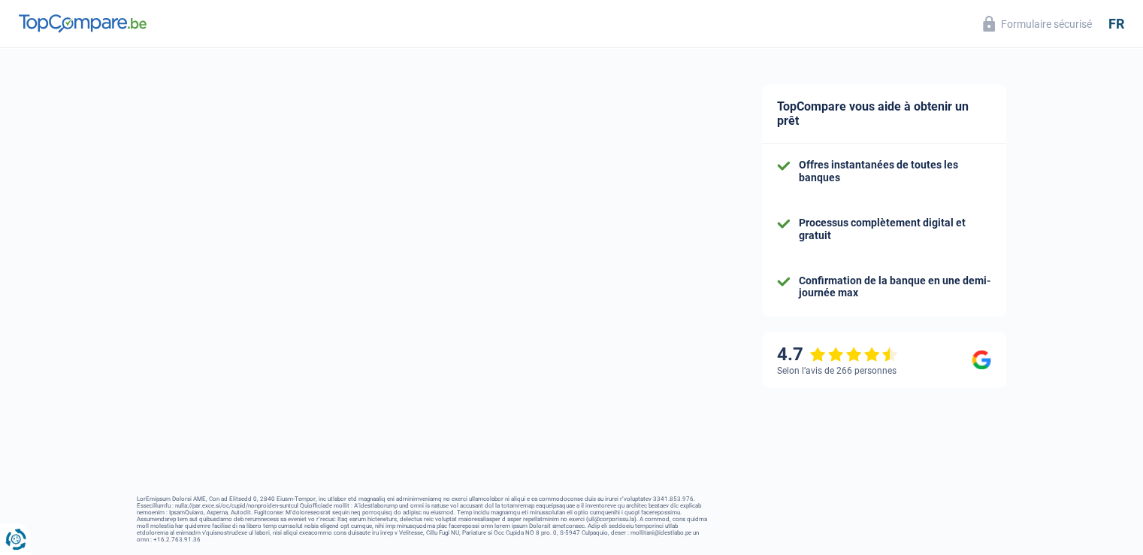
select select "worker"
select select "BE"
select select "bigCompanies"
select select "netSalary"
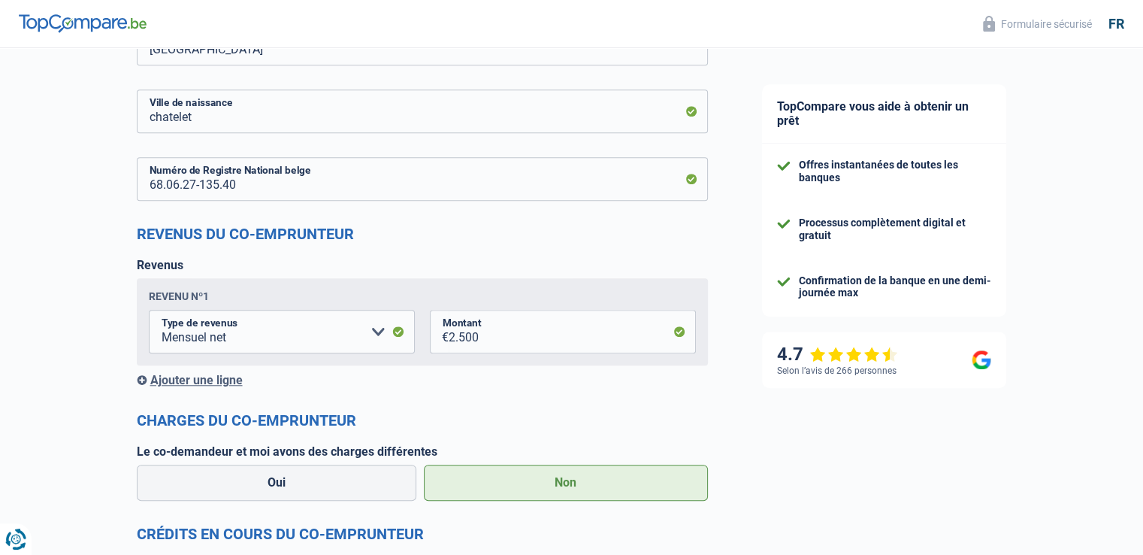
scroll to position [1504, 0]
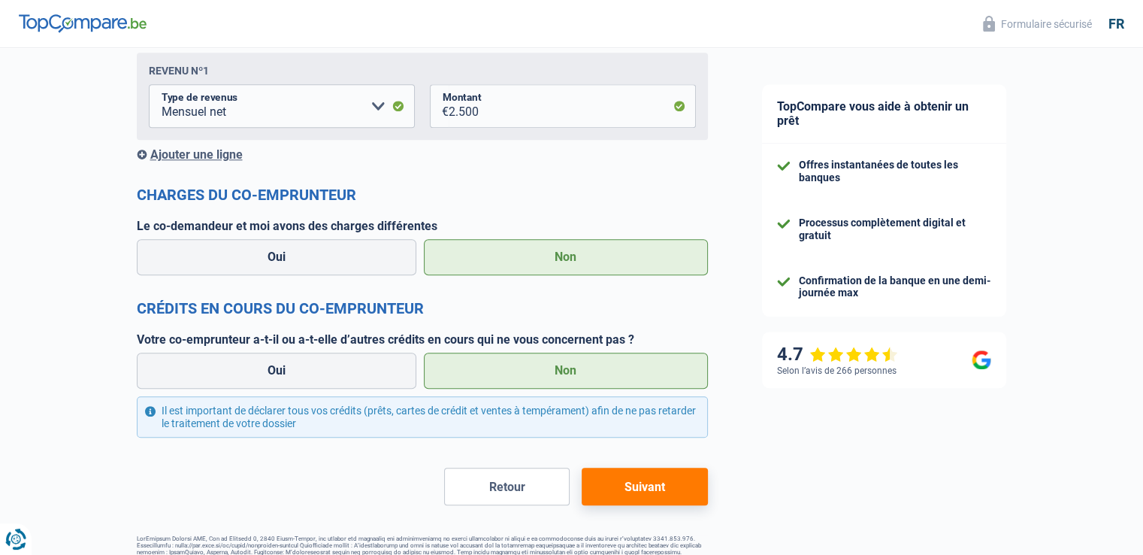
click at [496, 482] on button "Retour" at bounding box center [507, 487] width 126 height 38
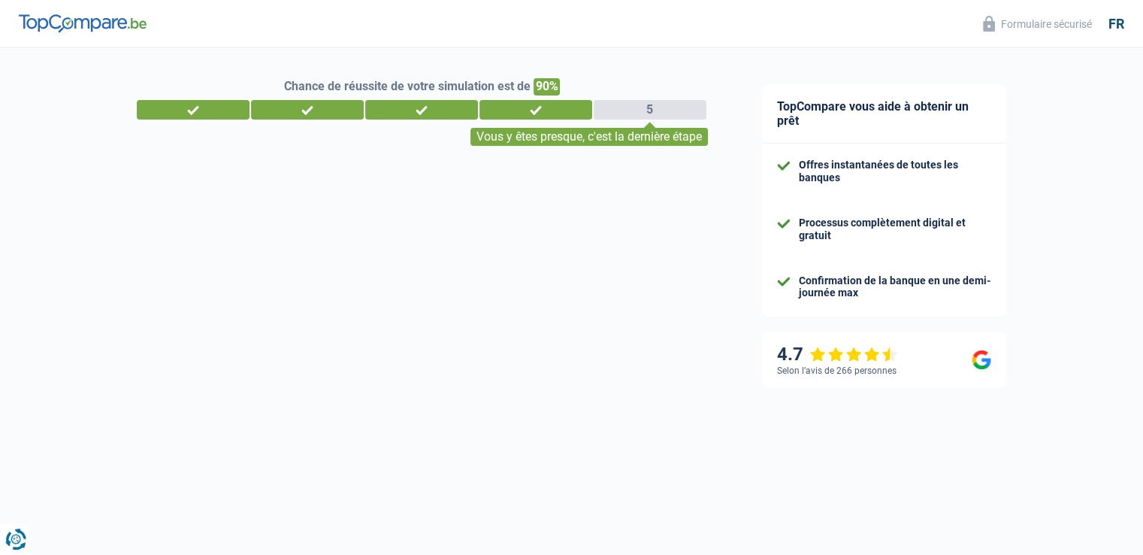
select select "familyAllowances"
select select "netSalary"
select select "mealVouchers"
select select "personalLoan"
select select "other"
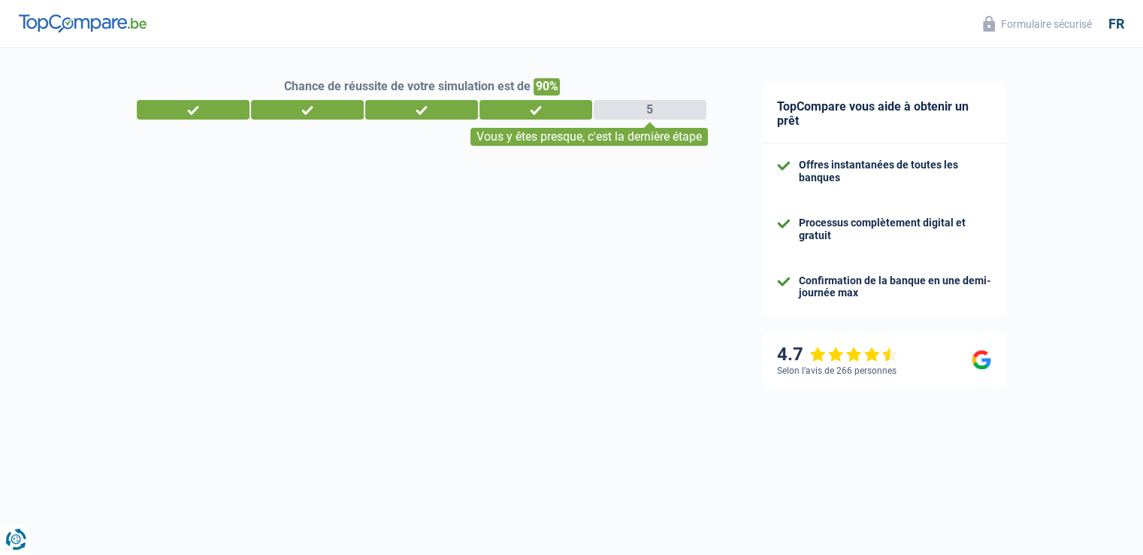
select select "60"
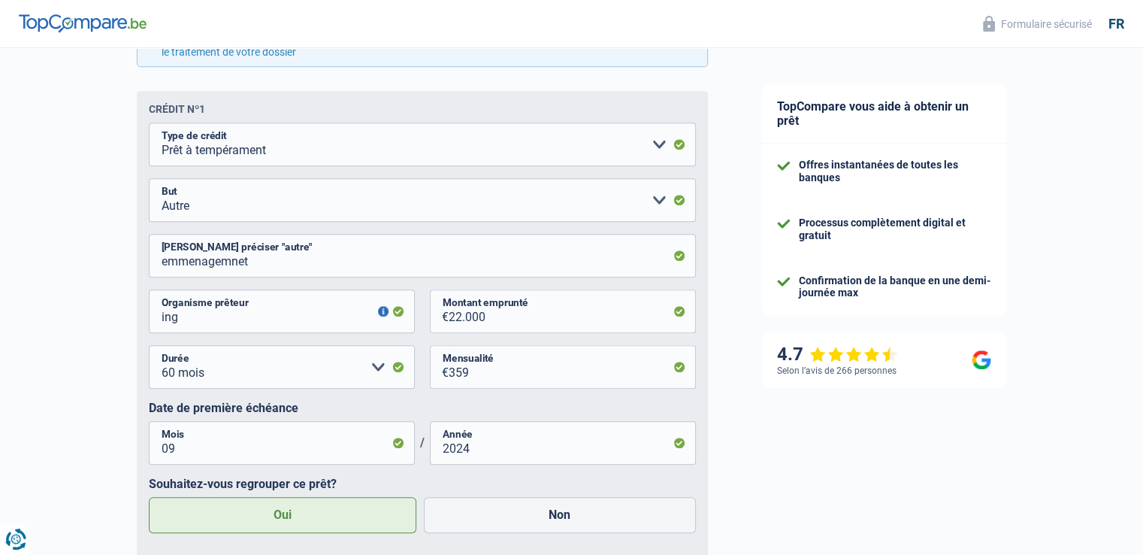
scroll to position [1087, 0]
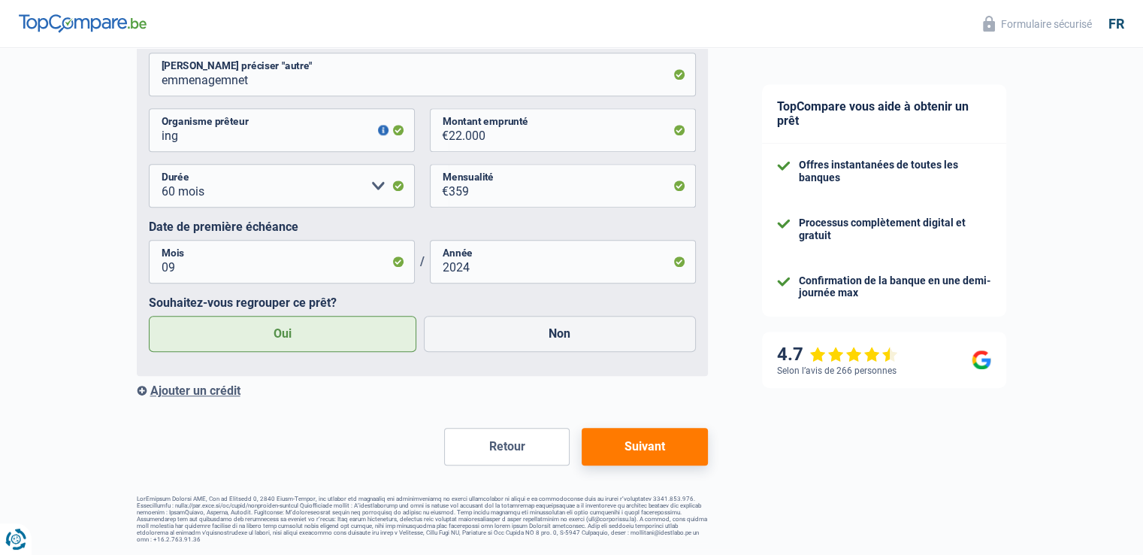
click at [195, 391] on div "Ajouter un crédit" at bounding box center [422, 390] width 571 height 14
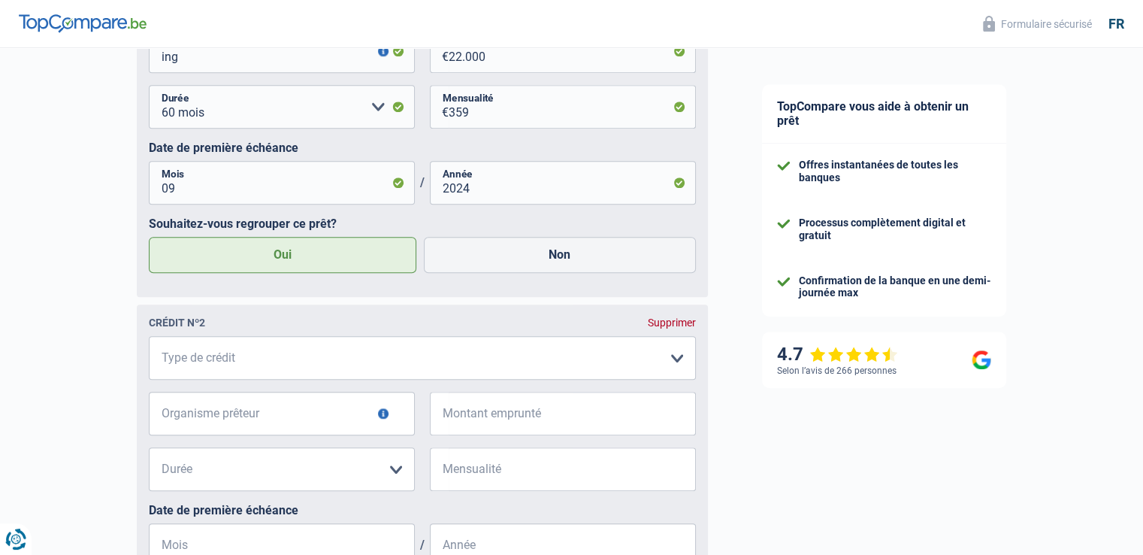
scroll to position [1237, 0]
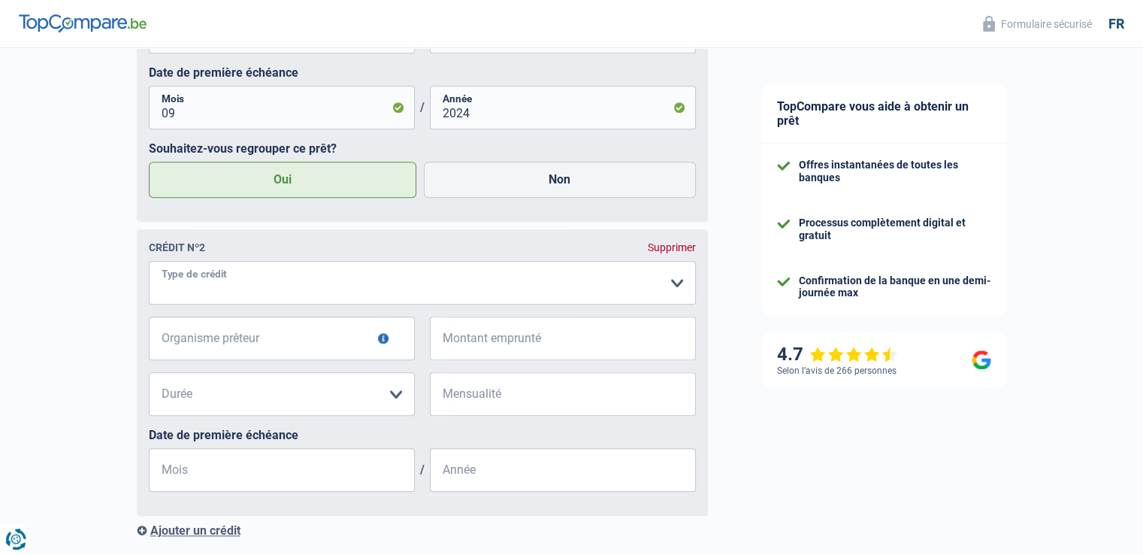
click at [359, 292] on select "Carte ou ouverture de crédit Prêt hypothécaire Vente à tempérament Prêt à tempé…" at bounding box center [422, 283] width 547 height 44
select select "carLoan"
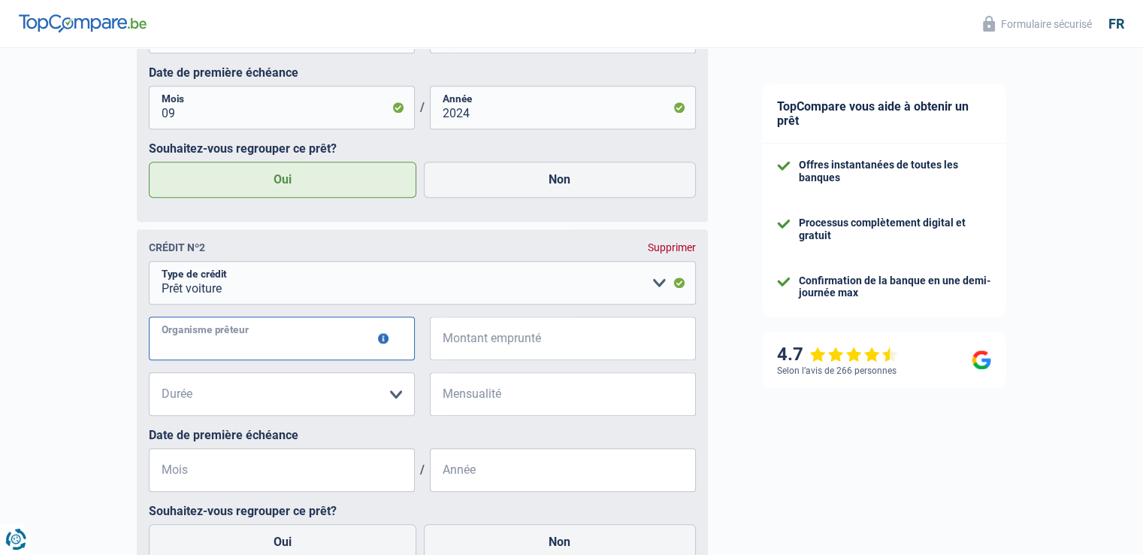
click at [274, 336] on input "Organisme prêteur" at bounding box center [282, 338] width 266 height 44
type input "ing"
click at [504, 347] on input "Montant emprunté" at bounding box center [572, 338] width 247 height 44
type input "136.260"
click at [397, 400] on select "12 mois 18 mois 24 mois 30 mois 36 mois 42 mois 48 mois 60 mois 72 mois 84 mois…" at bounding box center [282, 394] width 266 height 44
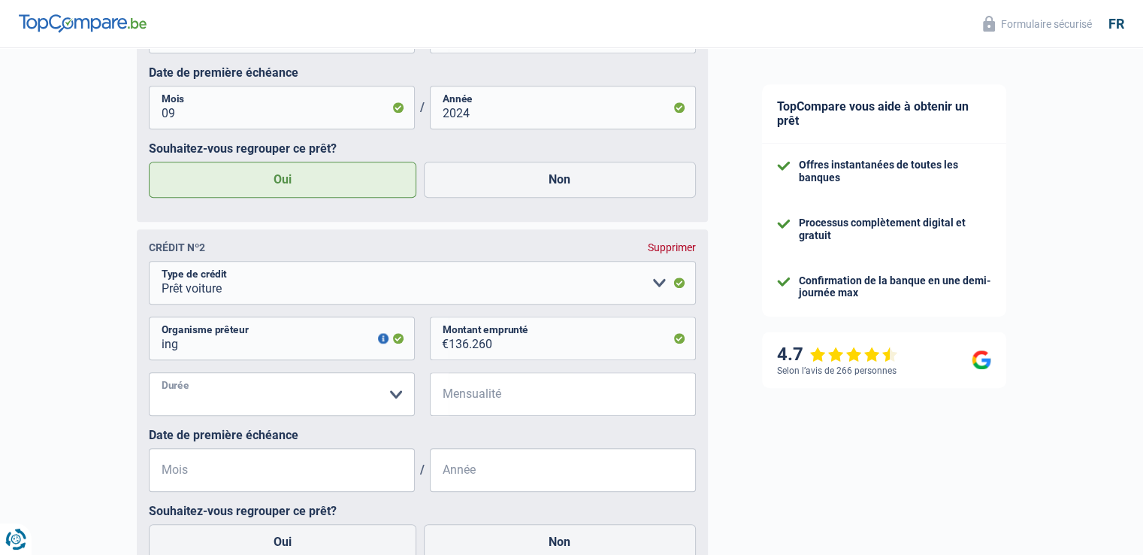
select select "48"
click at [149, 376] on select "12 mois 18 mois 24 mois 30 mois 36 mois 42 mois 48 mois 60 mois 72 mois 84 mois…" at bounding box center [282, 394] width 266 height 44
click at [551, 401] on input "Mensualité" at bounding box center [572, 394] width 247 height 44
type input "382"
click at [316, 470] on input "Mois" at bounding box center [282, 470] width 266 height 44
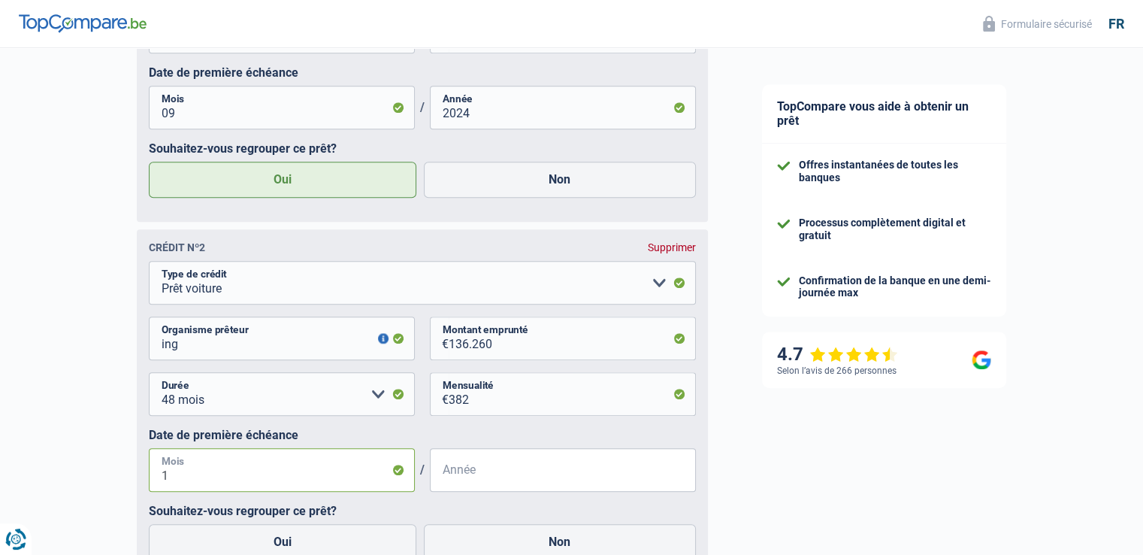
type input "12"
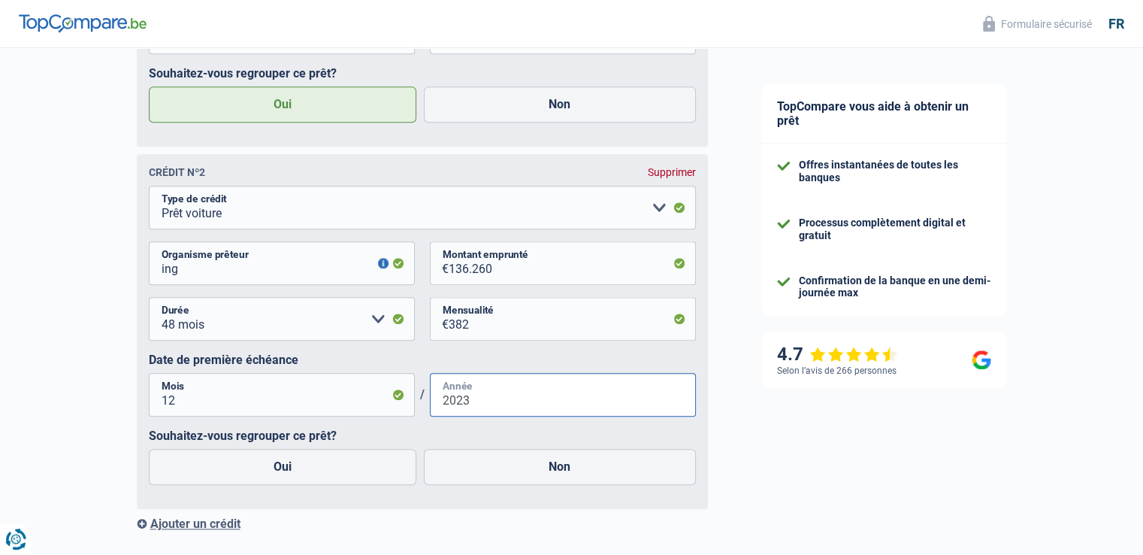
scroll to position [1450, 0]
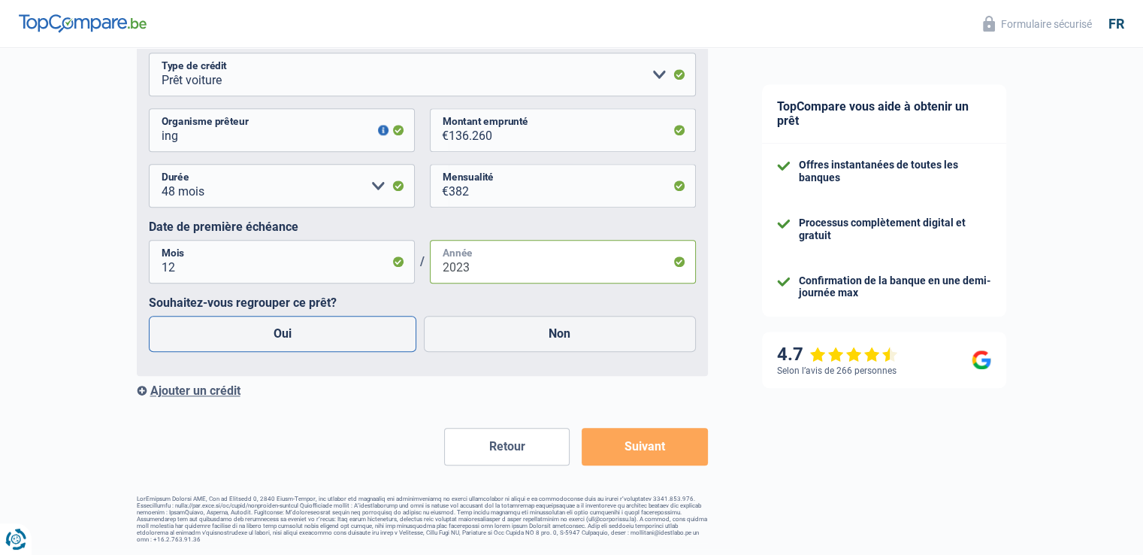
type input "2023"
click at [343, 324] on label "Oui" at bounding box center [283, 334] width 268 height 36
click at [343, 324] on input "Oui" at bounding box center [283, 334] width 268 height 36
radio input "true"
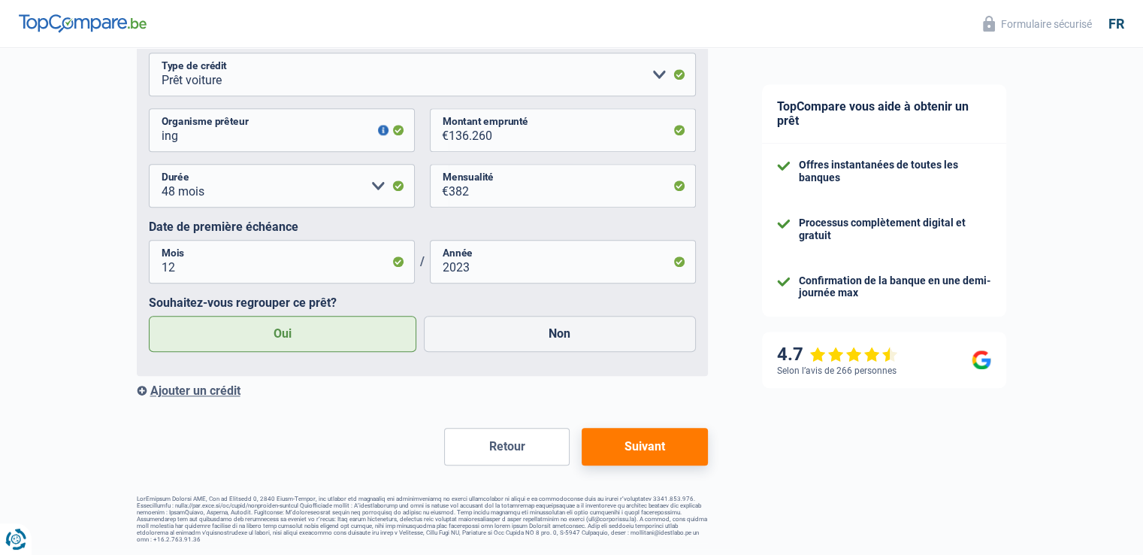
click at [677, 443] on button "Suivant" at bounding box center [645, 447] width 126 height 38
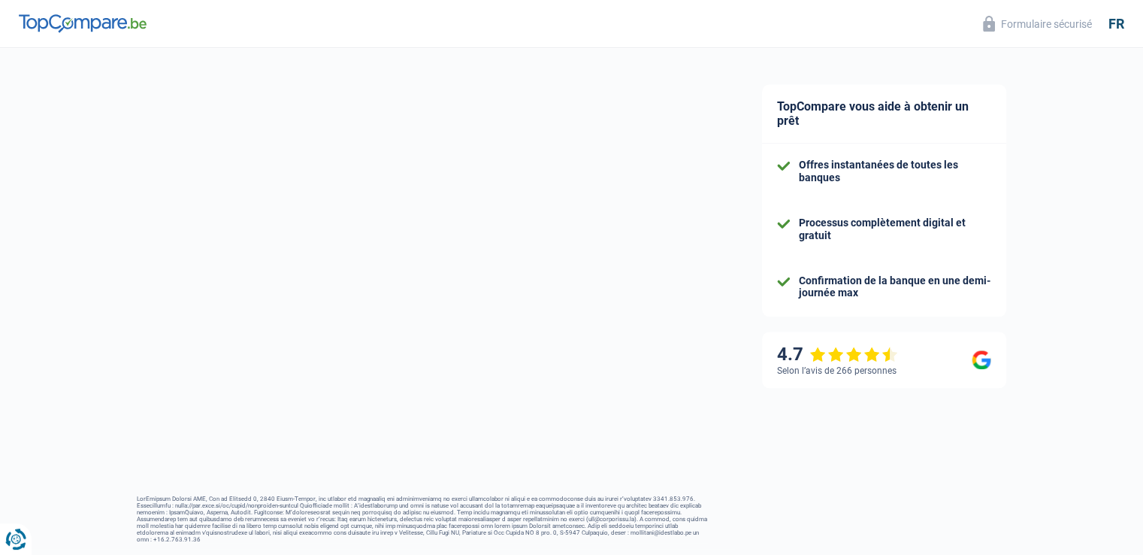
select select "worker"
select select "BE"
select select "bigCompanies"
select select "netSalary"
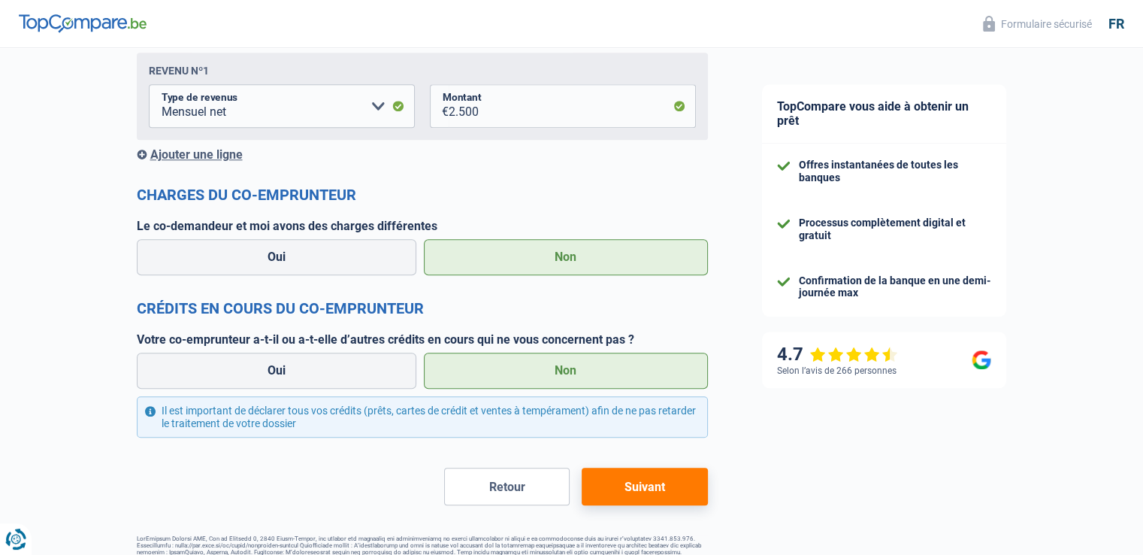
scroll to position [1545, 0]
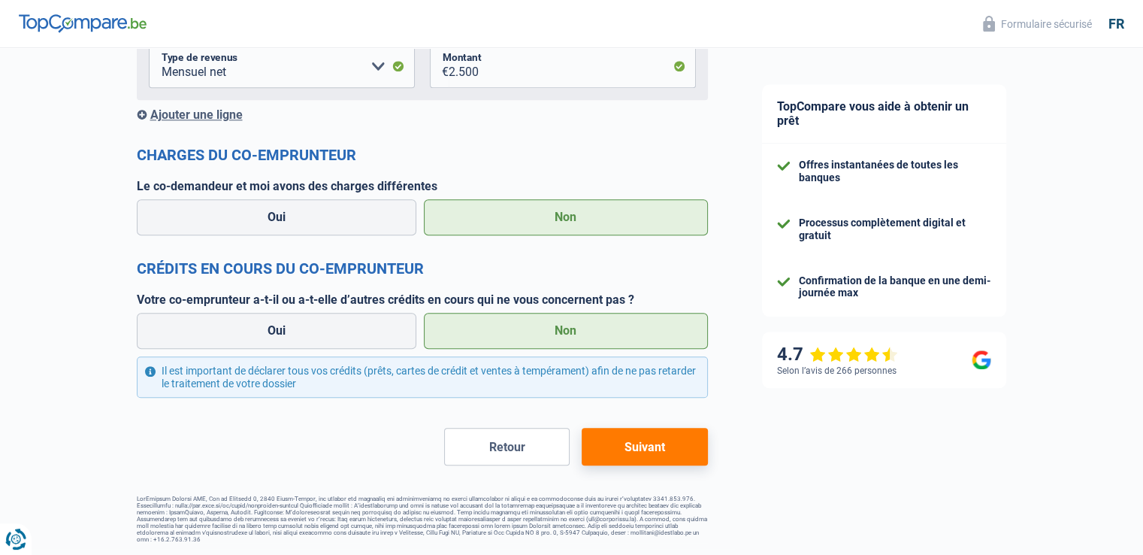
click at [682, 455] on button "Suivant" at bounding box center [645, 447] width 126 height 38
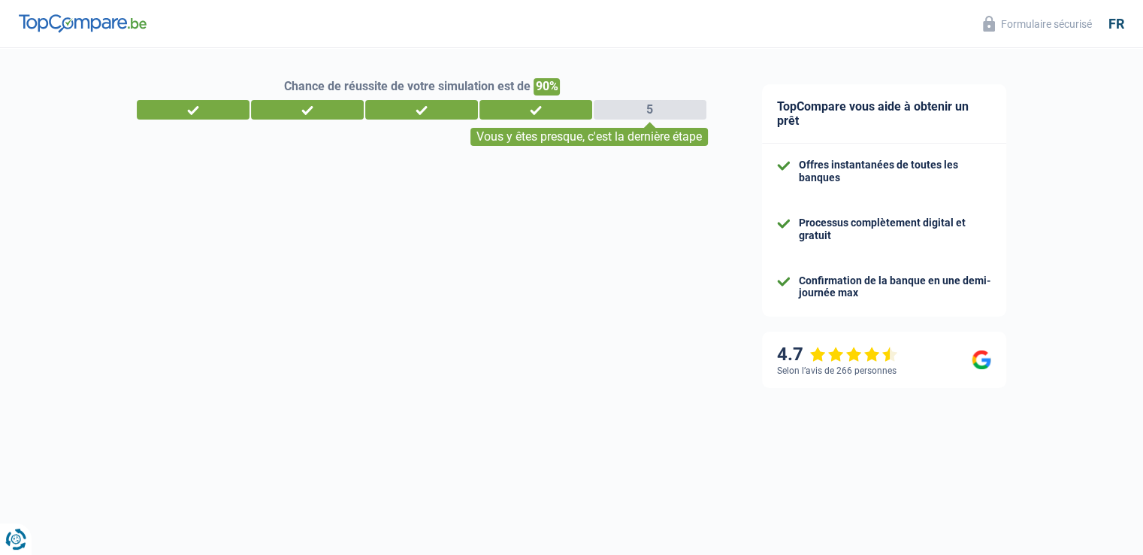
select select "refinancing"
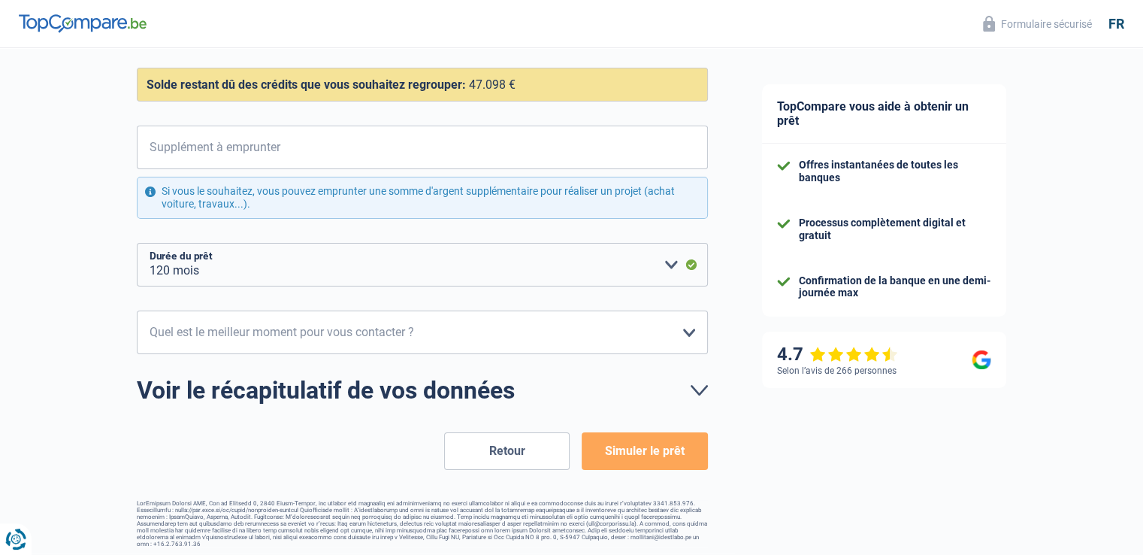
scroll to position [150, 0]
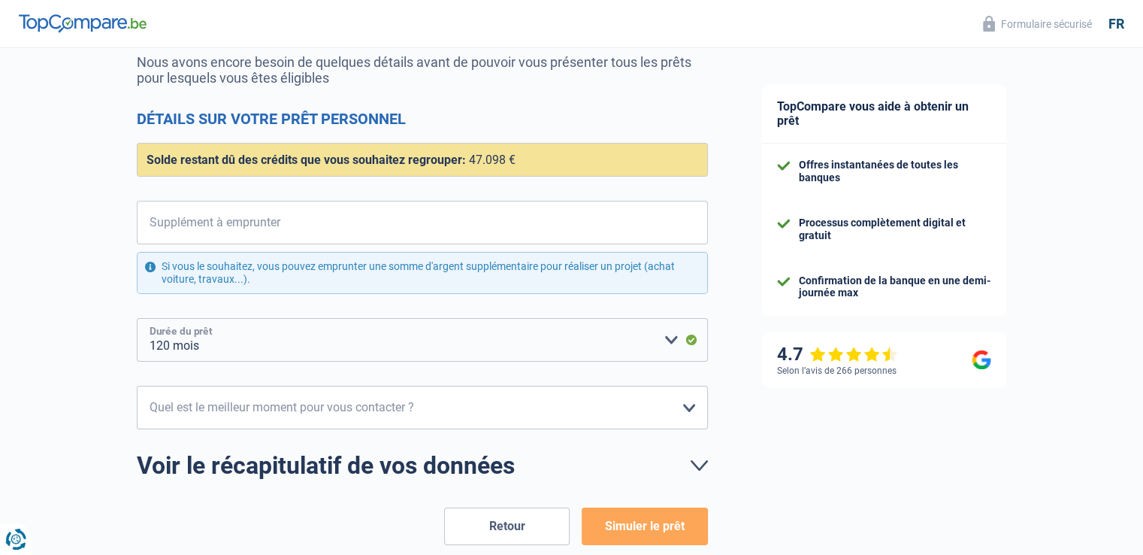
click at [668, 338] on select "12 mois 18 mois 24 mois 30 mois 36 mois 42 mois 48 mois 60 mois 72 mois 84 mois…" at bounding box center [422, 340] width 571 height 44
select select "84"
click at [137, 318] on select "12 mois 18 mois 24 mois 30 mois 36 mois 42 mois 48 mois 60 mois 72 mois 84 mois…" at bounding box center [422, 340] width 571 height 44
click at [280, 220] on input "Supplément à emprunter" at bounding box center [432, 223] width 553 height 44
type input "3"
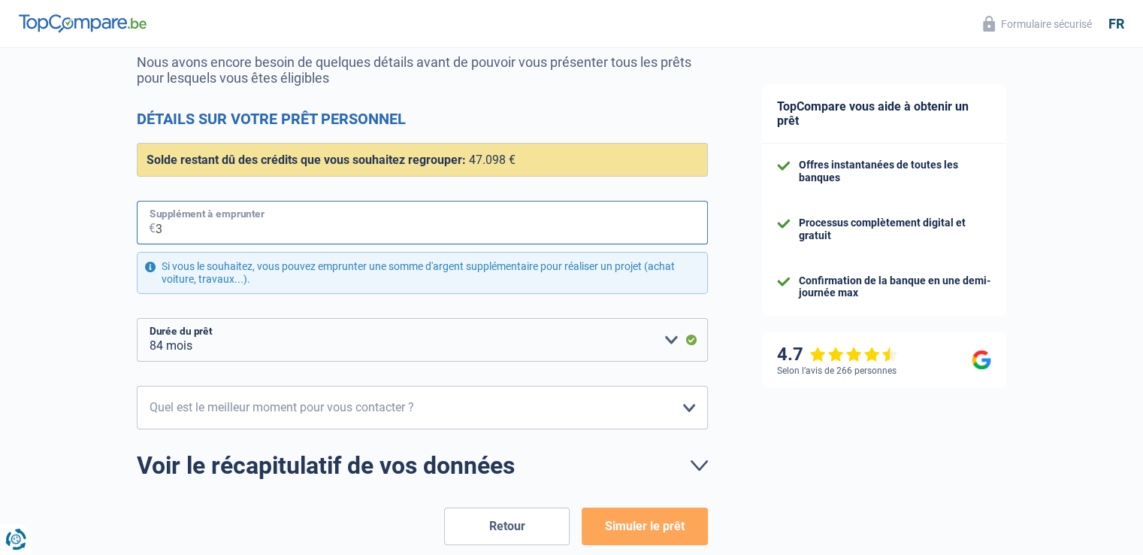
select select "120"
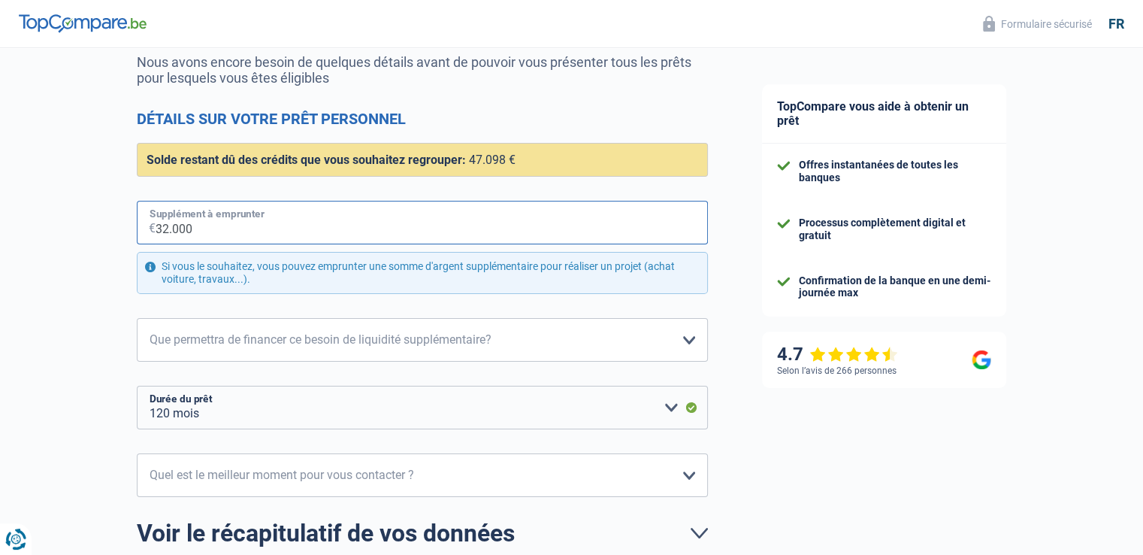
drag, startPoint x: 280, startPoint y: 220, endPoint x: 125, endPoint y: 223, distance: 154.9
click at [125, 223] on div "Chance de réussite de votre simulation est de 90% 1 2 3 4 5 Vous y êtes presque…" at bounding box center [367, 294] width 735 height 804
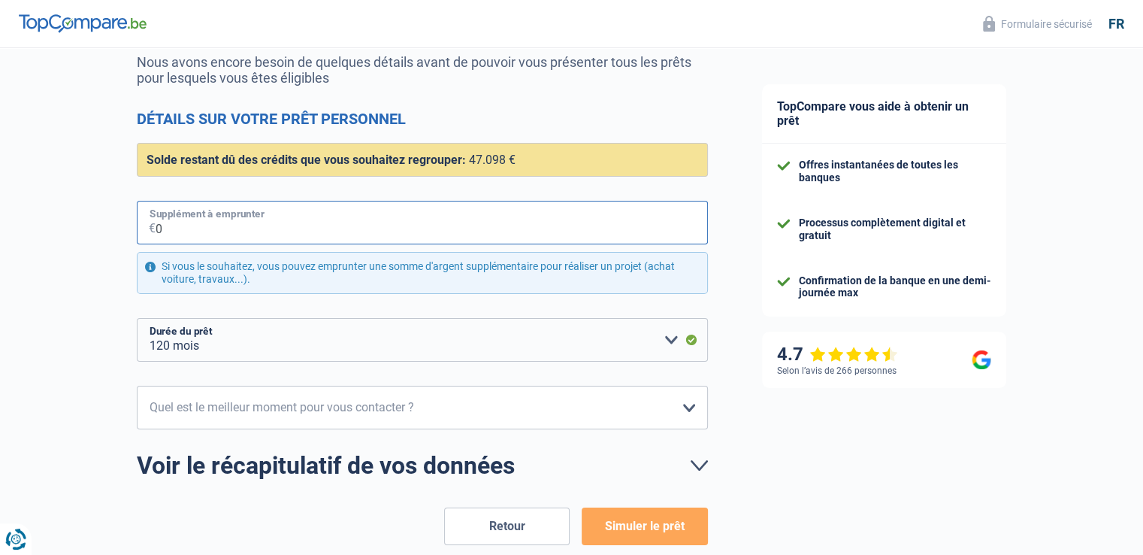
type input "0"
click at [694, 406] on select "10h-12h 12h-14h 14h-16h 16h-18h Veuillez sélectionner une option" at bounding box center [422, 408] width 571 height 44
select select "10-12"
click at [137, 386] on select "10h-12h 12h-14h 14h-16h 16h-18h Veuillez sélectionner une option" at bounding box center [422, 408] width 571 height 44
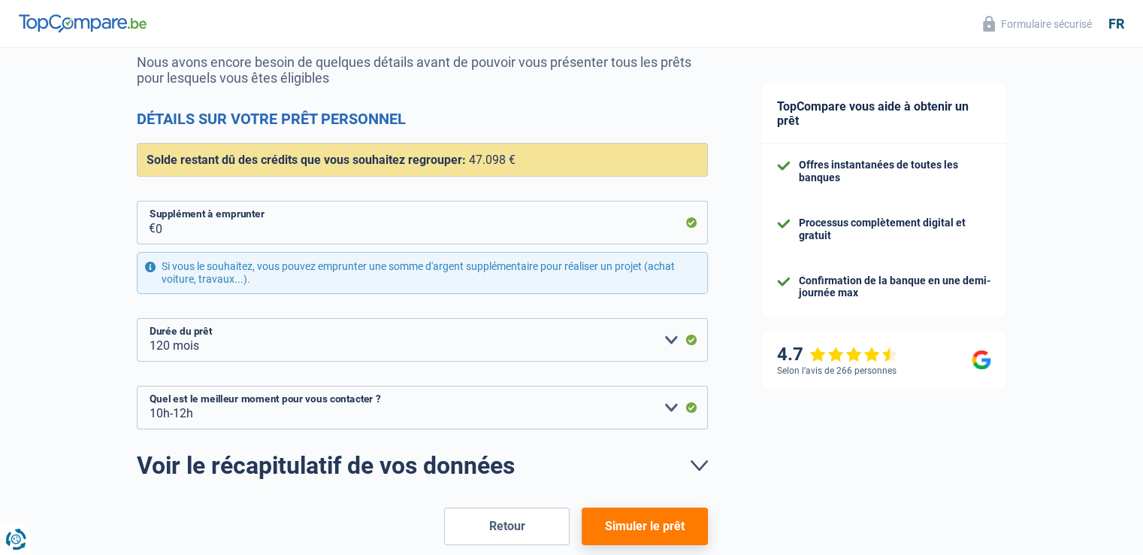
click at [672, 527] on button "Simuler le prêt" at bounding box center [645, 526] width 126 height 38
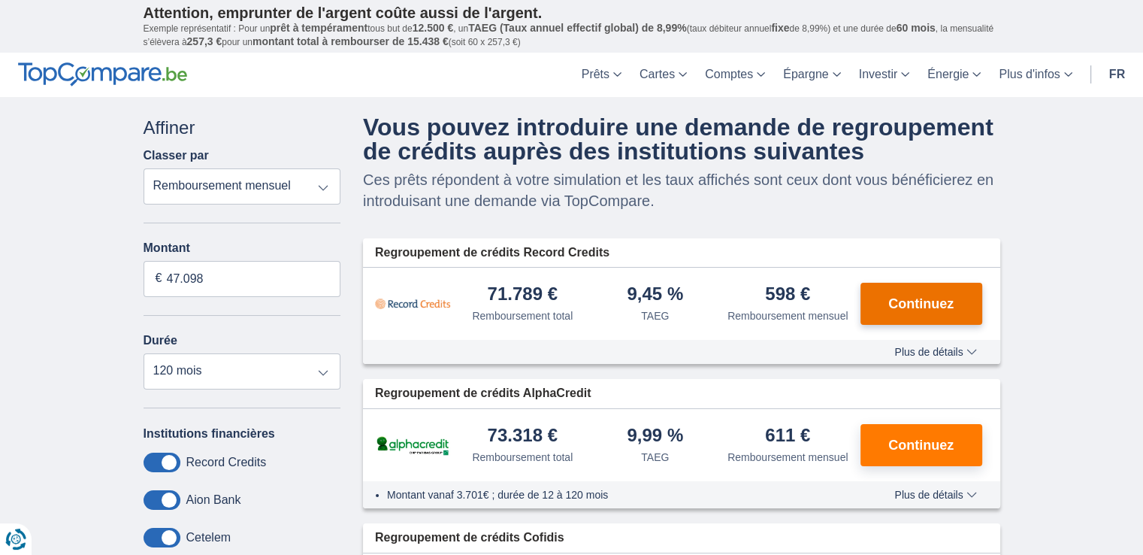
click at [918, 297] on span "Continuez" at bounding box center [921, 304] width 65 height 14
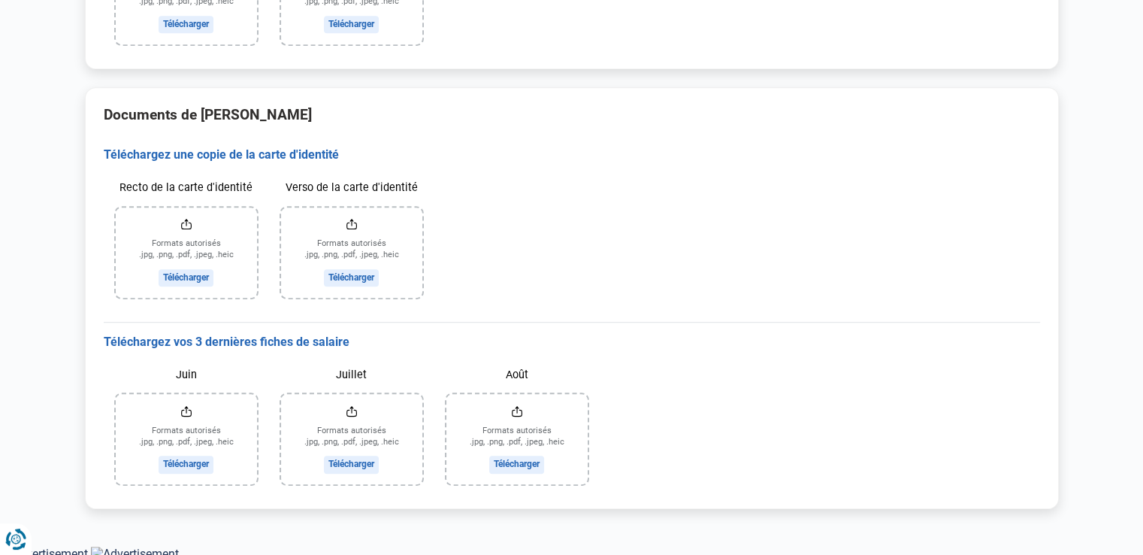
scroll to position [906, 0]
